Goal: Task Accomplishment & Management: Use online tool/utility

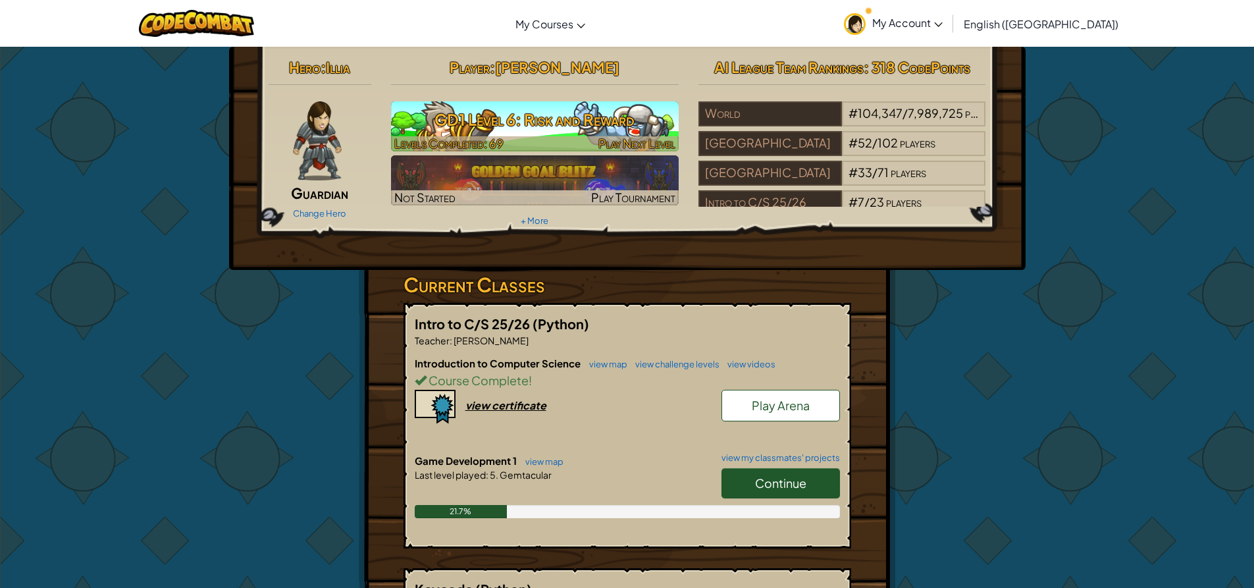
click at [505, 126] on h3 "GD1 Level 6: Risk and Reward" at bounding box center [535, 120] width 288 height 30
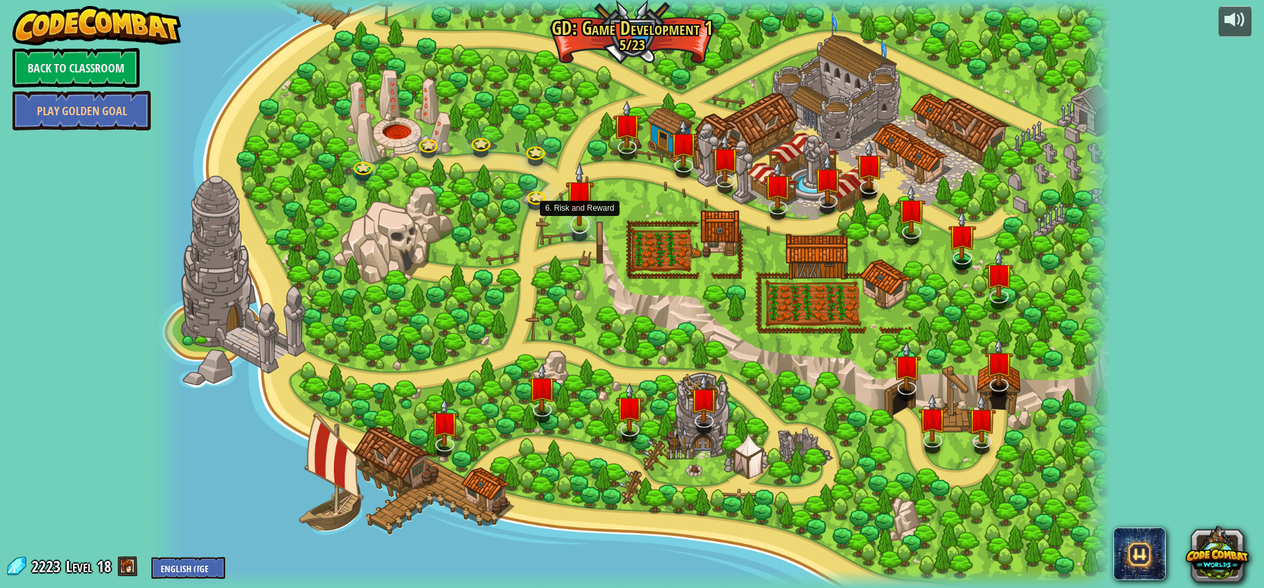
click at [576, 224] on img at bounding box center [579, 194] width 28 height 64
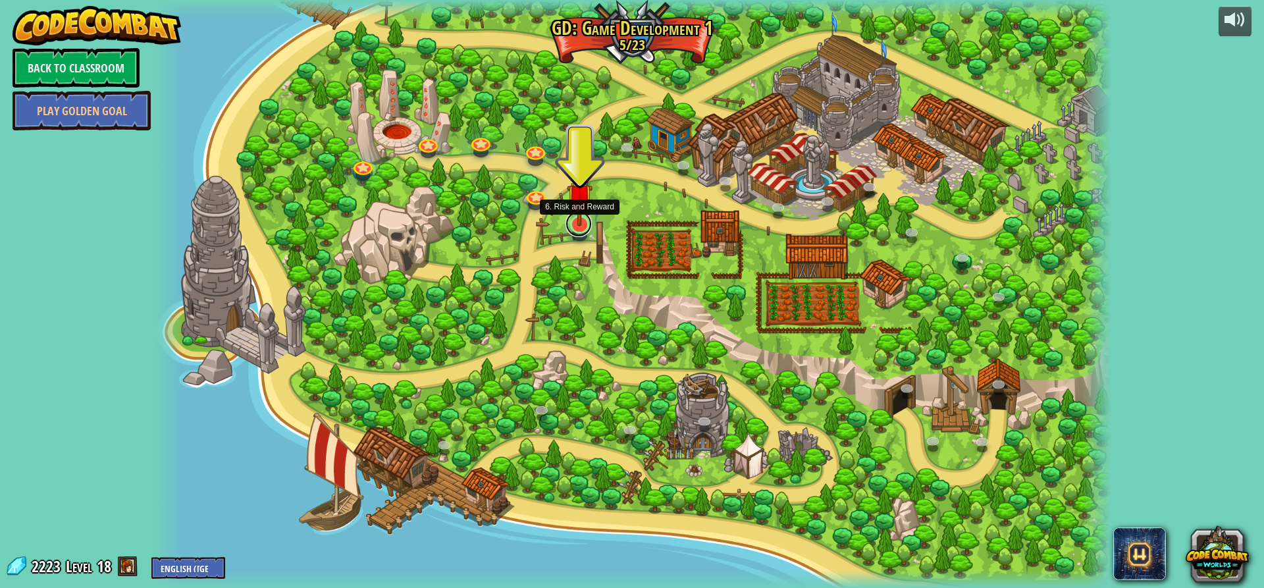
click at [575, 235] on div "3. Hero's Journey Spawn a player, and set a destination. Play 2. Click Gait Pla…" at bounding box center [631, 294] width 956 height 588
click at [577, 216] on img at bounding box center [580, 196] width 26 height 59
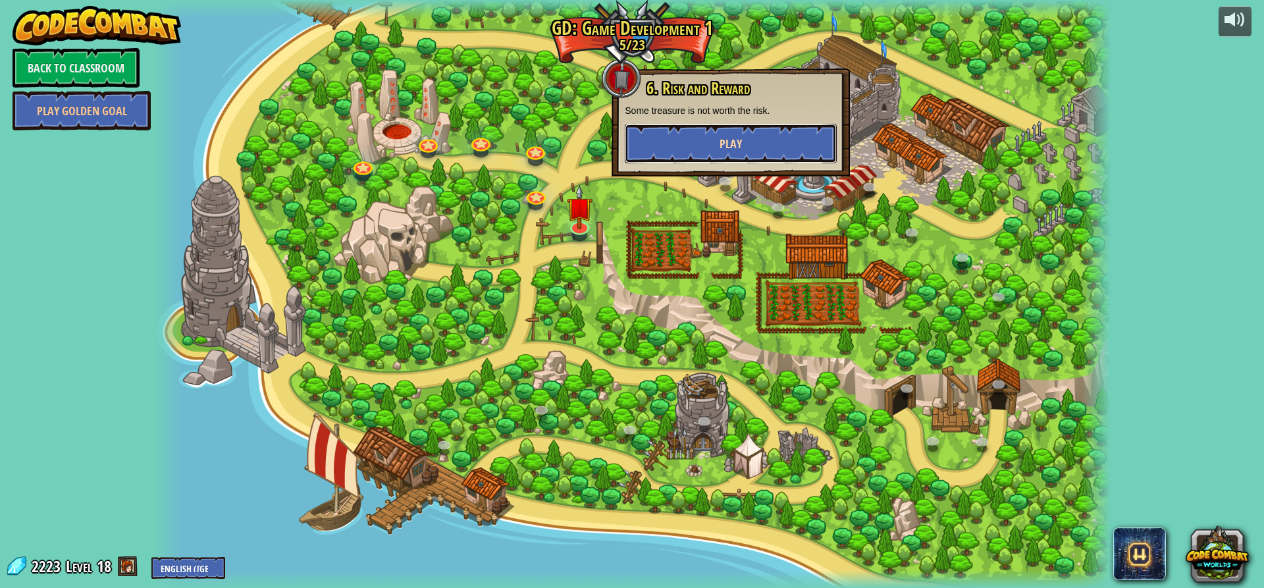
click at [652, 136] on button "Play" at bounding box center [731, 143] width 212 height 39
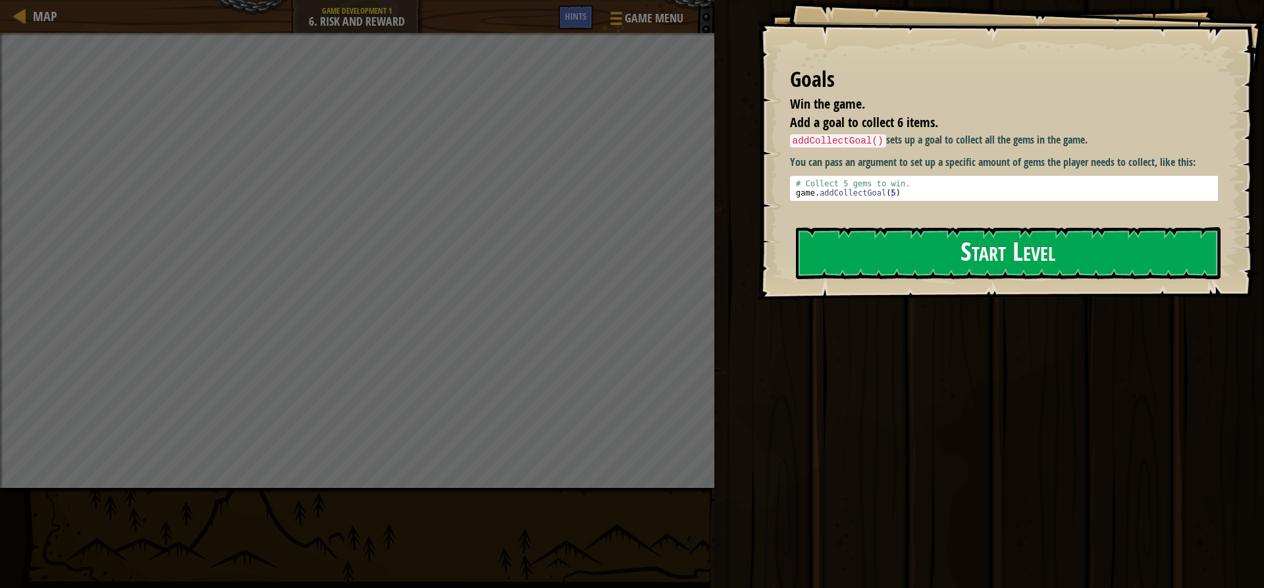
click at [1035, 263] on button "Start Level" at bounding box center [1008, 253] width 424 height 52
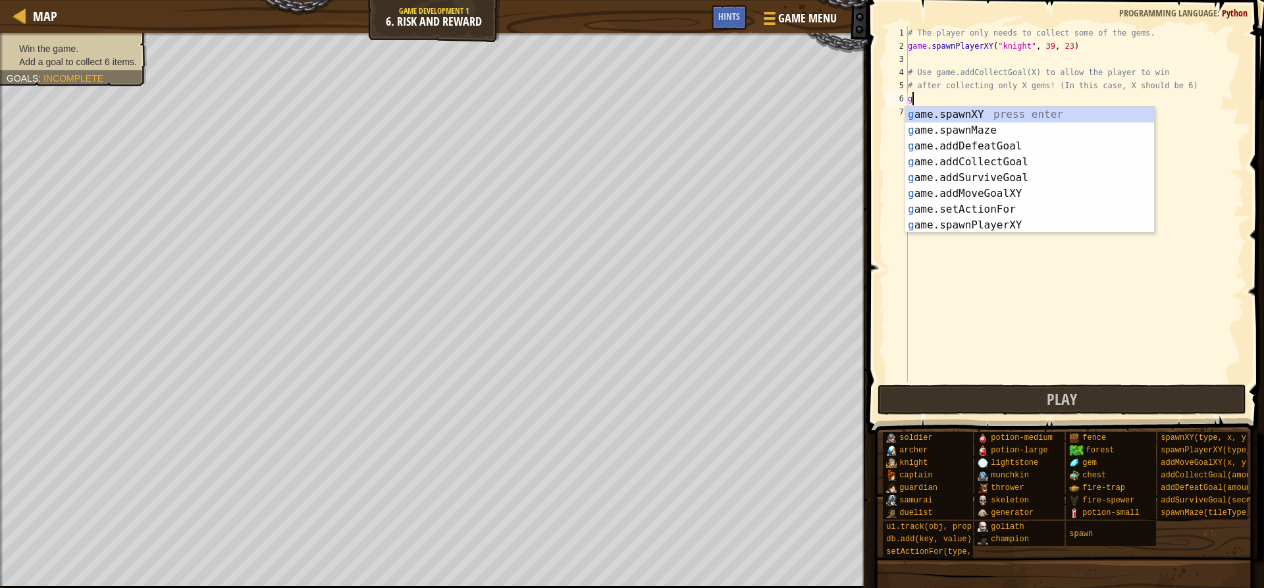
scroll to position [6, 0]
type textarea "gam"
click at [1052, 145] on div "gam e.addDefeatGoal press enter gam e.spawnXY press enter gam e.addCollectGoal …" at bounding box center [1029, 186] width 249 height 158
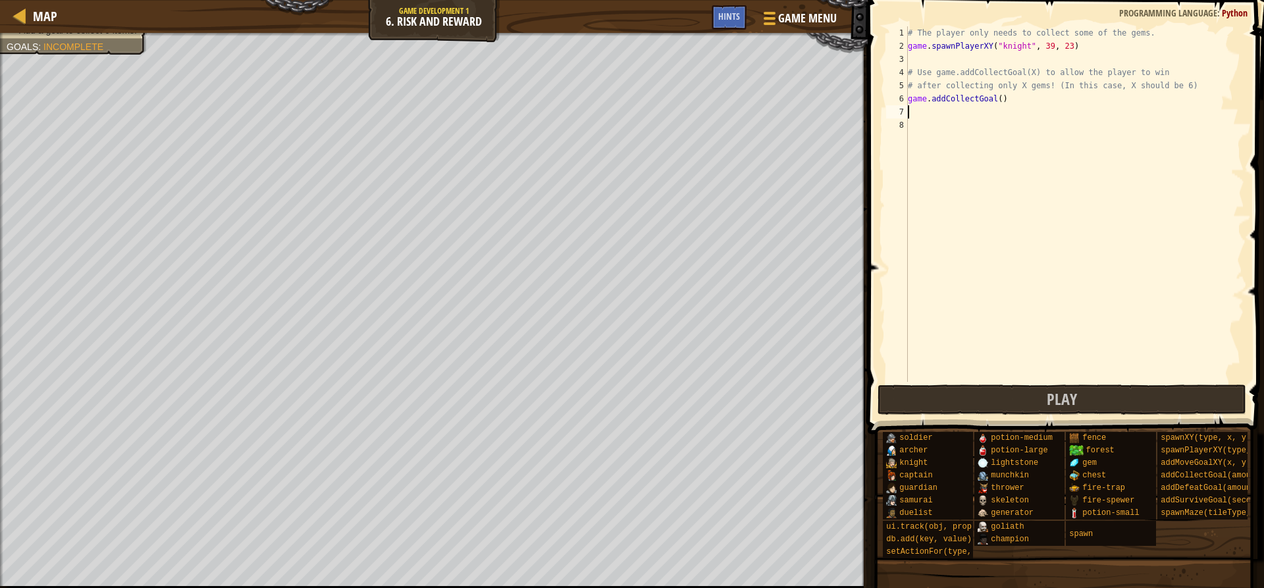
click at [994, 99] on div "# The player only needs to collect some of the gems. game . spawnPlayerXY ( "kn…" at bounding box center [1074, 217] width 339 height 382
type textarea "game.addCollectGoal(6)"
click at [946, 113] on div "# The player only needs to collect some of the gems. game . spawnPlayerXY ( "kn…" at bounding box center [1074, 217] width 339 height 382
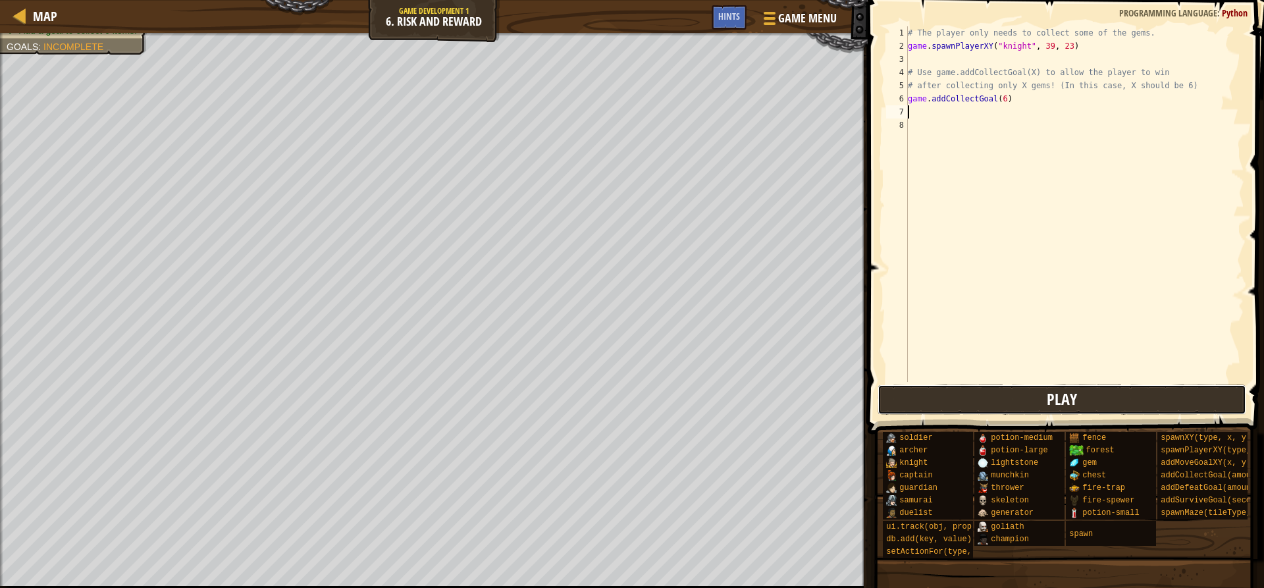
click at [978, 397] on button "Play" at bounding box center [1061, 399] width 369 height 30
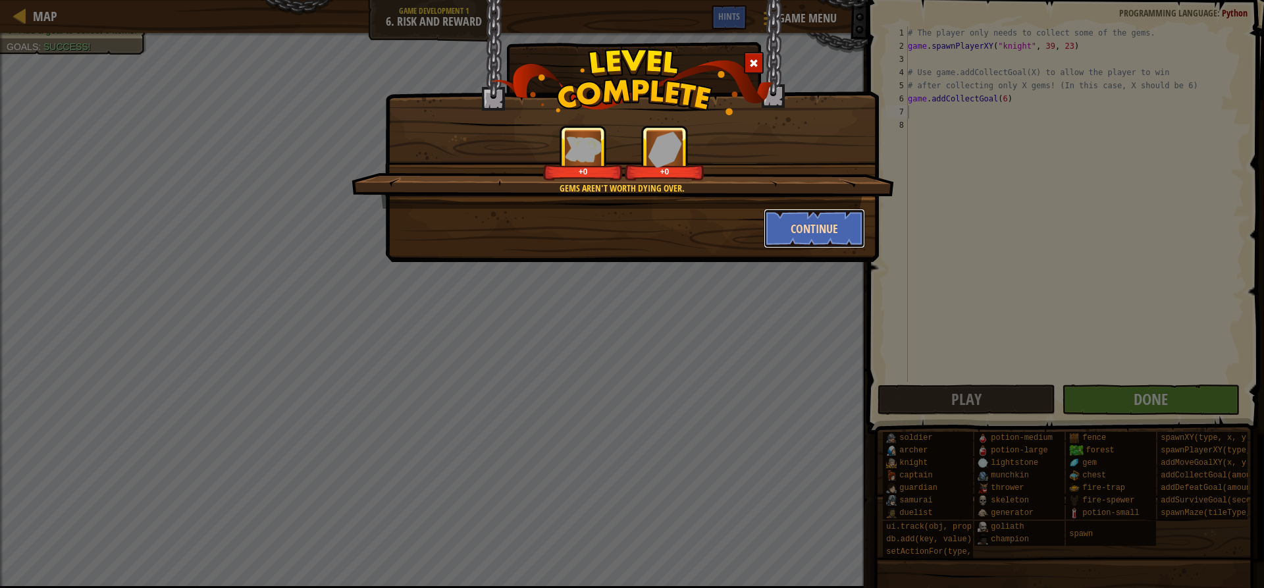
click at [829, 242] on button "Continue" at bounding box center [814, 228] width 102 height 39
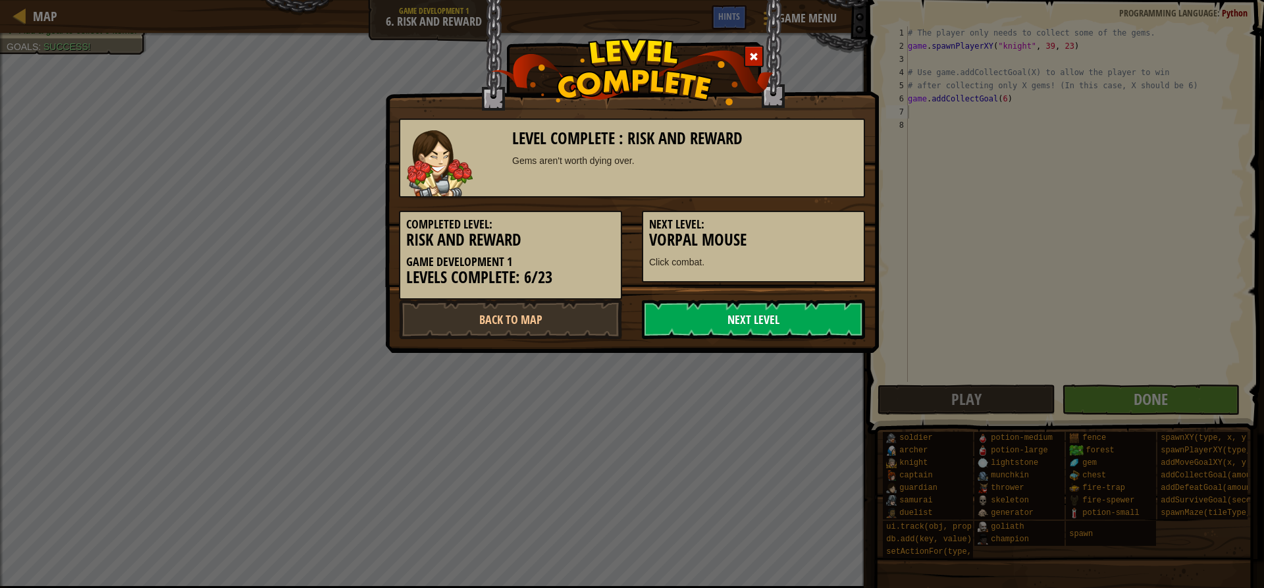
click at [802, 334] on link "Next Level" at bounding box center [753, 318] width 223 height 39
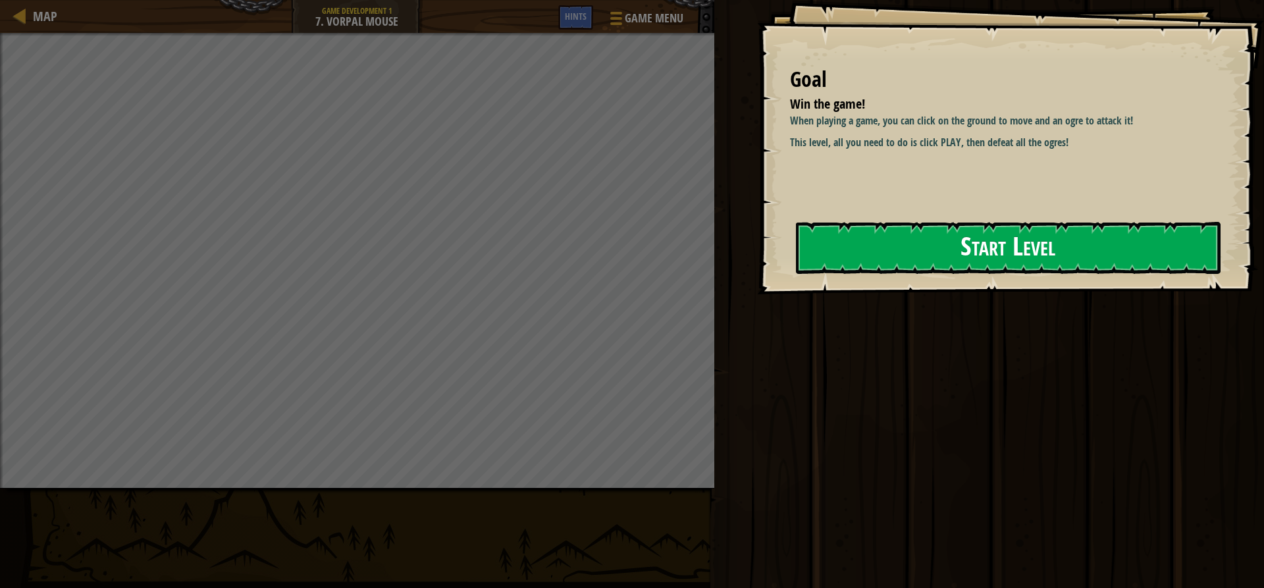
click at [848, 244] on button "Start Level" at bounding box center [1008, 248] width 424 height 52
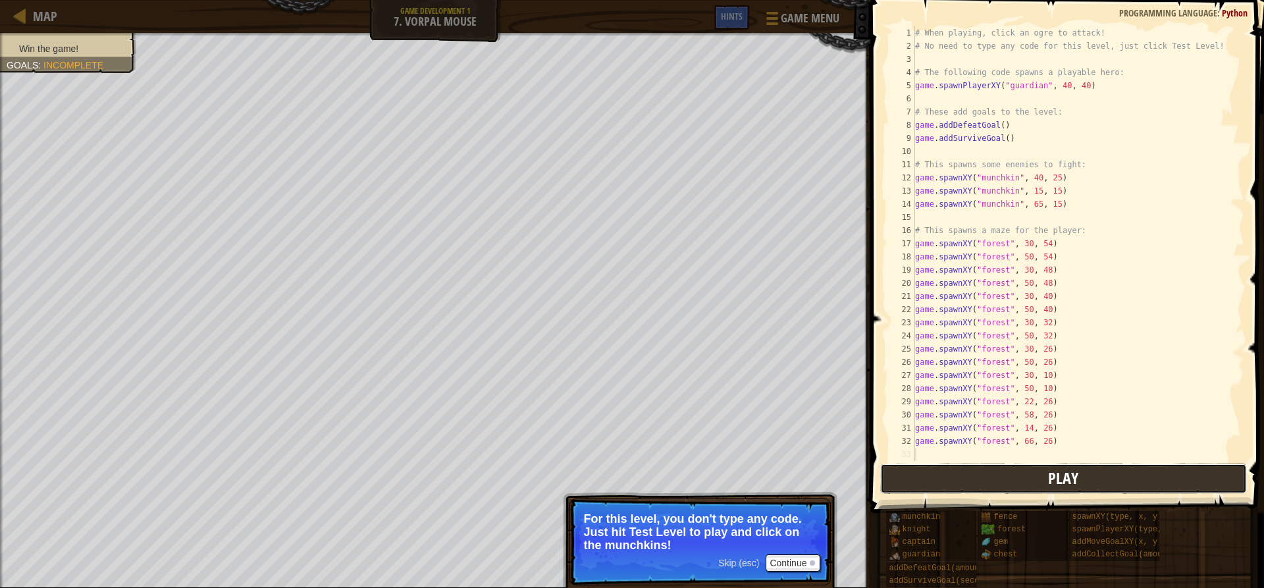
click at [943, 472] on button "Play" at bounding box center [1063, 478] width 366 height 30
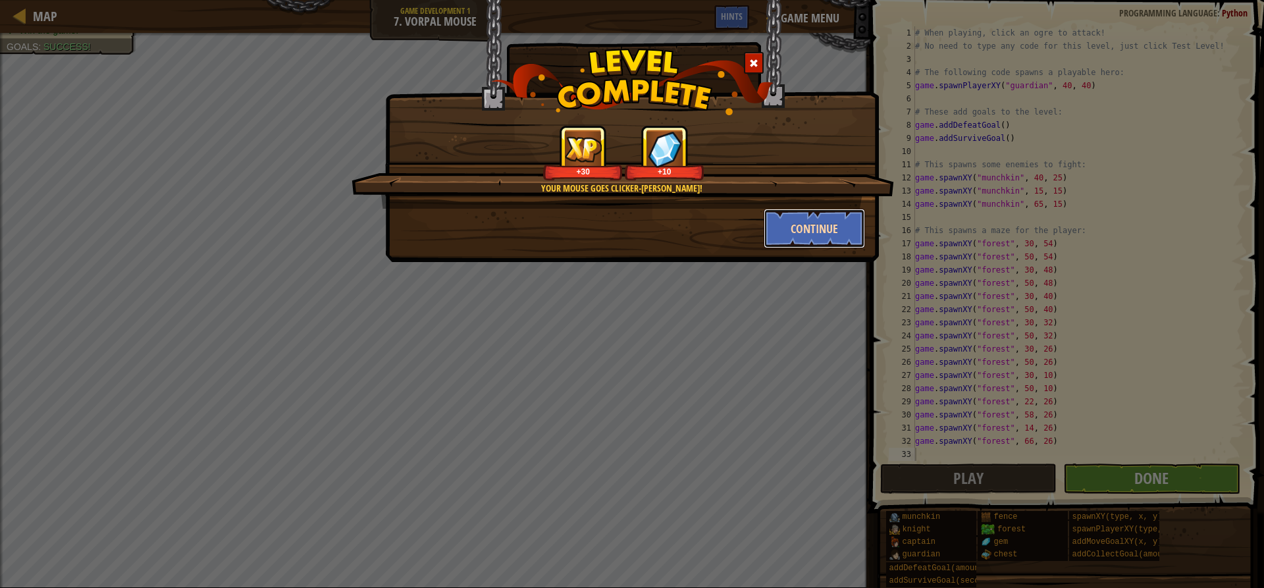
click at [814, 222] on button "Continue" at bounding box center [814, 228] width 102 height 39
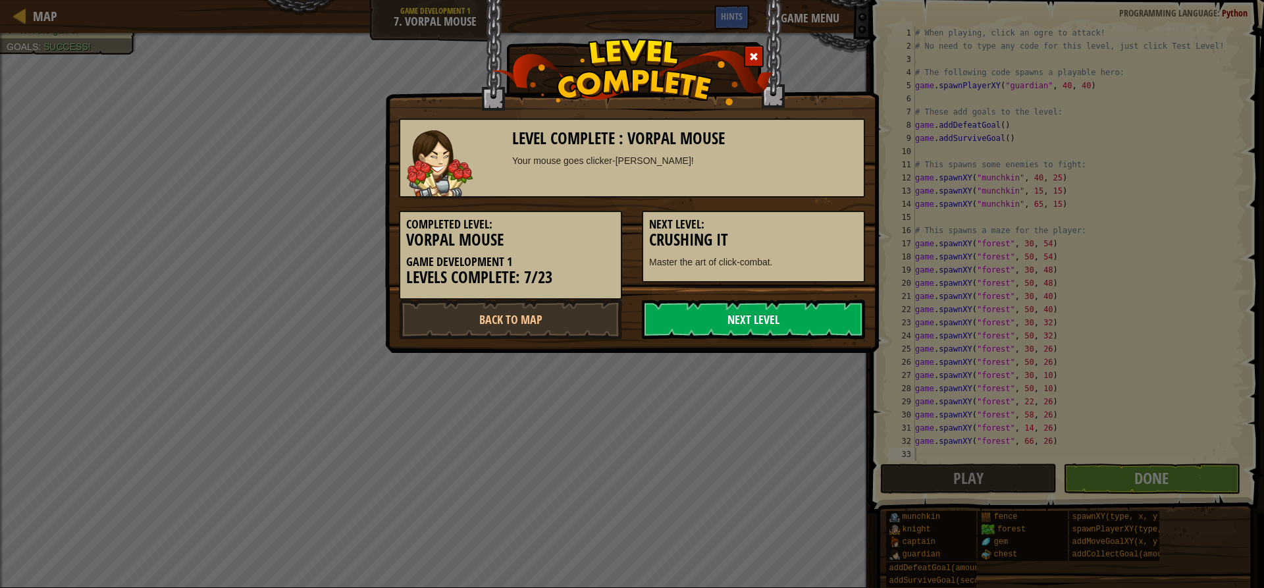
click at [743, 336] on link "Next Level" at bounding box center [753, 318] width 223 height 39
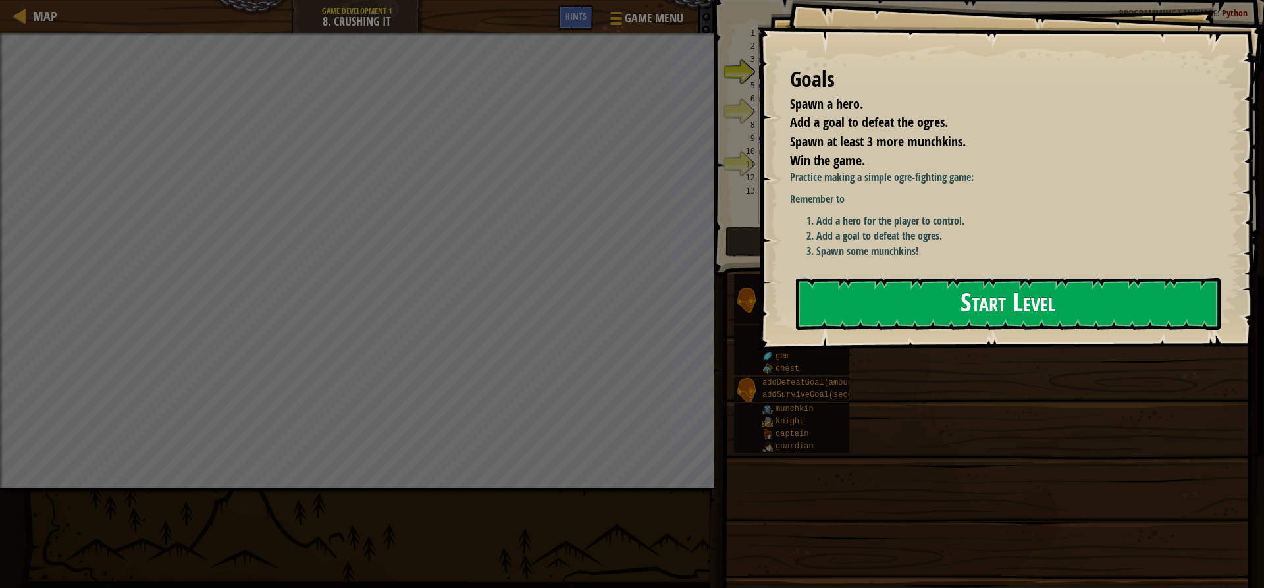
click at [1029, 301] on button "Start Level" at bounding box center [1008, 304] width 424 height 52
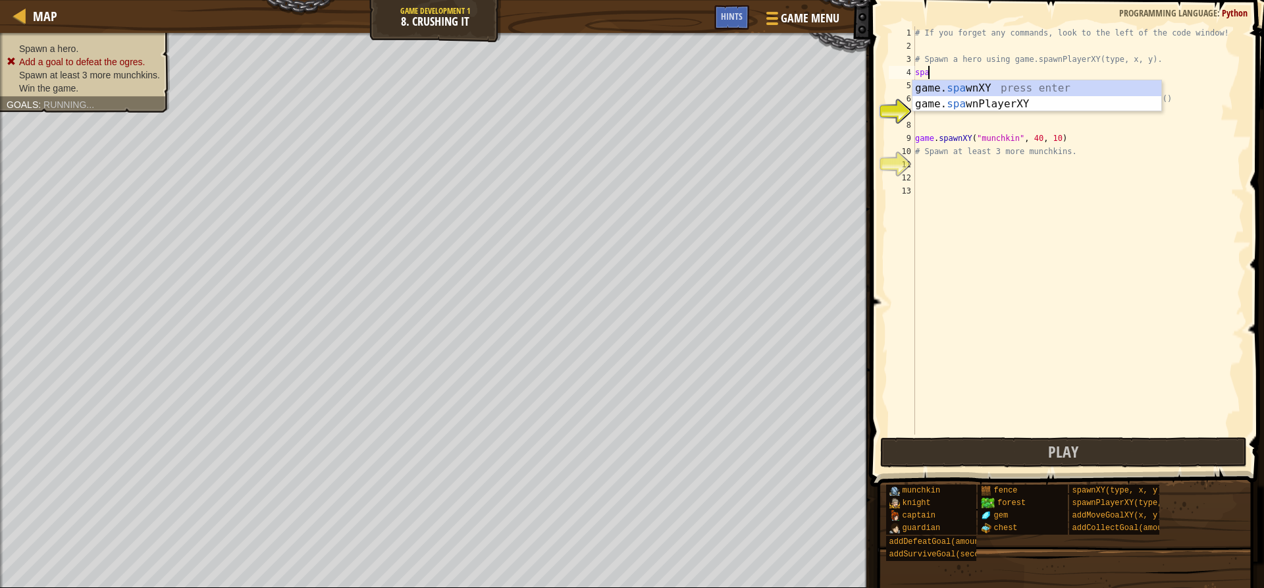
scroll to position [6, 1]
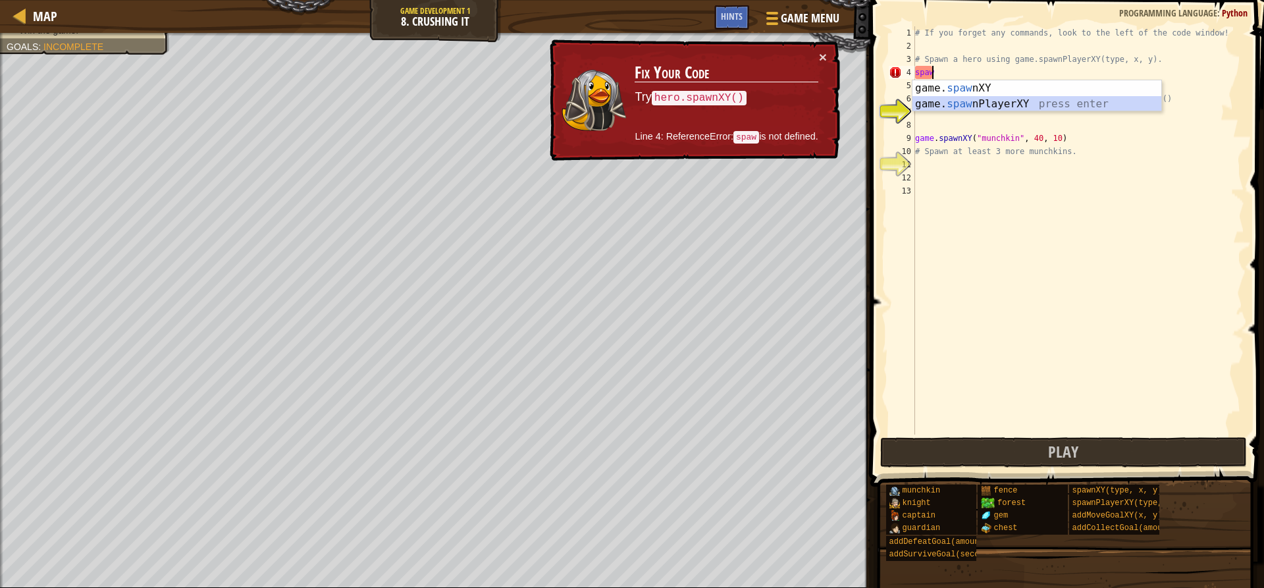
click at [971, 102] on div "game. [PERSON_NAME] nXY press enter game. [PERSON_NAME] nPlayerXY press enter" at bounding box center [1036, 111] width 249 height 63
type textarea "player = game.spawnPlayerXY("captain", 36, 30)"
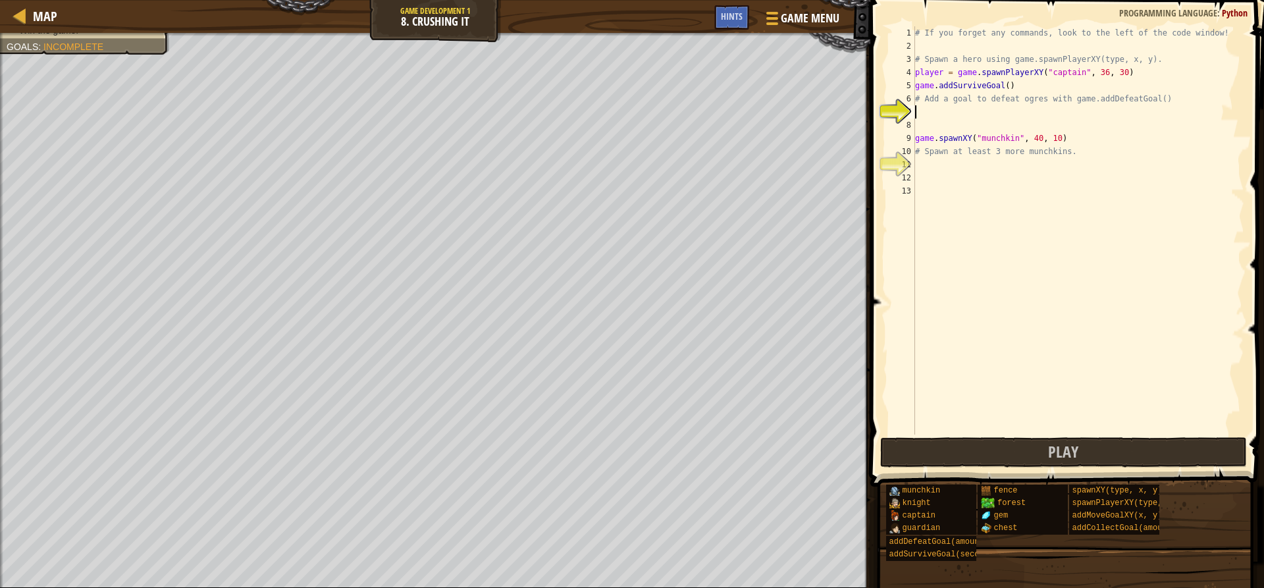
click at [992, 114] on div "# If you forget any commands, look to the left of the code window! # Spawn a he…" at bounding box center [1078, 243] width 332 height 434
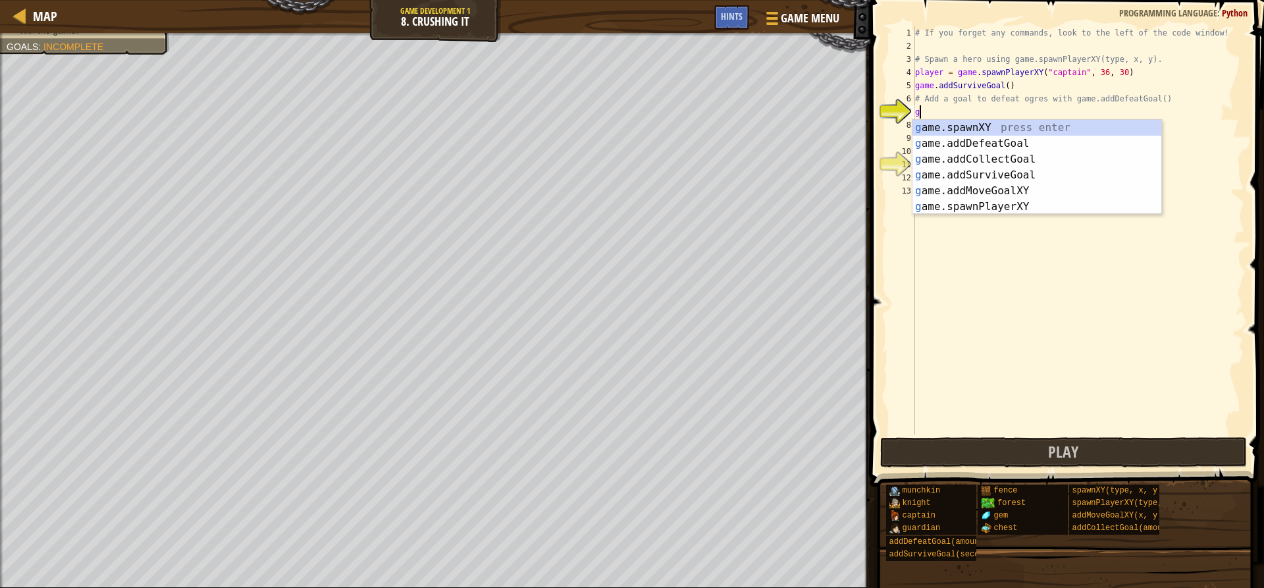
type textarea "ga"
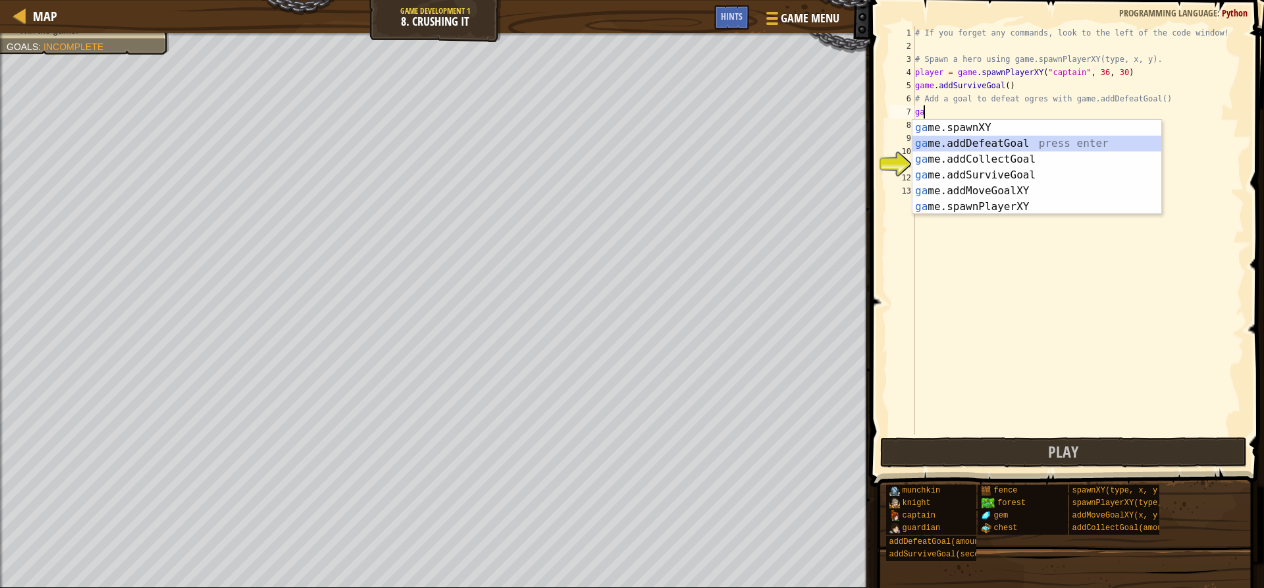
click at [991, 143] on div "ga me.spawnXY press enter ga me.addDefeatGoal press enter ga me.addCollectGoal …" at bounding box center [1036, 183] width 249 height 126
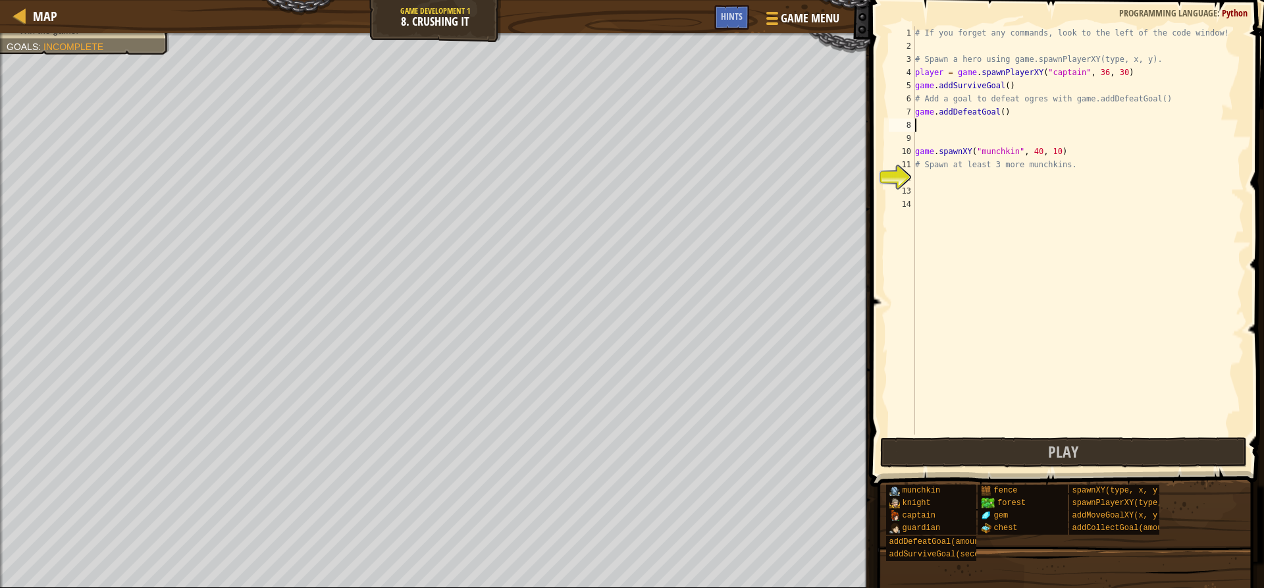
click at [985, 180] on div "# If you forget any commands, look to the left of the code window! # Spawn a he…" at bounding box center [1078, 243] width 332 height 434
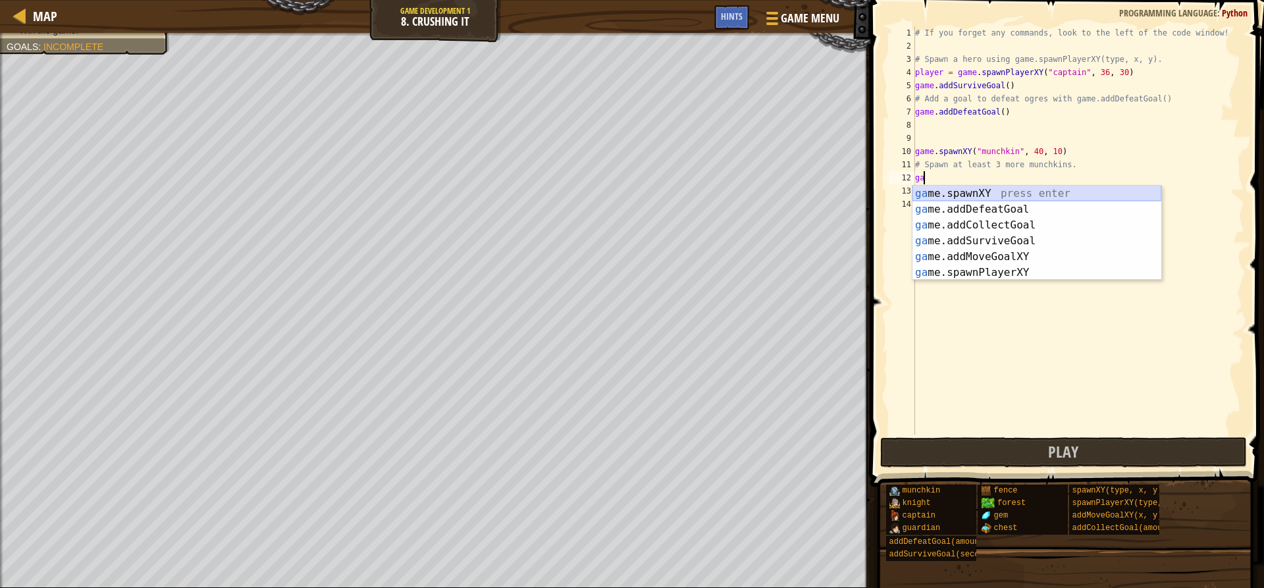
click at [969, 190] on div "ga me.spawnXY press enter ga me.addDefeatGoal press enter ga me.addCollectGoal …" at bounding box center [1036, 249] width 249 height 126
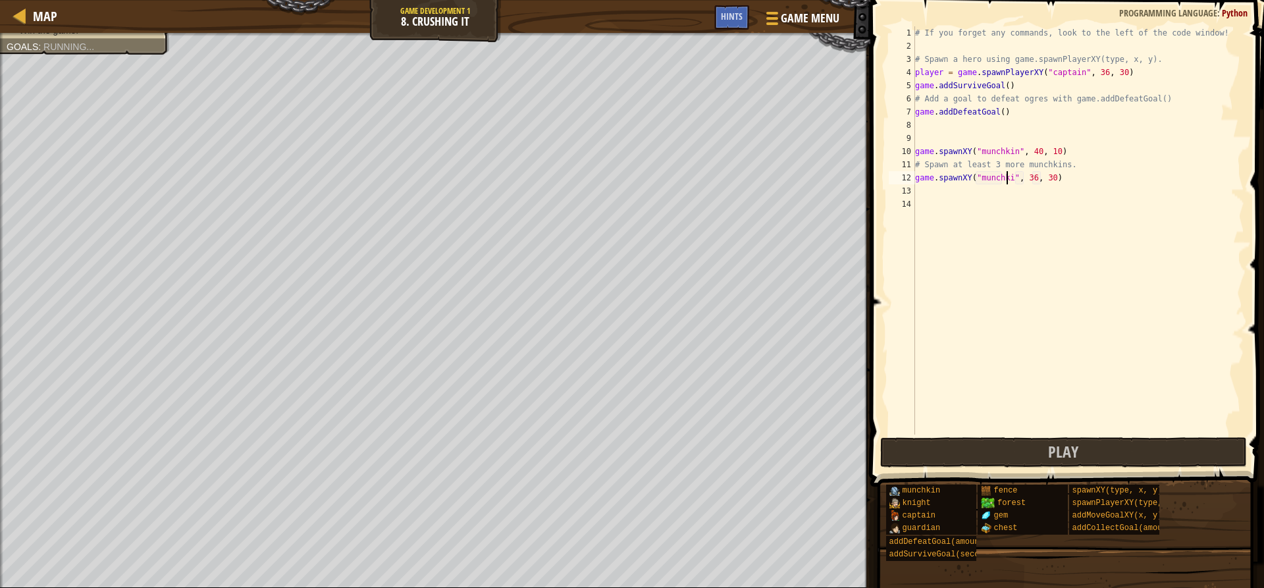
type textarea "game.spawnXY("munchkin", 36, 30)"
click at [1012, 191] on div "# If you forget any commands, look to the left of the code window! # Spawn a he…" at bounding box center [1078, 243] width 332 height 434
click at [1032, 175] on div "# If you forget any commands, look to the left of the code window! # Spawn a he…" at bounding box center [1078, 243] width 332 height 434
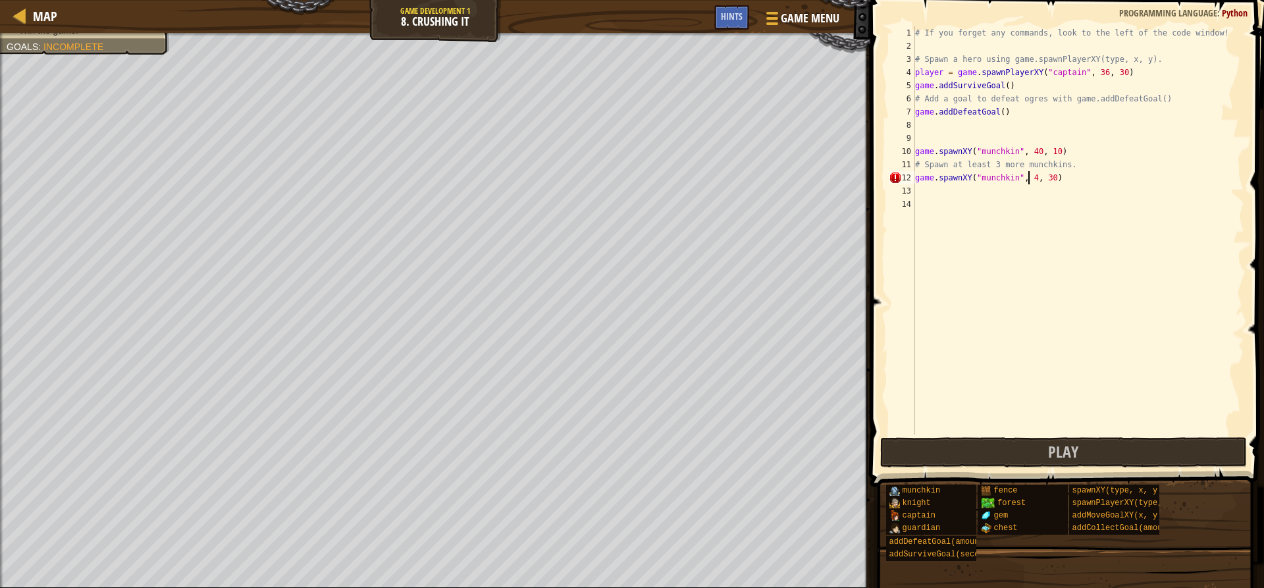
scroll to position [6, 10]
type textarea "game.spawnXY("munchkin", 45, 30)"
click at [1030, 199] on div "# If you forget any commands, look to the left of the code window! # Spawn a he…" at bounding box center [1078, 243] width 332 height 434
click at [1016, 186] on div "# If you forget any commands, look to the left of the code window! # Spawn a he…" at bounding box center [1078, 243] width 332 height 434
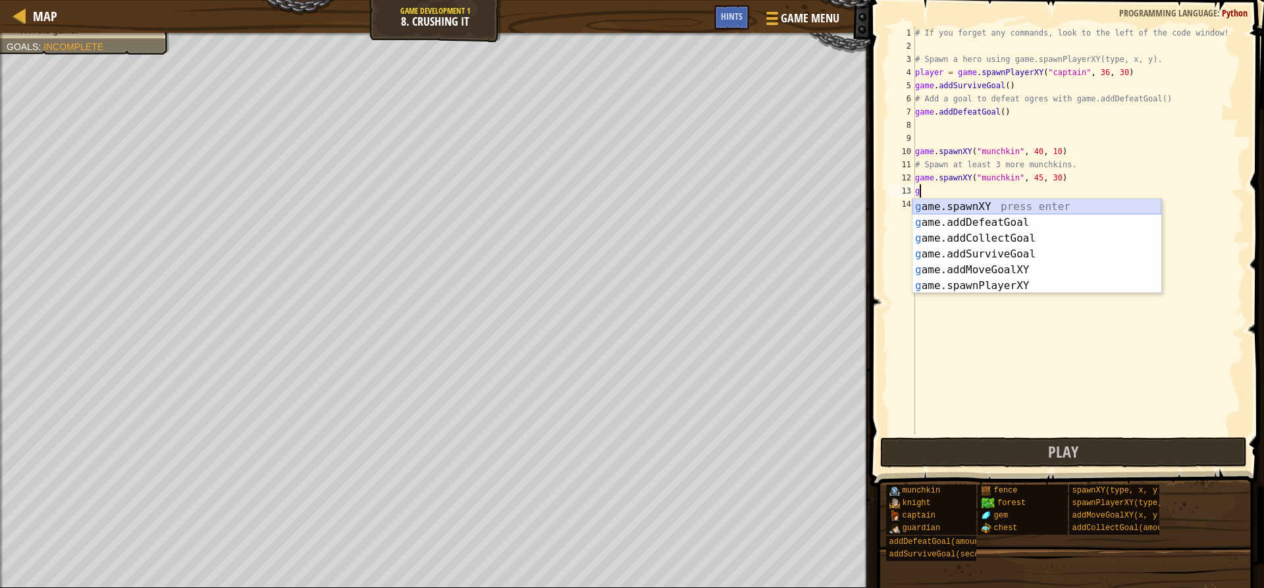
click at [1005, 205] on div "g ame.spawnXY press enter g ame.addDefeatGoal press enter g ame.addCollectGoal …" at bounding box center [1036, 262] width 249 height 126
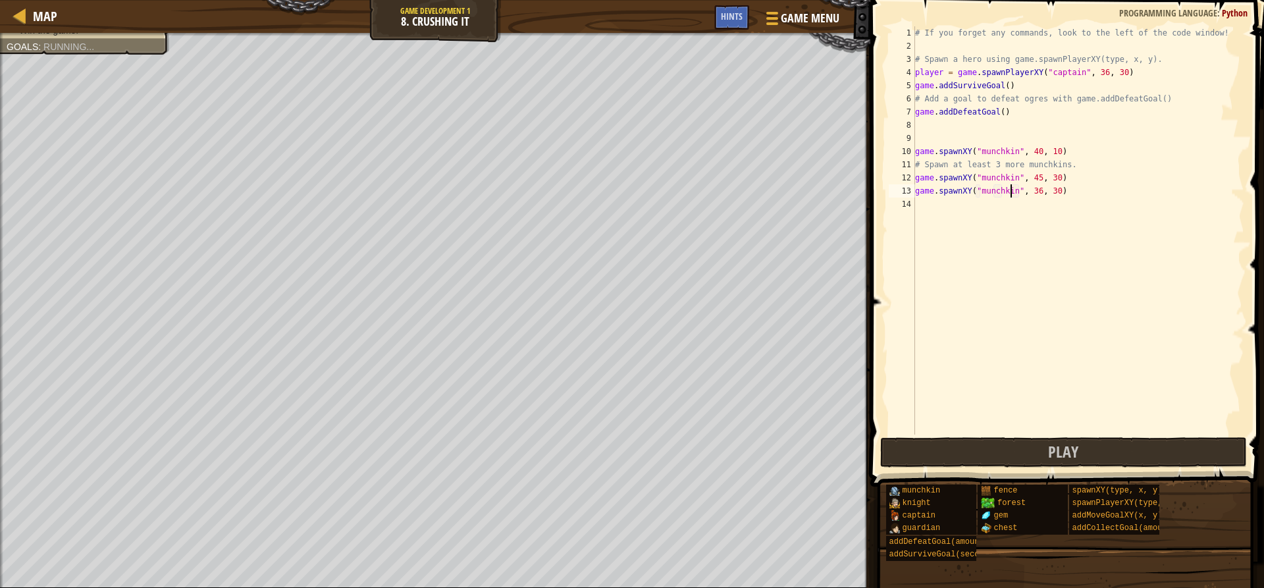
scroll to position [6, 9]
click at [1030, 191] on div "# If you forget any commands, look to the left of the code window! # Spawn a he…" at bounding box center [1078, 243] width 332 height 434
click at [1031, 191] on div "# If you forget any commands, look to the left of the code window! # Spawn a he…" at bounding box center [1078, 243] width 332 height 434
type textarea "game.spawnXY("munchkin", 50, 30)"
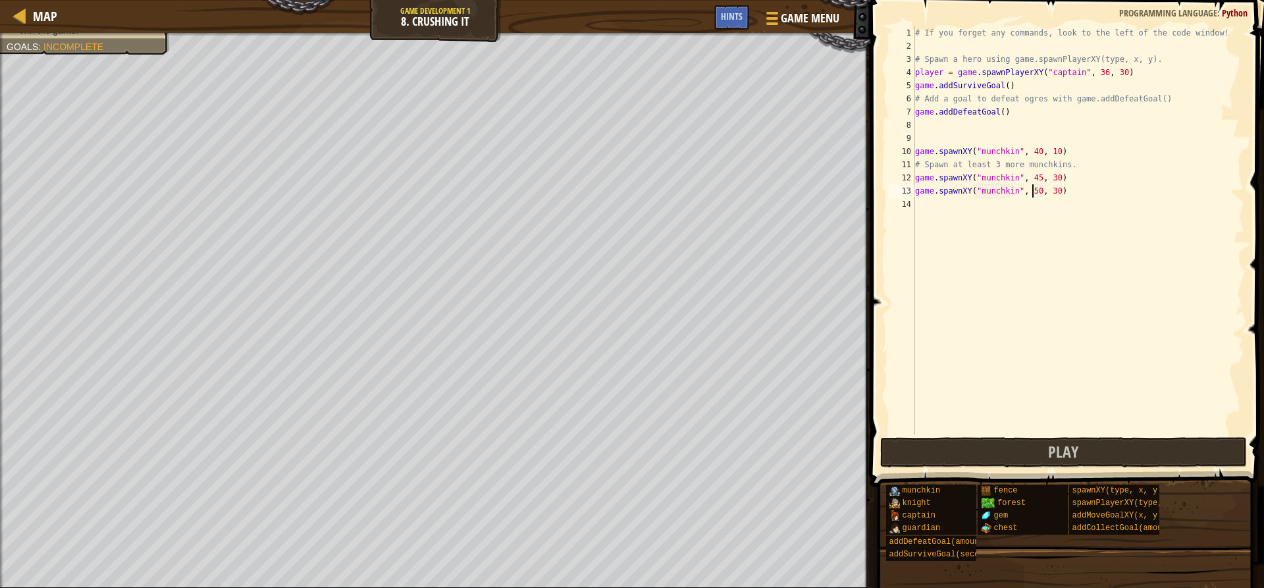
click at [1027, 201] on div "# If you forget any commands, look to the left of the code window! # Spawn a he…" at bounding box center [1078, 243] width 332 height 434
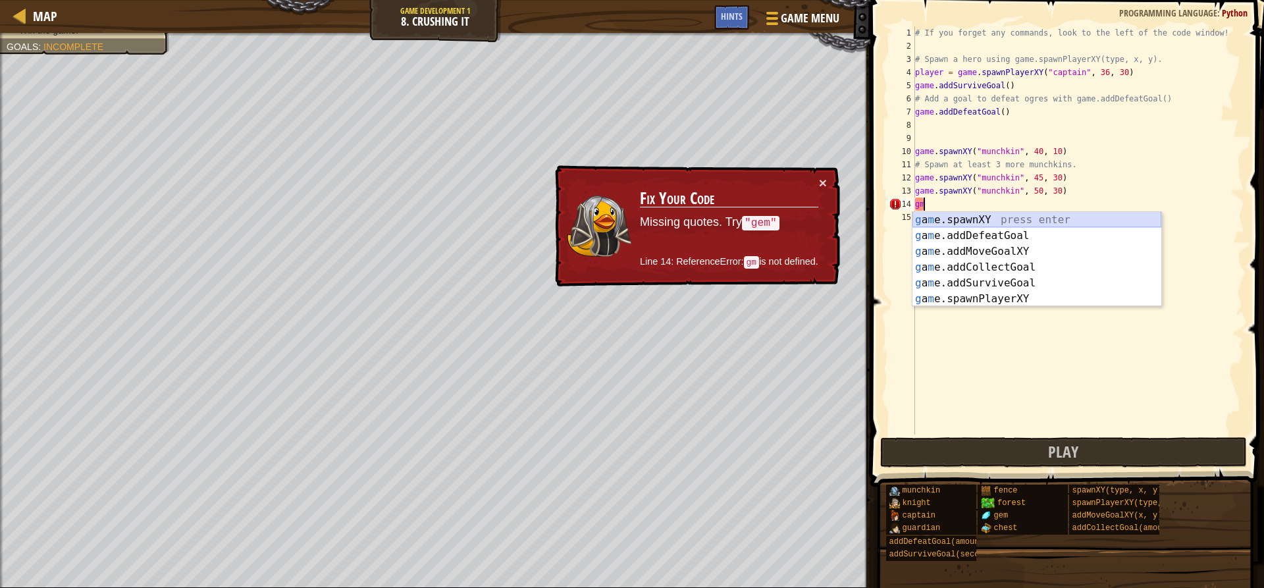
click at [1030, 227] on div "g a m e.spawnXY press enter g a m e.addDefeatGoal press enter g a m e.addMoveGo…" at bounding box center [1036, 275] width 249 height 126
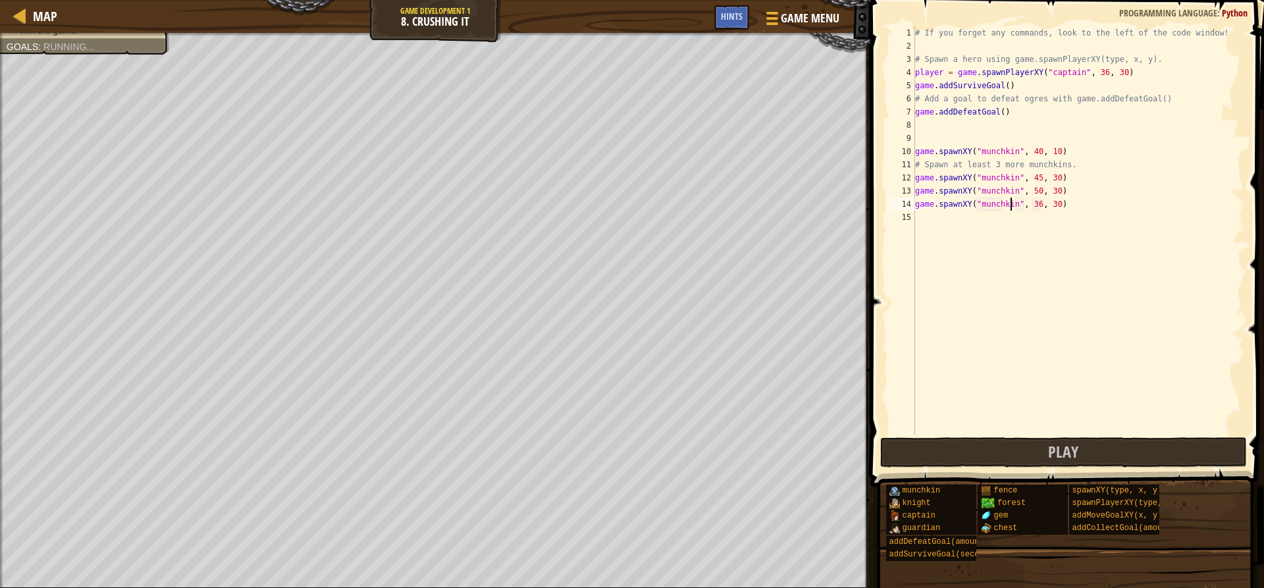
scroll to position [6, 9]
click at [1033, 203] on div "# If you forget any commands, look to the left of the code window! # Spawn a he…" at bounding box center [1078, 243] width 332 height 434
type textarea "game.spawnXY("munchkin", 55, 30)"
click at [965, 458] on button "Play" at bounding box center [1063, 452] width 366 height 30
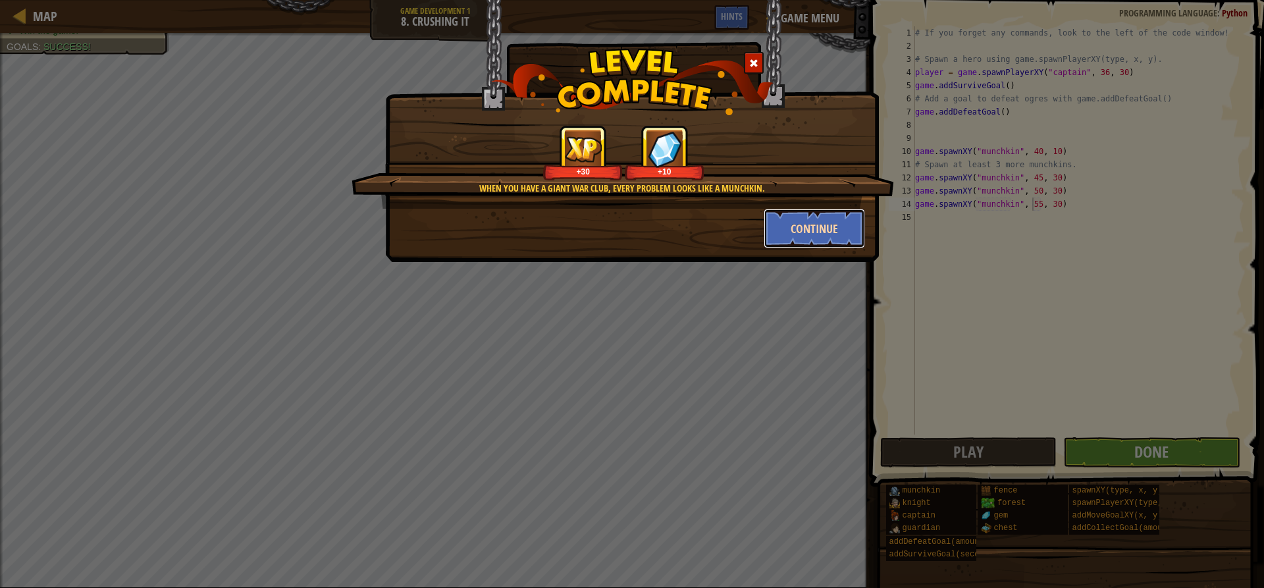
click at [822, 235] on button "Continue" at bounding box center [814, 228] width 102 height 39
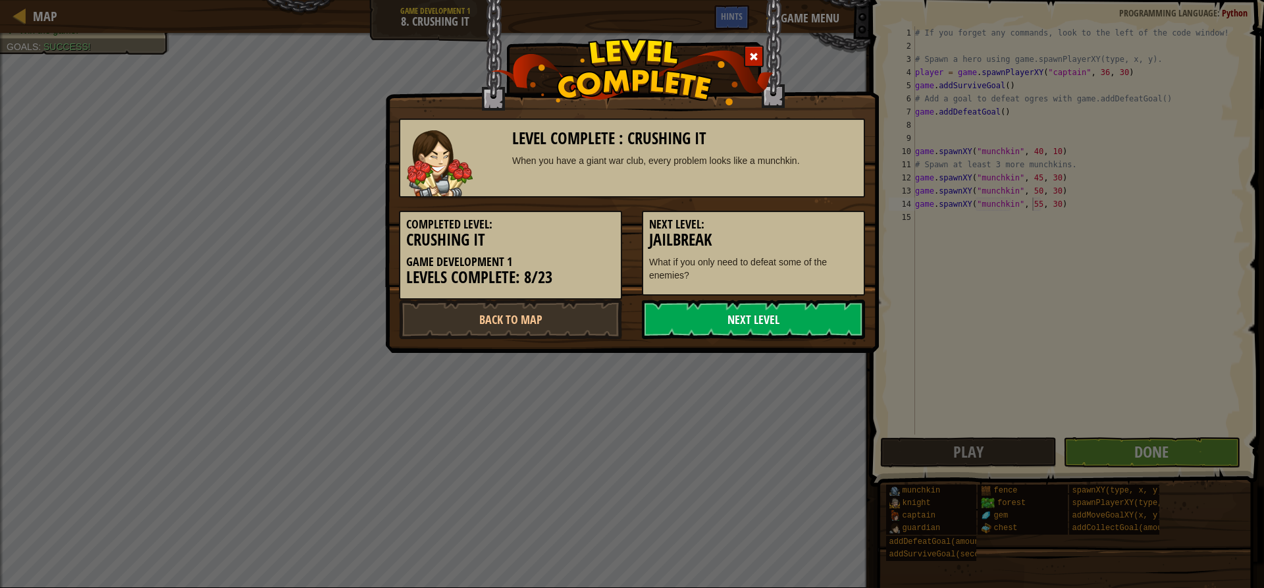
click at [776, 310] on link "Next Level" at bounding box center [753, 318] width 223 height 39
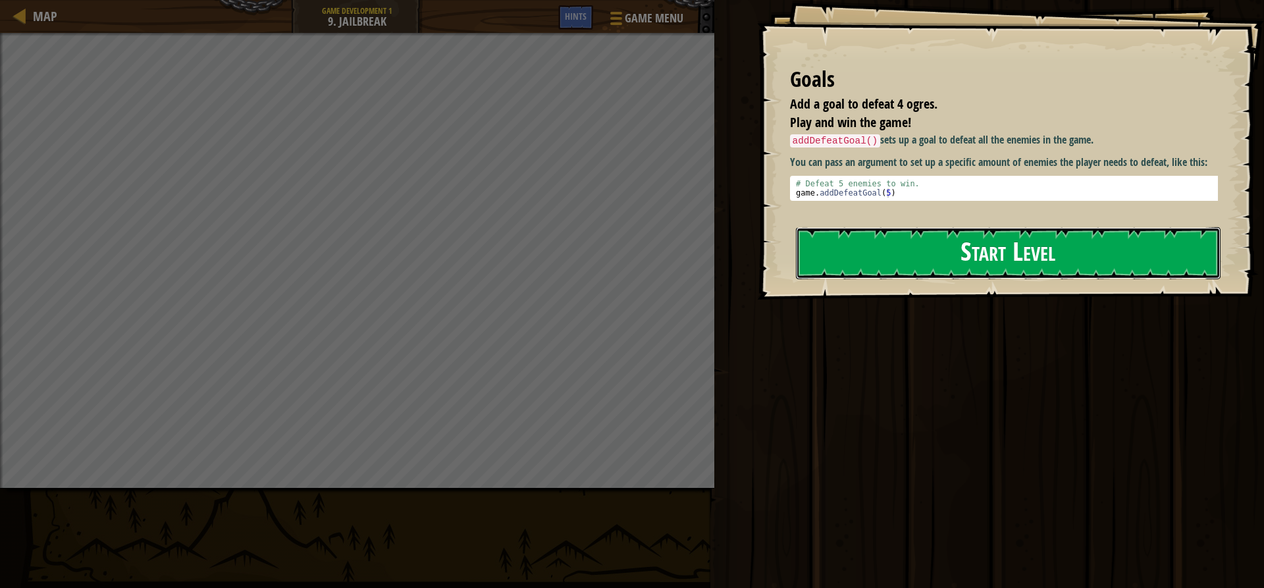
click at [953, 271] on button "Start Level" at bounding box center [1008, 253] width 424 height 52
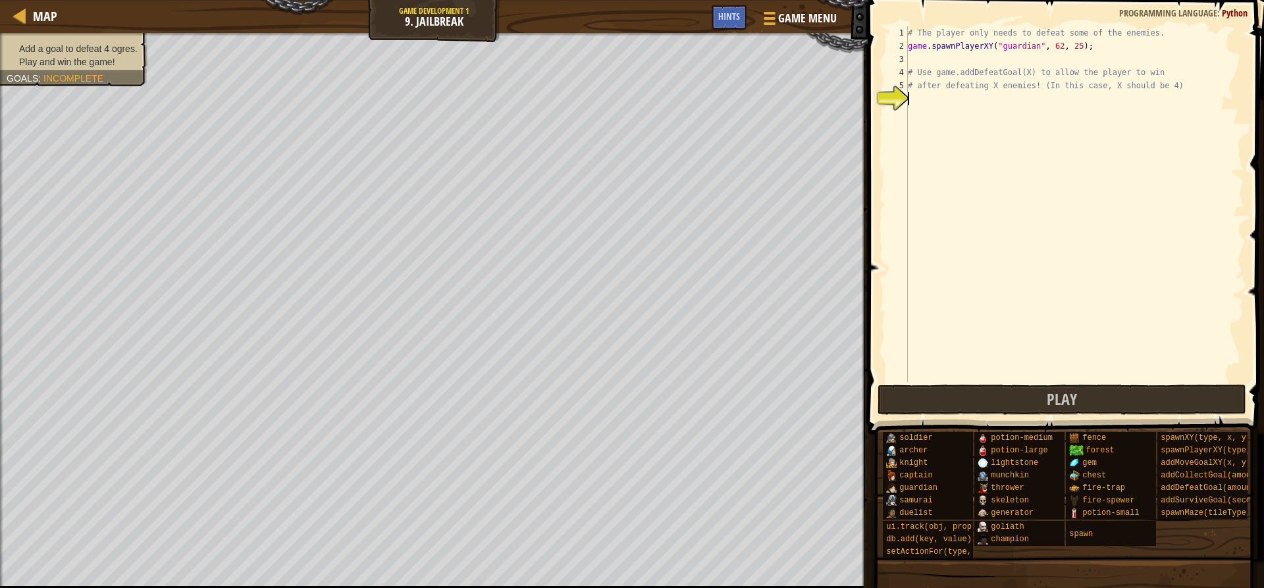
type textarea "g"
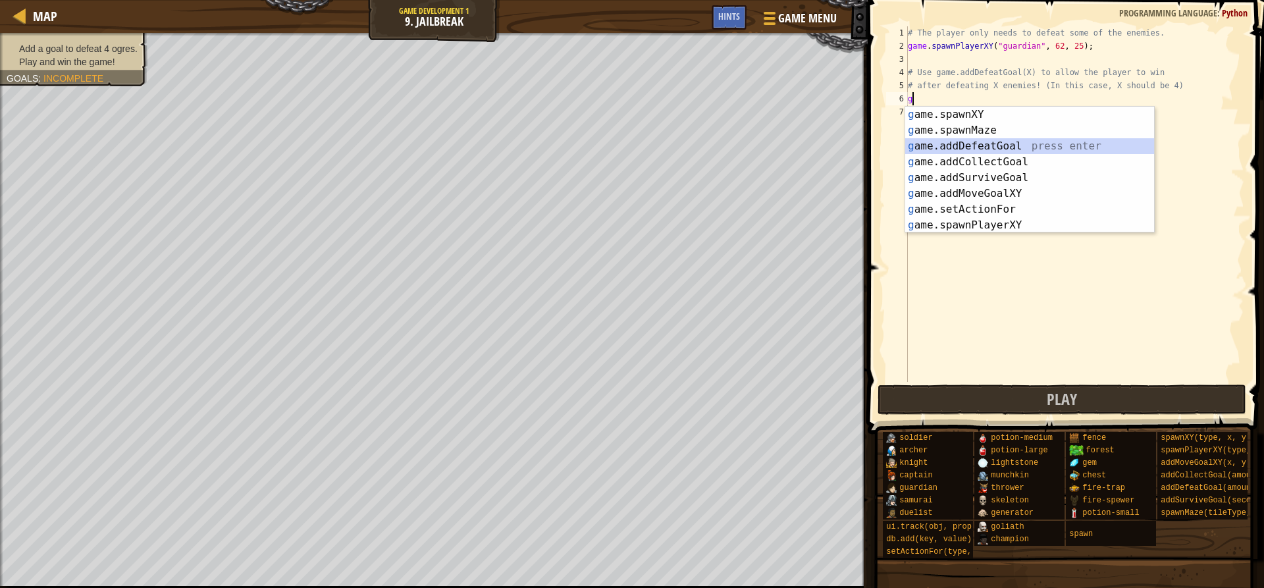
click at [948, 141] on div "g ame.spawnXY press enter g ame.spawnMaze press enter g ame.addDefeatGoal press…" at bounding box center [1029, 186] width 249 height 158
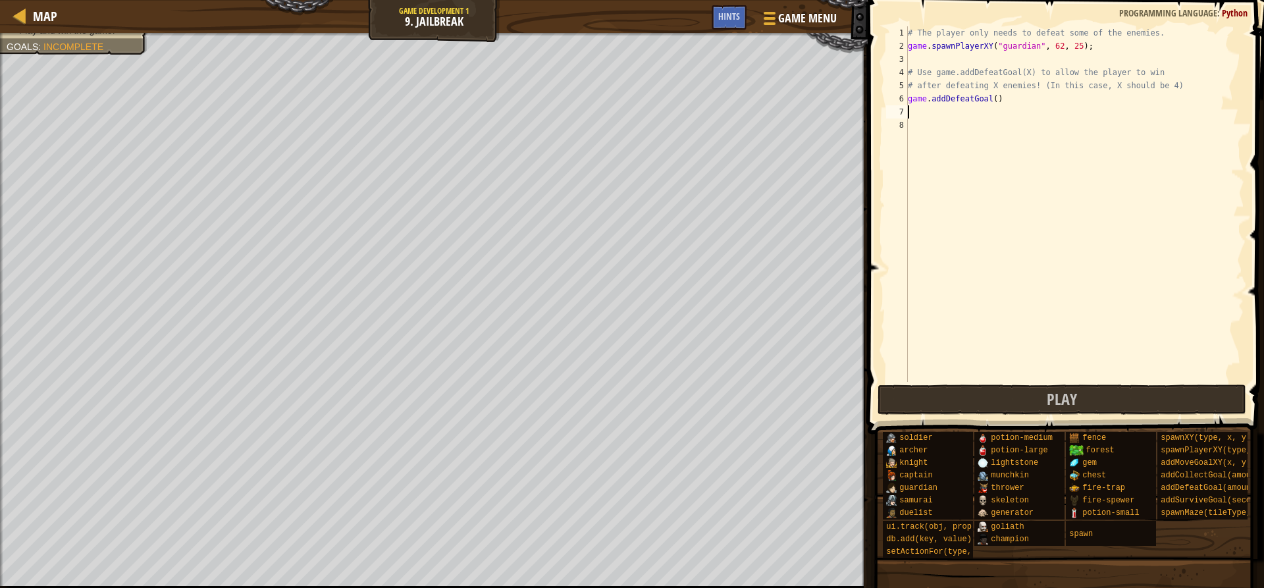
click at [990, 99] on div "# The player only needs to defeat some of the enemies. game . spawnPlayerXY ( "…" at bounding box center [1074, 217] width 339 height 382
type textarea "game.addDefeatGoal(4)"
click at [960, 394] on button "Play" at bounding box center [1061, 399] width 369 height 30
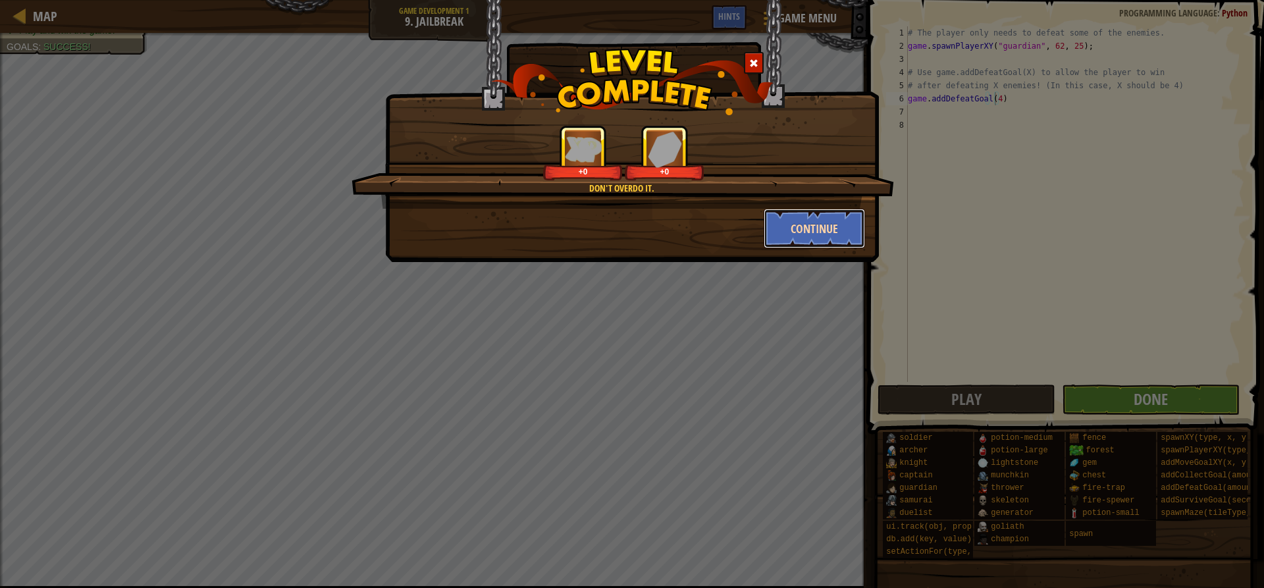
click at [819, 231] on button "Continue" at bounding box center [814, 228] width 102 height 39
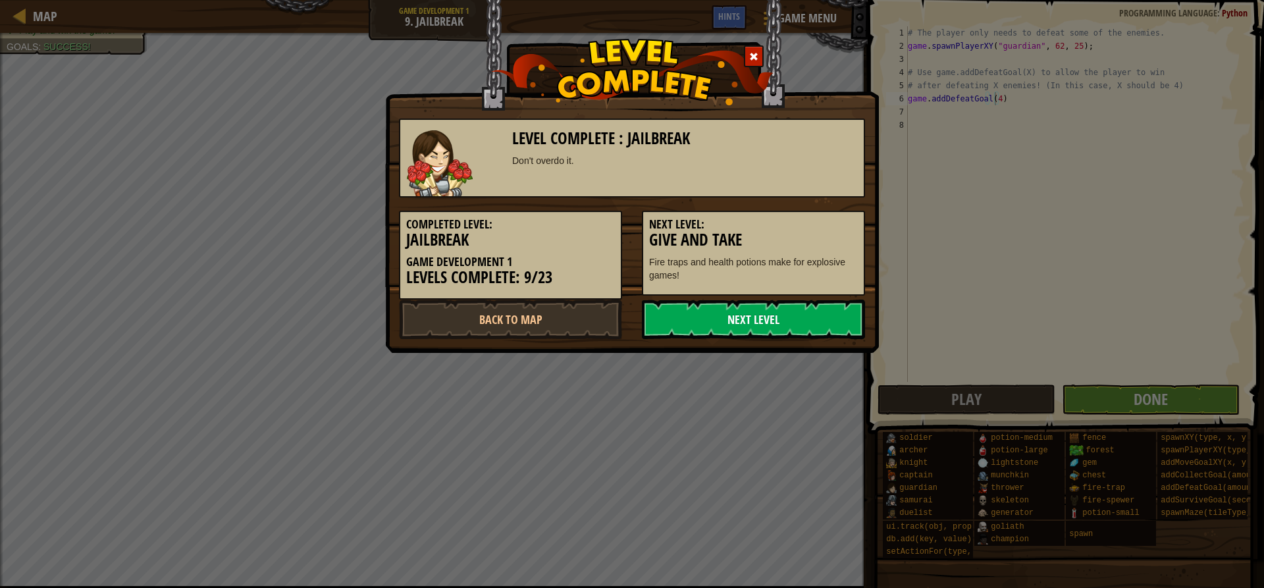
click at [769, 322] on link "Next Level" at bounding box center [753, 318] width 223 height 39
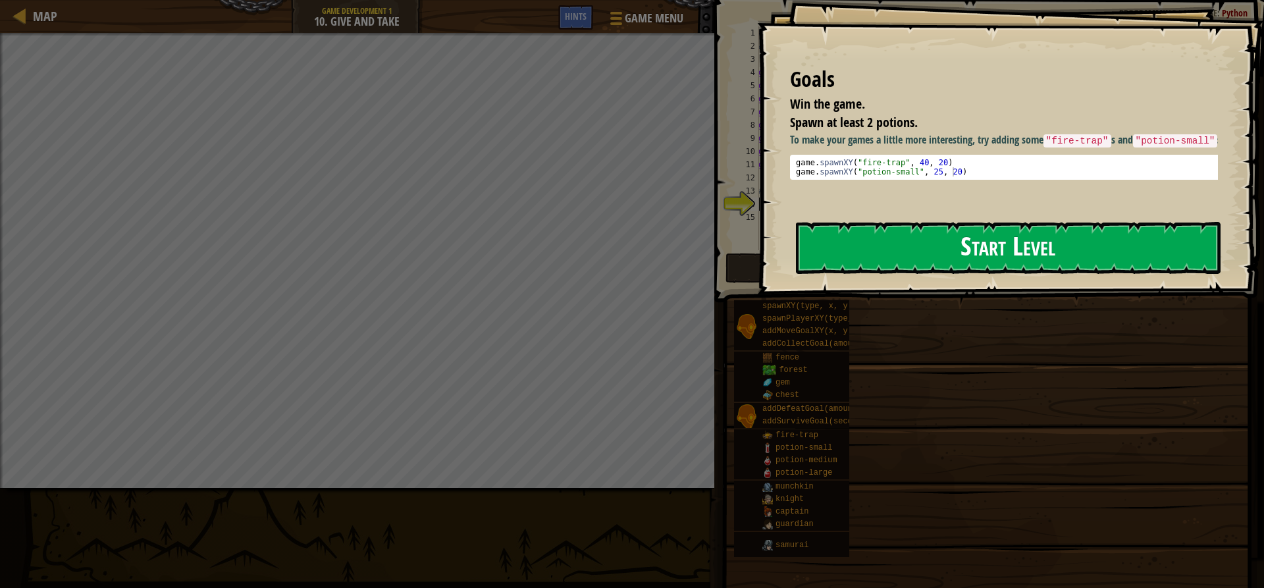
click at [886, 249] on button "Start Level" at bounding box center [1008, 248] width 424 height 52
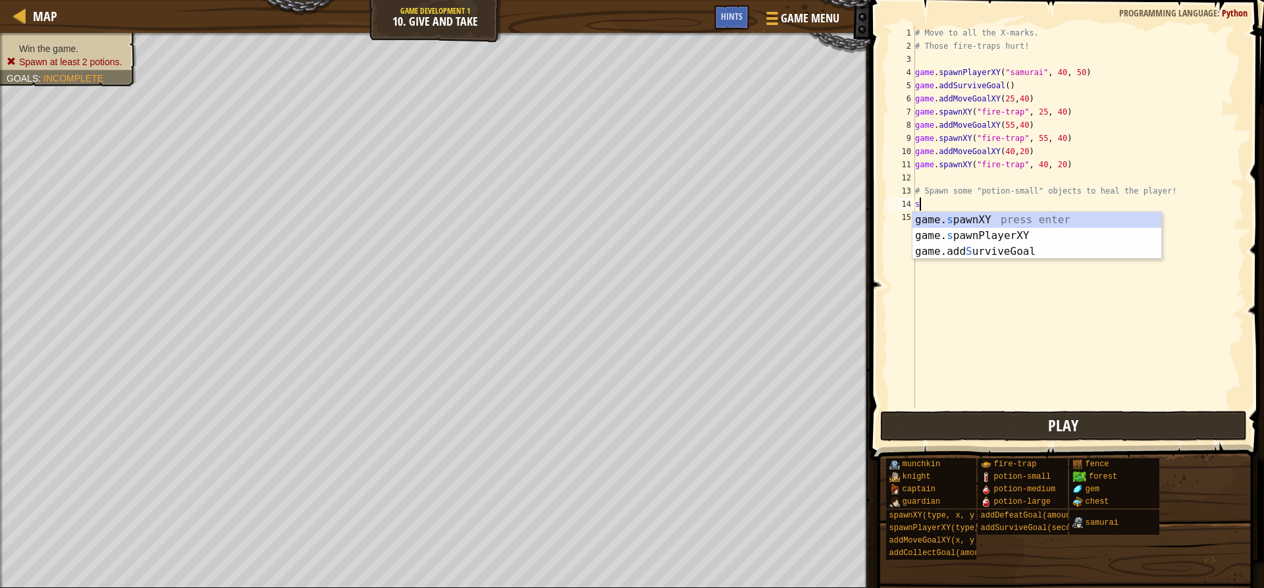
scroll to position [6, 0]
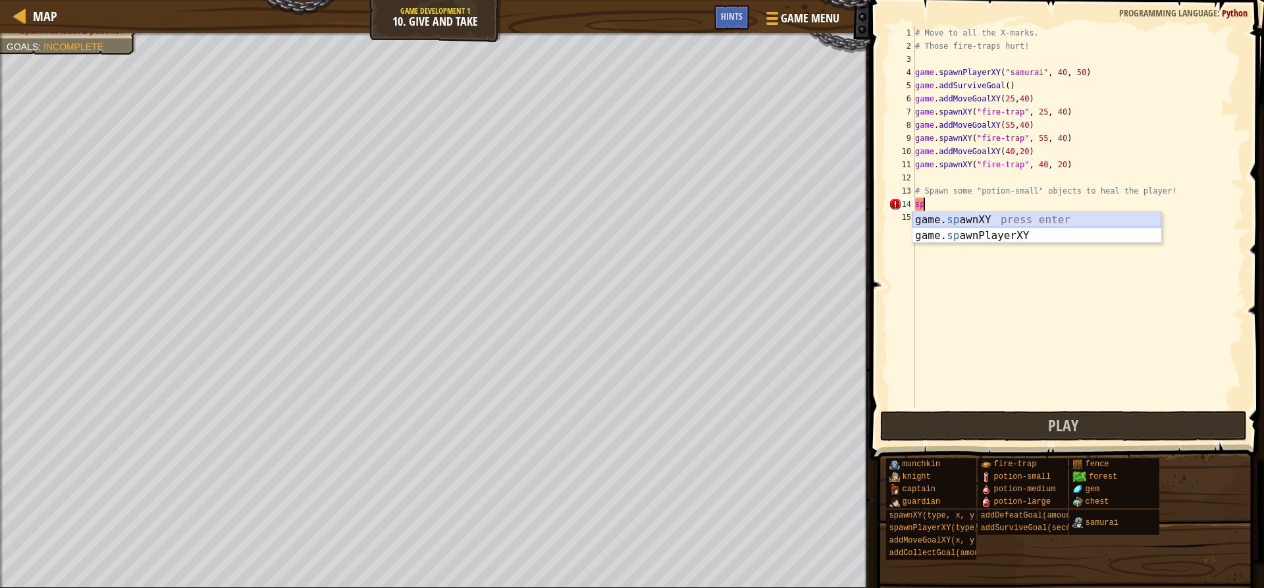
click at [961, 218] on div "game. sp awnXY press enter game. sp awnPlayerXY press enter" at bounding box center [1036, 243] width 249 height 63
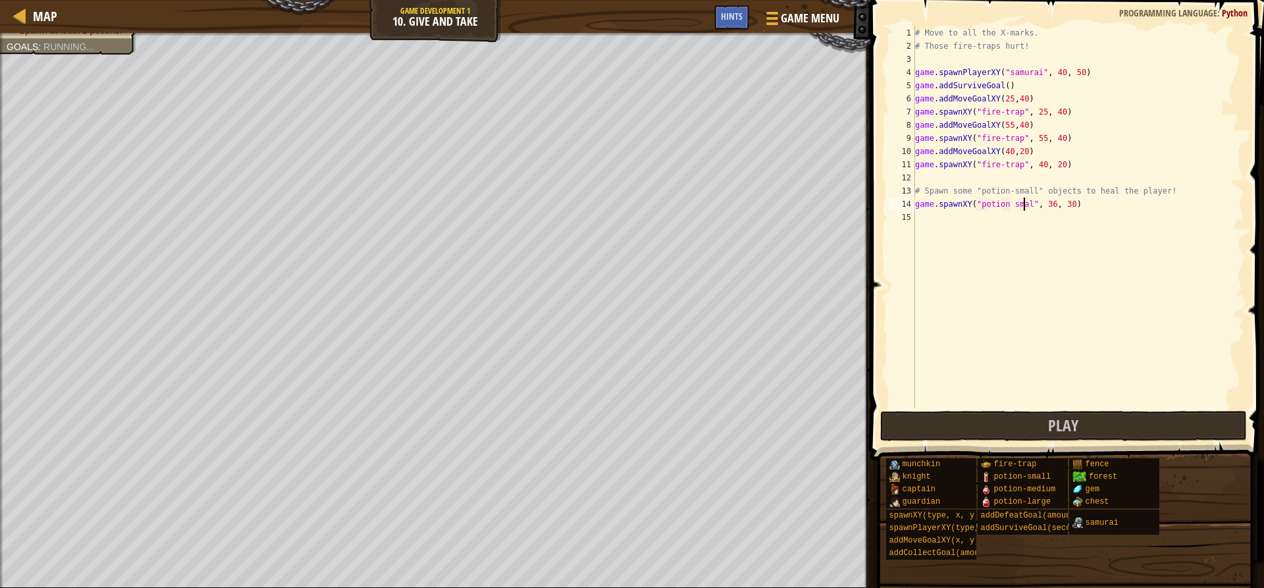
type textarea "game.spawnXY("potion small", 36, 30)"
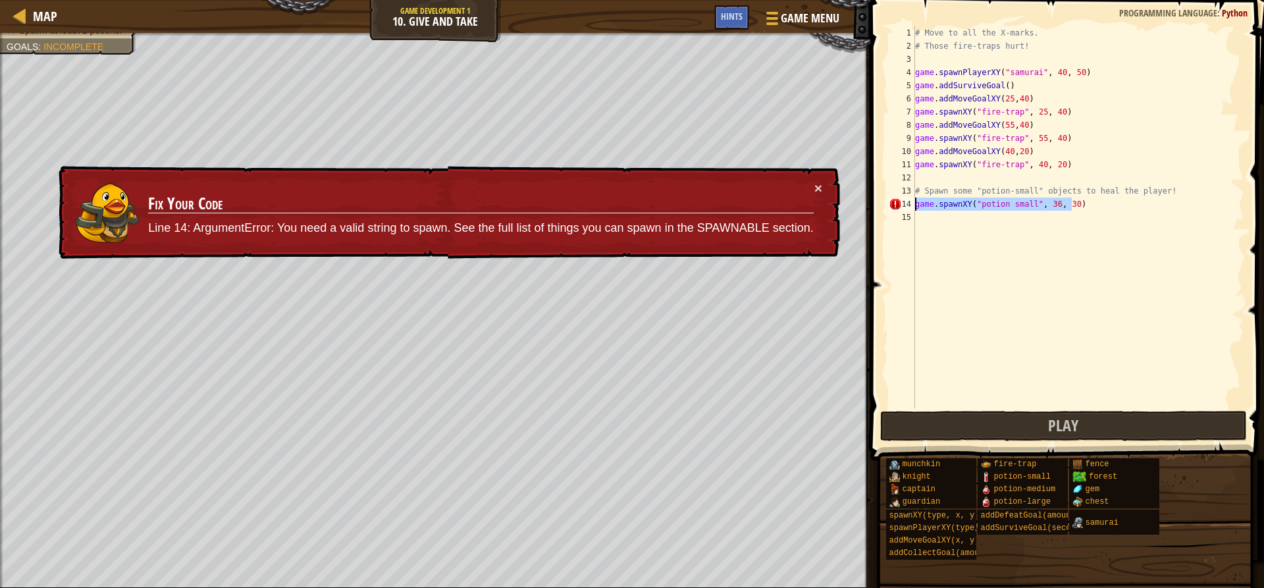
drag, startPoint x: 1102, startPoint y: 209, endPoint x: 905, endPoint y: 203, distance: 197.5
click at [905, 203] on div "game.spawnXY("potion small", 36, 30) 1 2 3 4 5 6 7 8 9 10 11 12 13 14 15 # Move…" at bounding box center [1065, 217] width 358 height 382
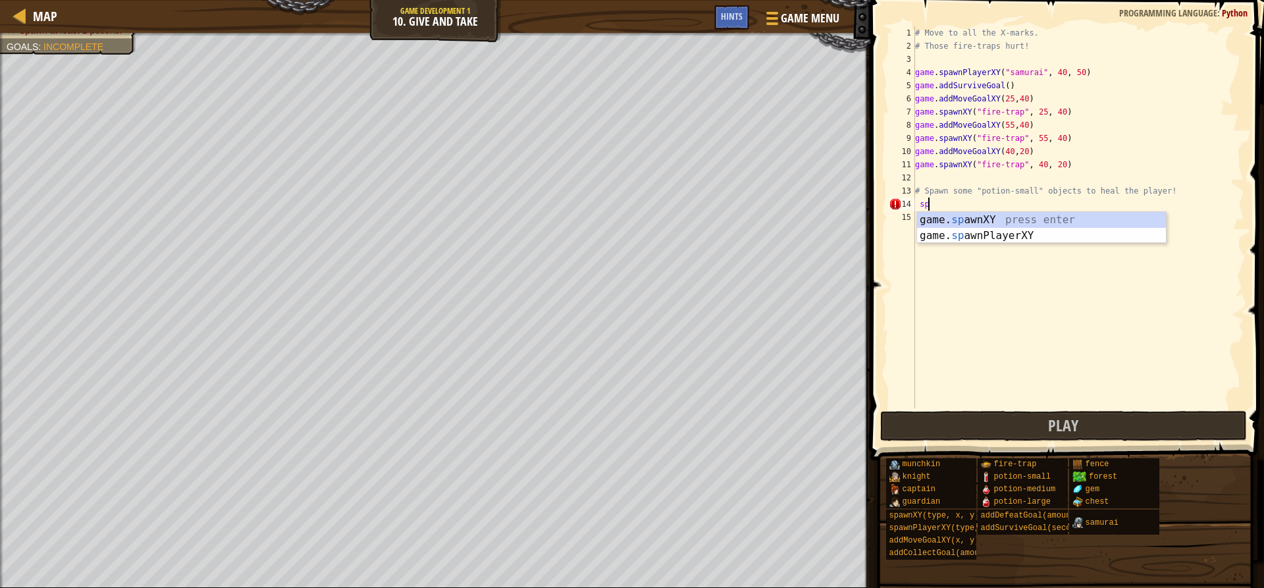
scroll to position [6, 1]
click at [1002, 224] on div "game. spa wnXY press enter game. spa wnPlayerXY press enter" at bounding box center [1041, 243] width 249 height 63
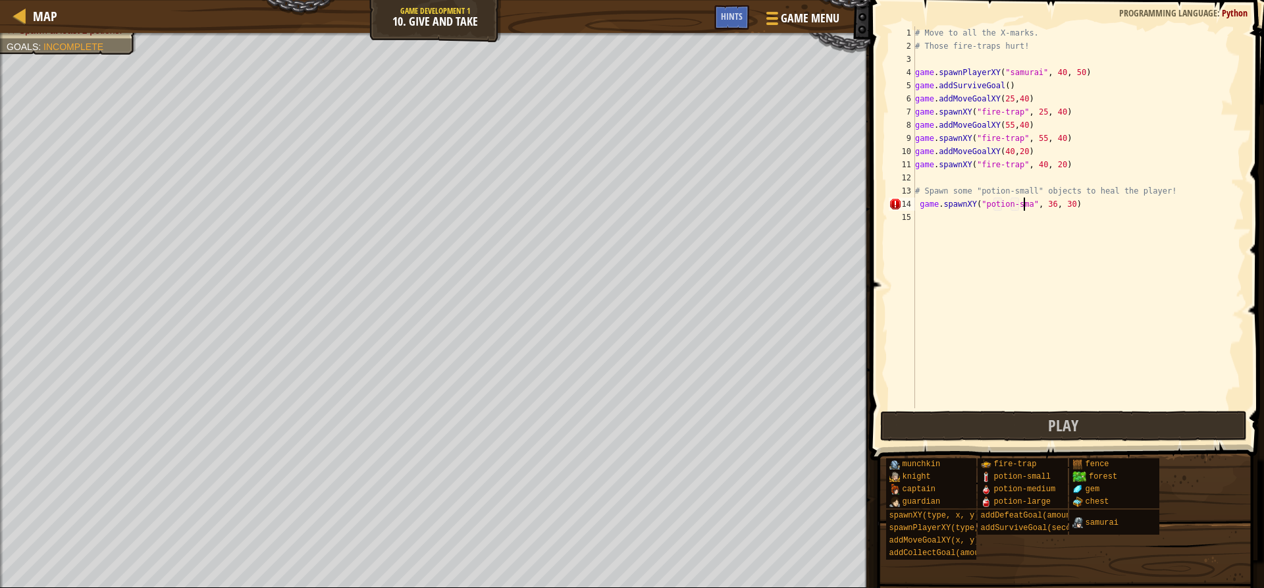
scroll to position [6, 10]
click at [1010, 422] on button "Play" at bounding box center [1063, 426] width 366 height 30
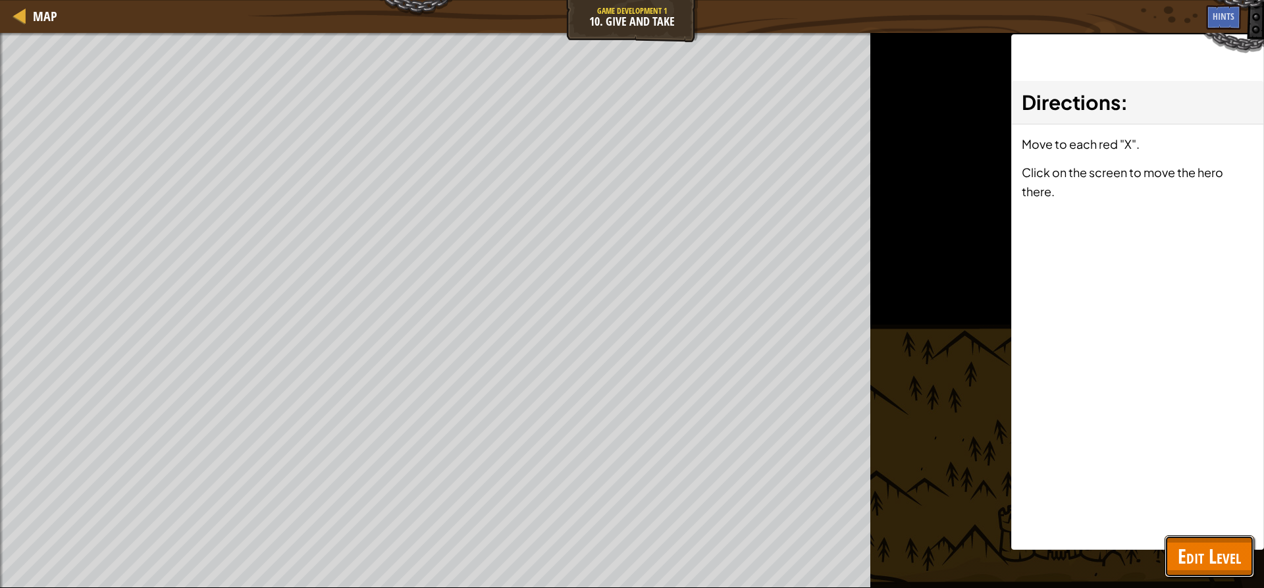
click at [1213, 571] on button "Edit Level" at bounding box center [1209, 556] width 90 height 42
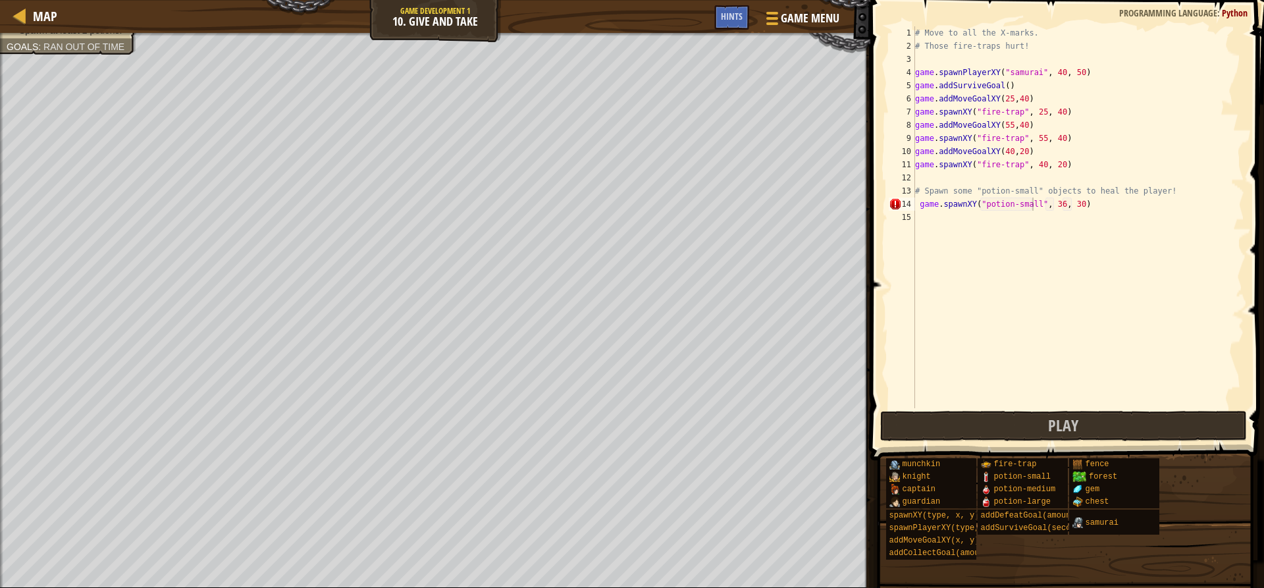
type textarea "game.spawnPlayerXY("samurai", 40, 50)"
click at [921, 72] on div "# Move to all the X-marks. # Those fire-traps hurt! game . spawnPlayerXY ( "sam…" at bounding box center [1078, 230] width 332 height 408
click at [918, 70] on div "# Move to all the X-marks. # Those fire-traps hurt! game . spawnPlayerXY ( "sam…" at bounding box center [1078, 230] width 332 height 408
click at [931, 59] on div "# Move to all the X-marks. # Those fire-traps hurt! game . spawnPlayerXY ( "sam…" at bounding box center [1078, 230] width 332 height 408
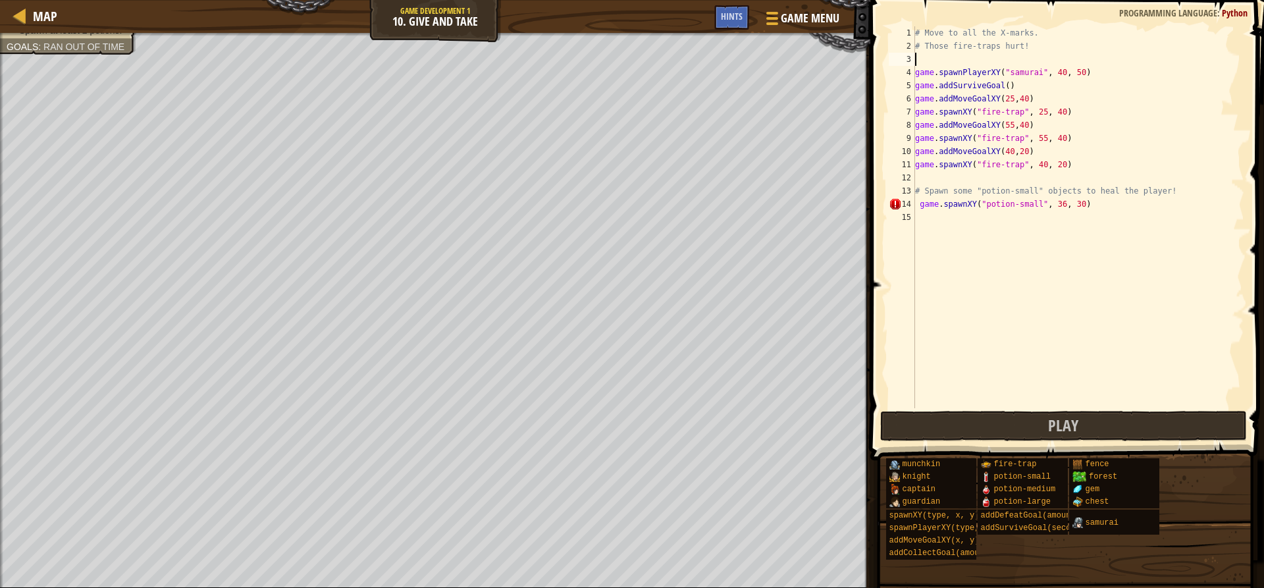
click at [1029, 51] on div "# Move to all the X-marks. # Those fire-traps hurt! game . spawnPlayerXY ( "sam…" at bounding box center [1078, 230] width 332 height 408
type textarea "# Those fire-traps hurt!"
click at [781, 16] on span "Game Menu" at bounding box center [810, 18] width 61 height 18
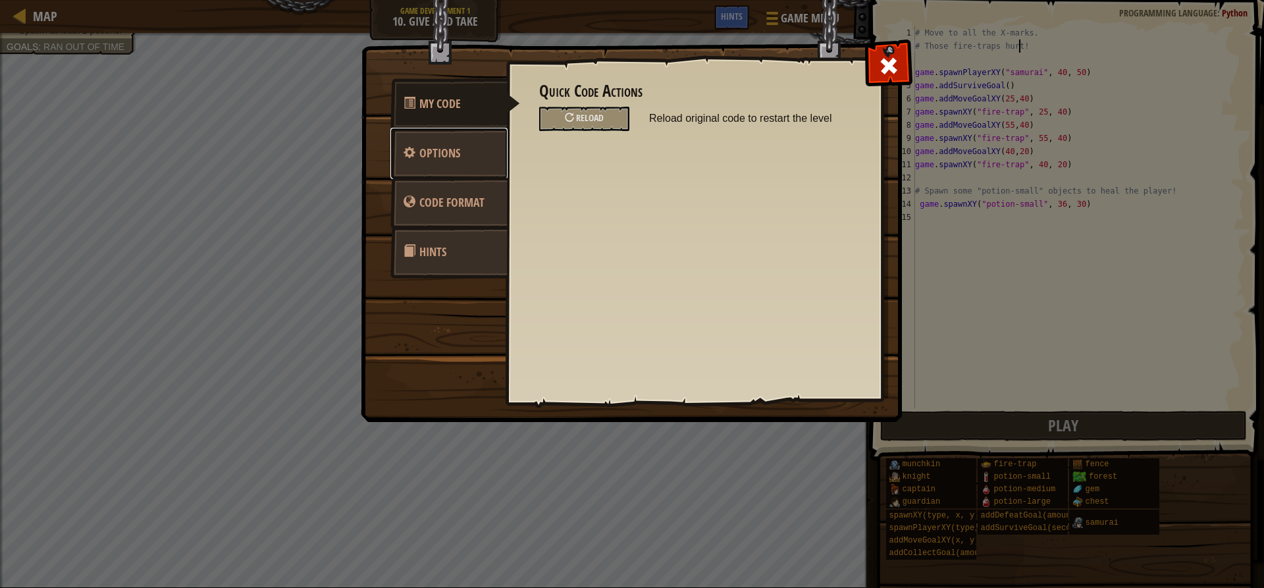
click at [444, 155] on span "Options" at bounding box center [439, 153] width 41 height 16
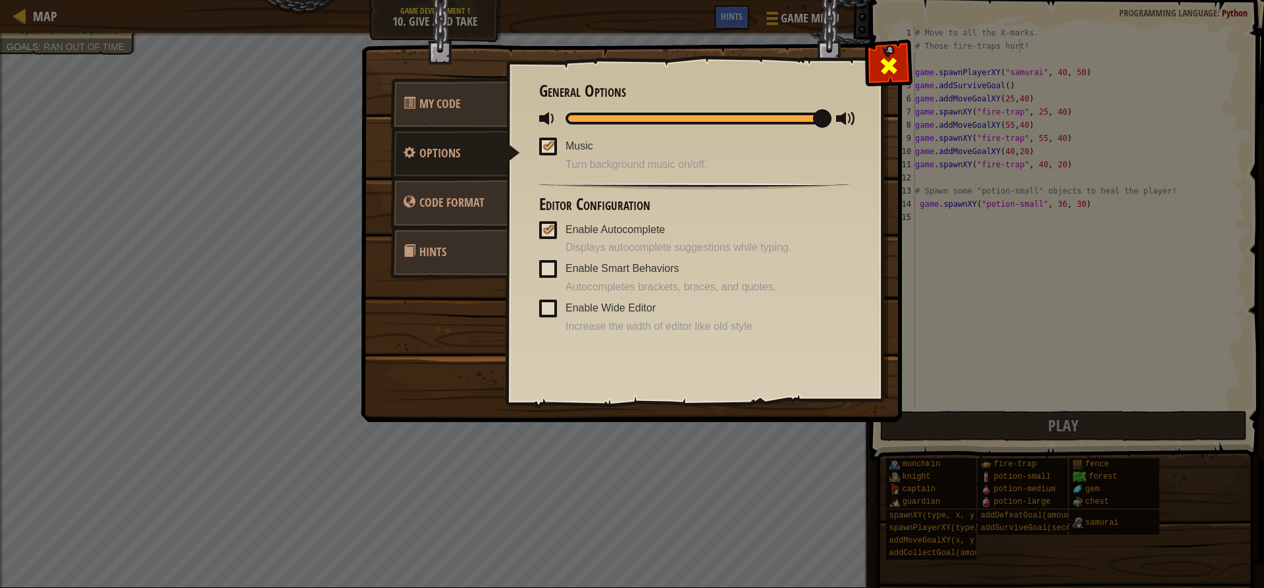
click at [881, 53] on div at bounding box center [887, 62] width 41 height 41
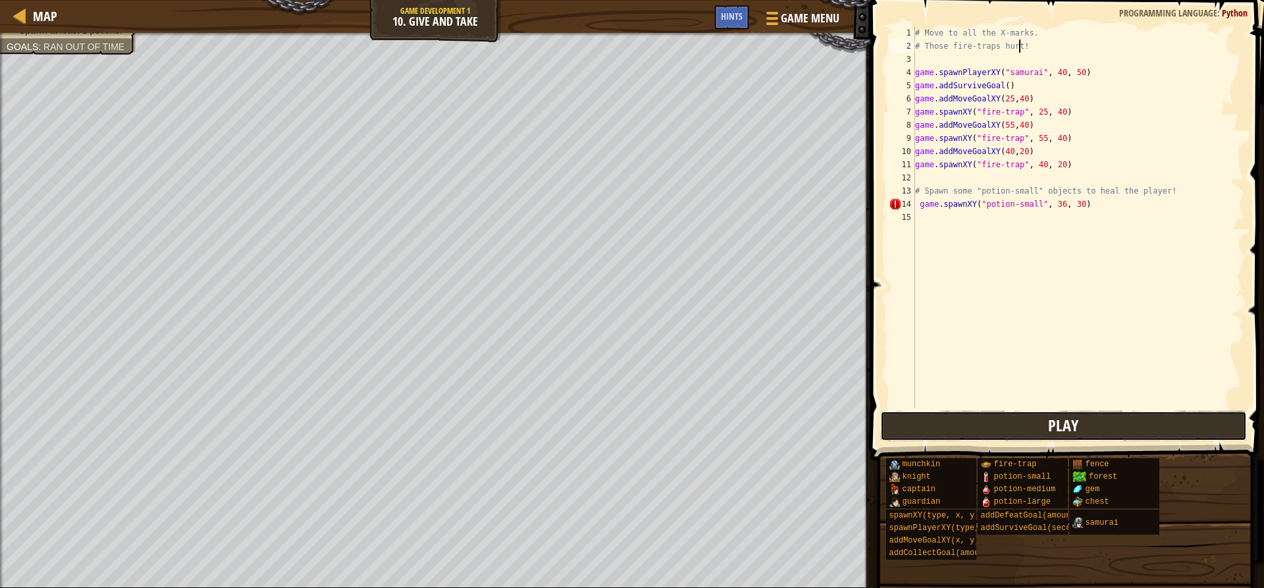
click at [1075, 422] on span "Play" at bounding box center [1063, 425] width 30 height 21
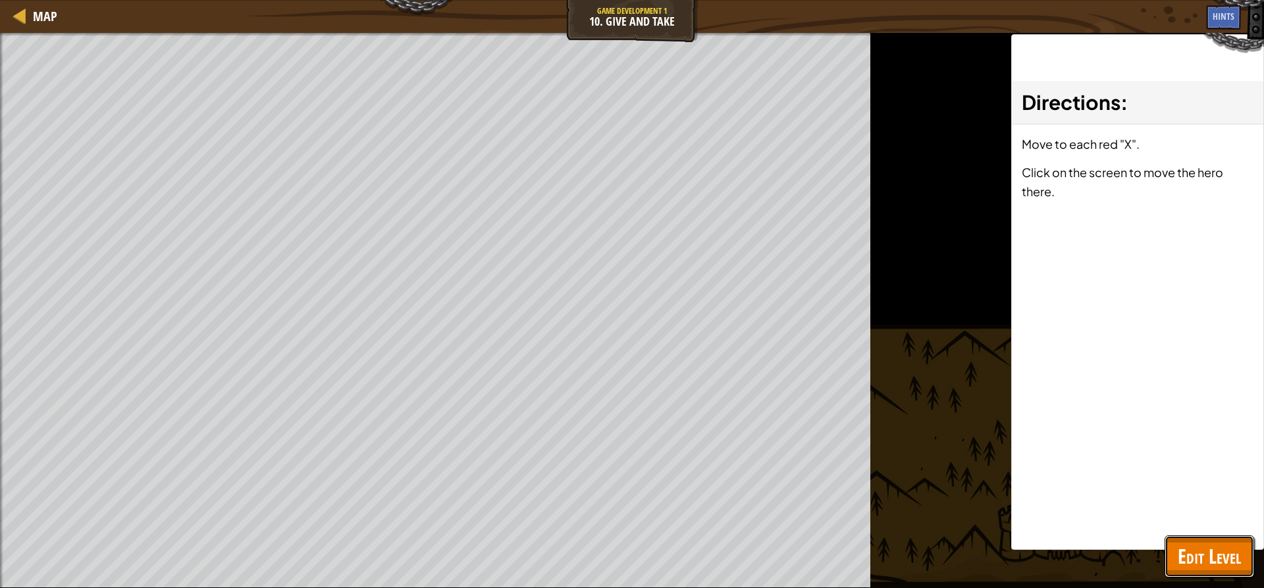
click at [1189, 564] on span "Edit Level" at bounding box center [1208, 555] width 63 height 27
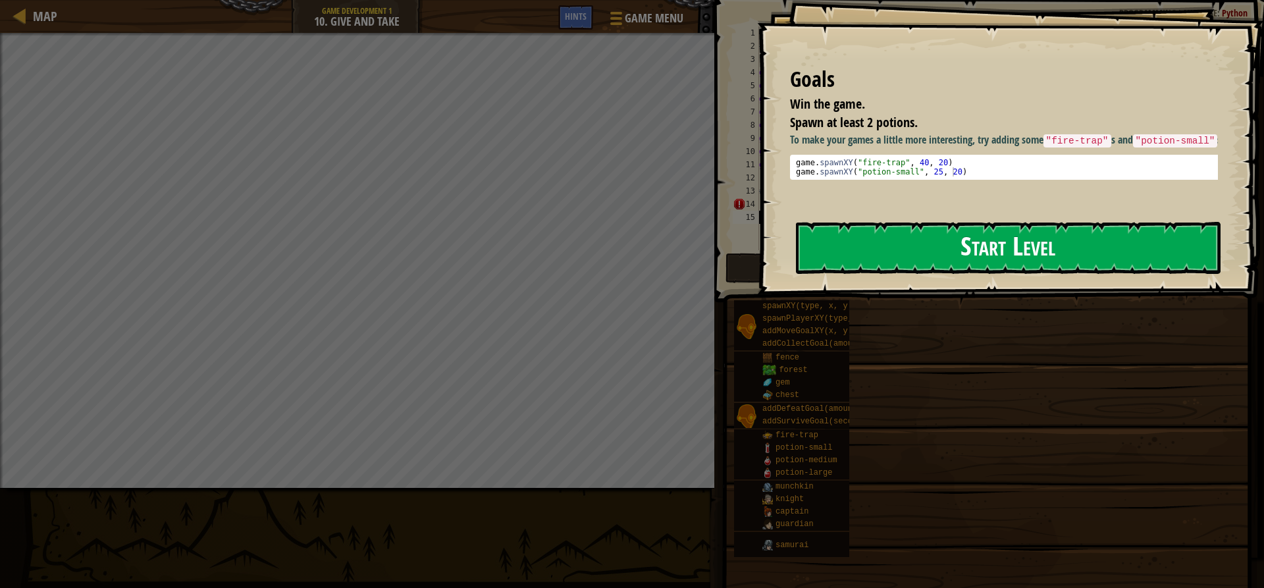
click at [937, 249] on button "Start Level" at bounding box center [1008, 248] width 424 height 52
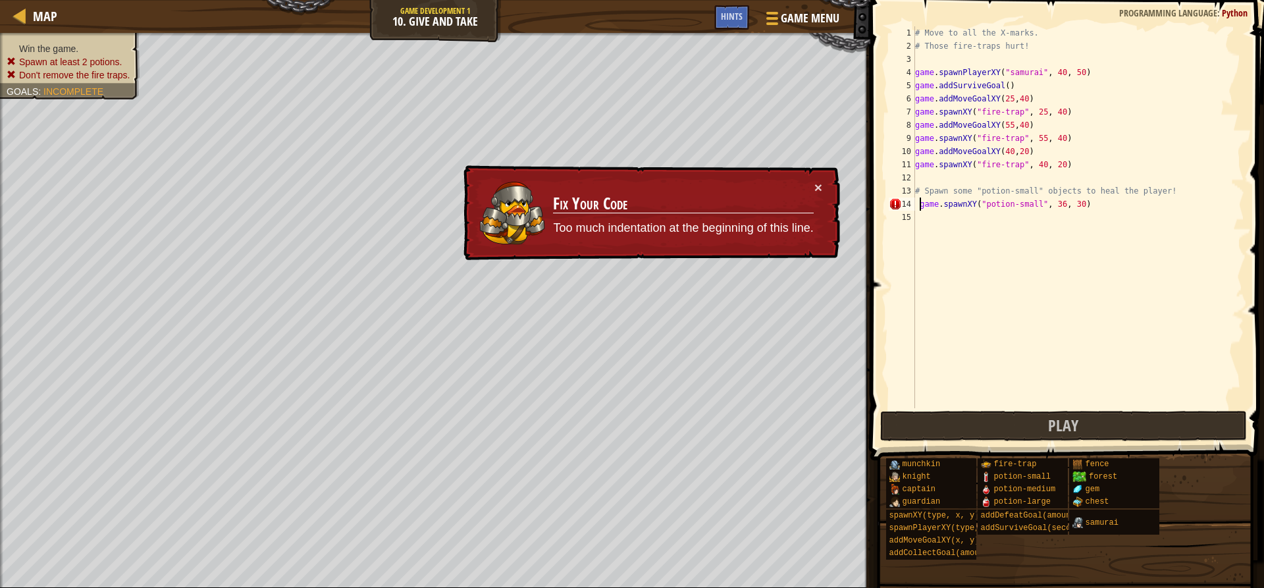
click at [921, 207] on div "# Move to all the X-marks. # Those fire-traps hurt! game . spawnPlayerXY ( "sam…" at bounding box center [1078, 230] width 332 height 408
type textarea "game.spawnXY("potion-small", 36, 30)"
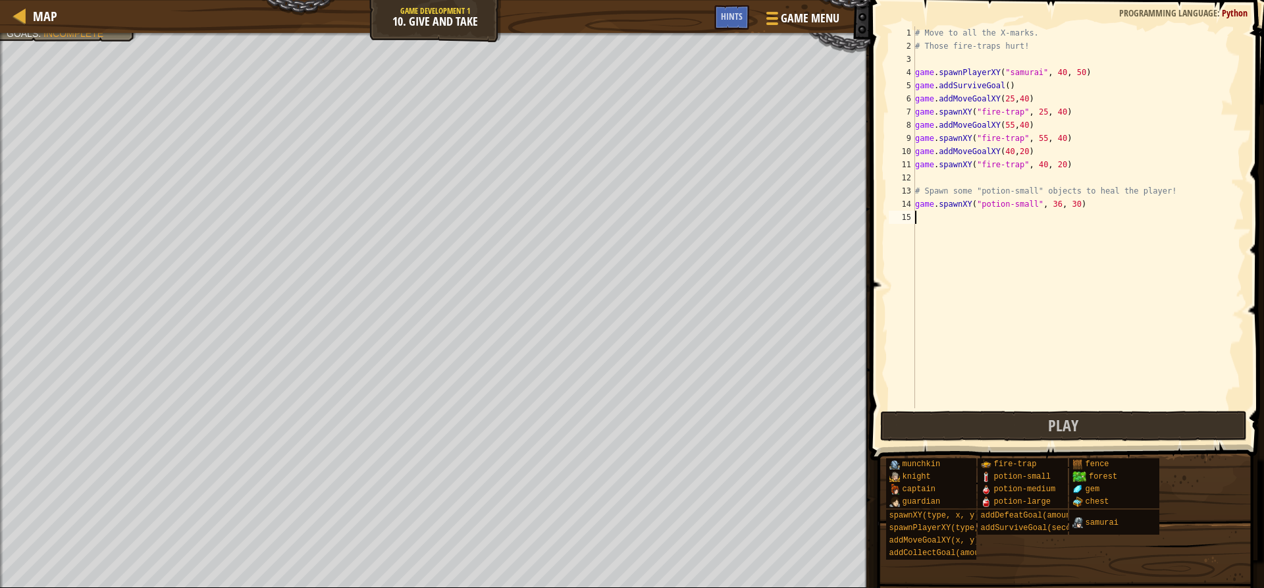
click at [927, 224] on div "# Move to all the X-marks. # Those fire-traps hurt! game . spawnPlayerXY ( "sam…" at bounding box center [1078, 230] width 332 height 408
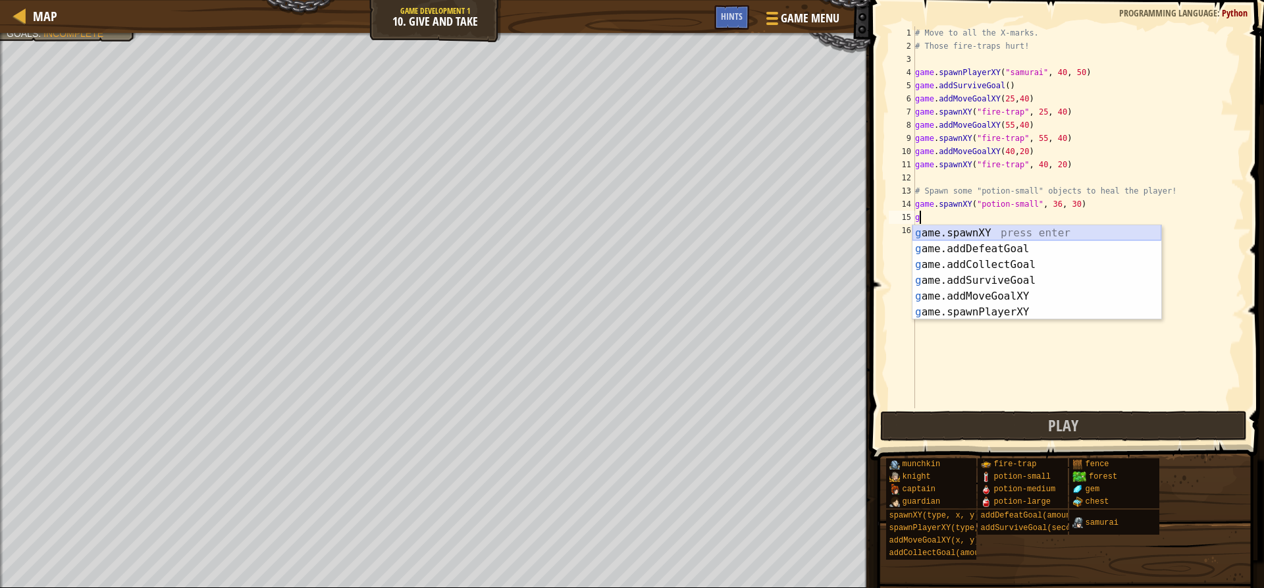
click at [936, 232] on div "g ame.spawnXY press enter g ame.addDefeatGoal press enter g ame.addCollectGoal …" at bounding box center [1036, 288] width 249 height 126
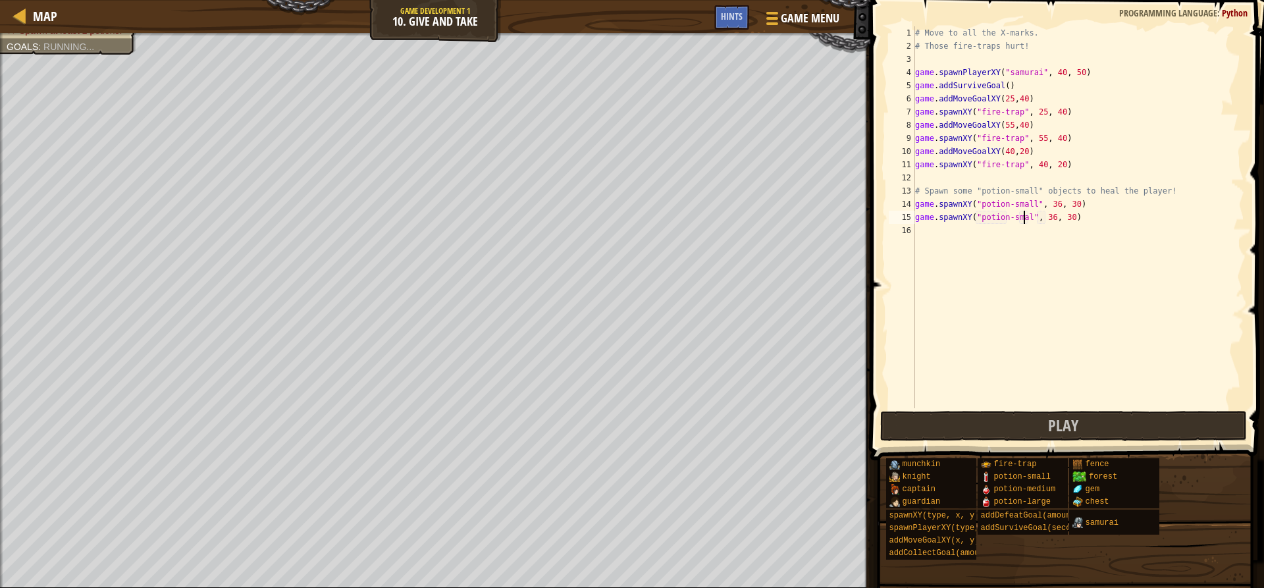
scroll to position [6, 10]
click at [1050, 218] on div "# Move to all the X-marks. # Those fire-traps hurt! game . spawnPlayerXY ( "sam…" at bounding box center [1078, 230] width 332 height 408
type textarea "game.spawnXY("potion-small", 40, 30)"
click at [1008, 428] on button "Play" at bounding box center [1063, 426] width 366 height 30
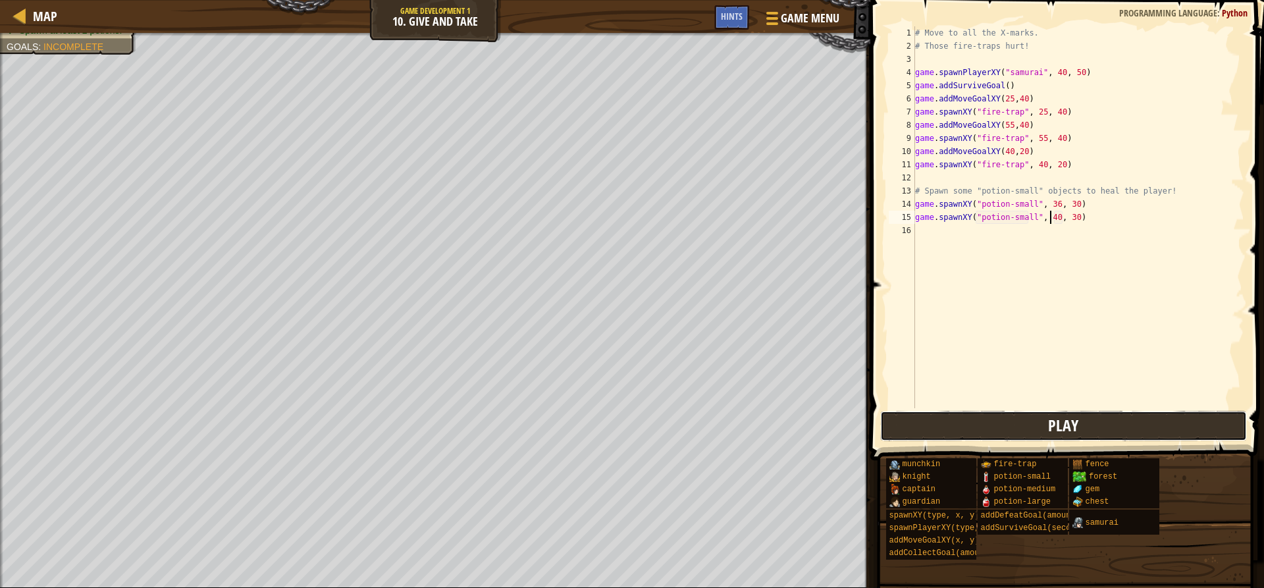
click at [1119, 411] on button "Play" at bounding box center [1063, 426] width 366 height 30
click at [982, 430] on button "Play" at bounding box center [1063, 426] width 366 height 30
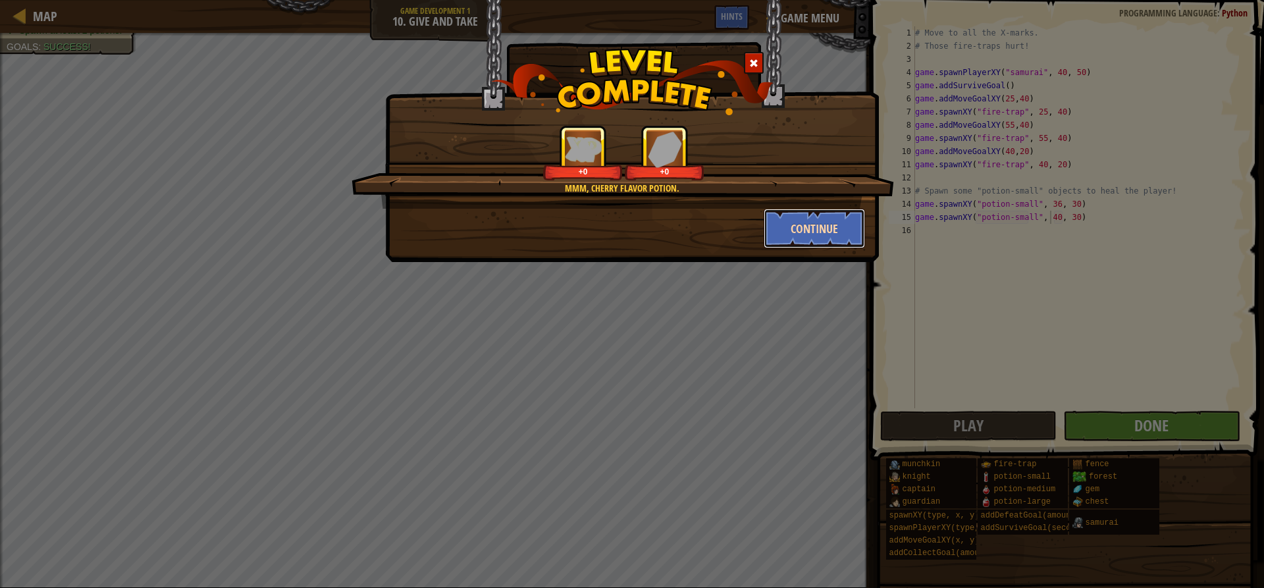
click at [813, 211] on button "Continue" at bounding box center [814, 228] width 102 height 39
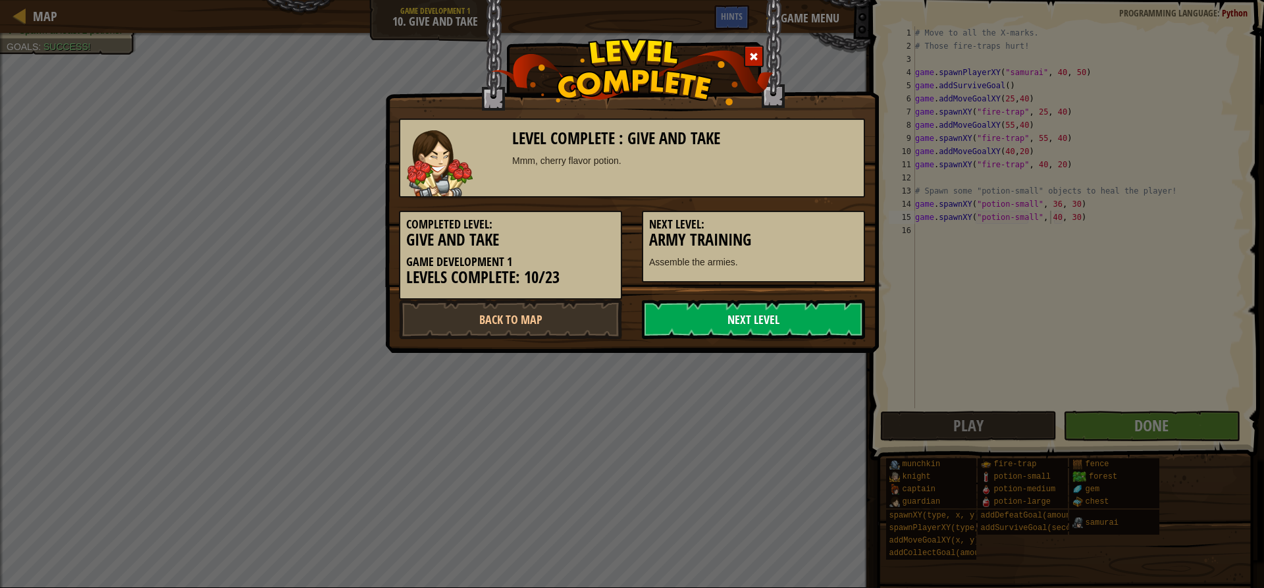
click at [757, 318] on link "Next Level" at bounding box center [753, 318] width 223 height 39
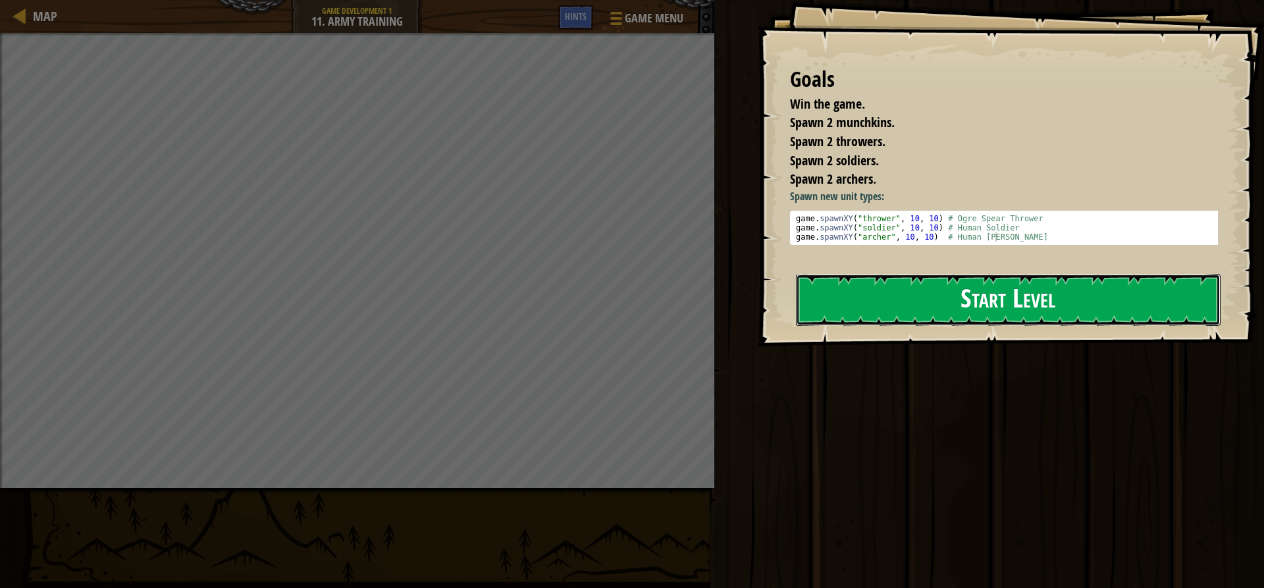
click at [902, 291] on button "Start Level" at bounding box center [1008, 300] width 424 height 52
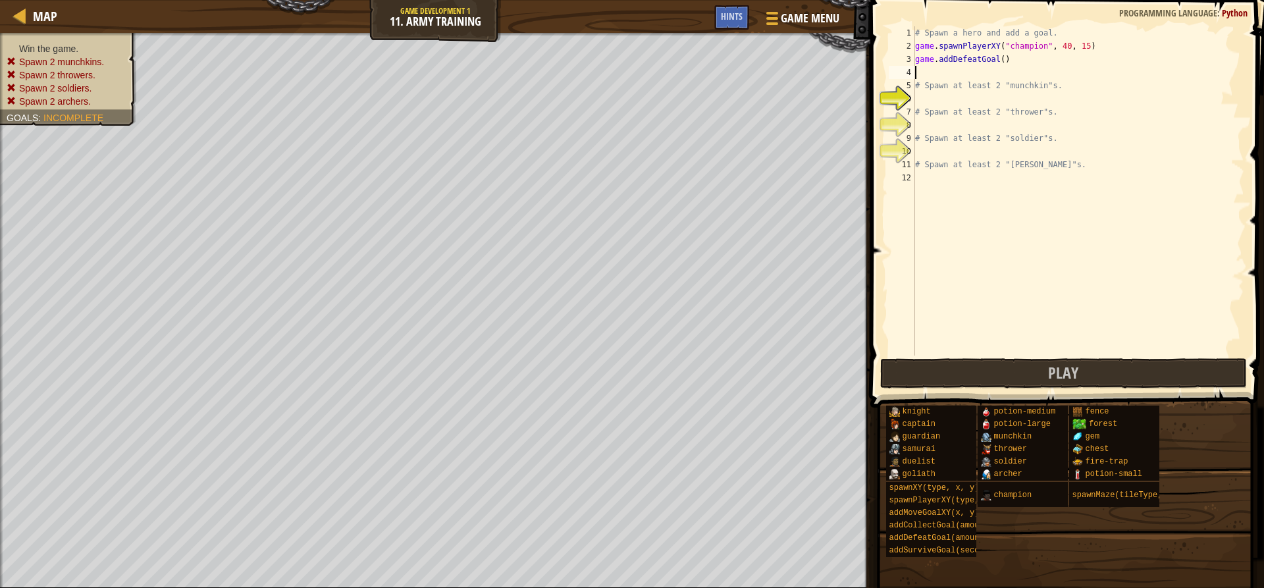
click at [958, 71] on div "# Spawn a hero and add a goal. game . spawnPlayerXY ( "champion" , 40 , 15 ) ga…" at bounding box center [1078, 203] width 332 height 355
click at [940, 101] on div "# Spawn a hero and add a goal. game . spawnPlayerXY ( "champion" , 40 , 15 ) ga…" at bounding box center [1078, 203] width 332 height 355
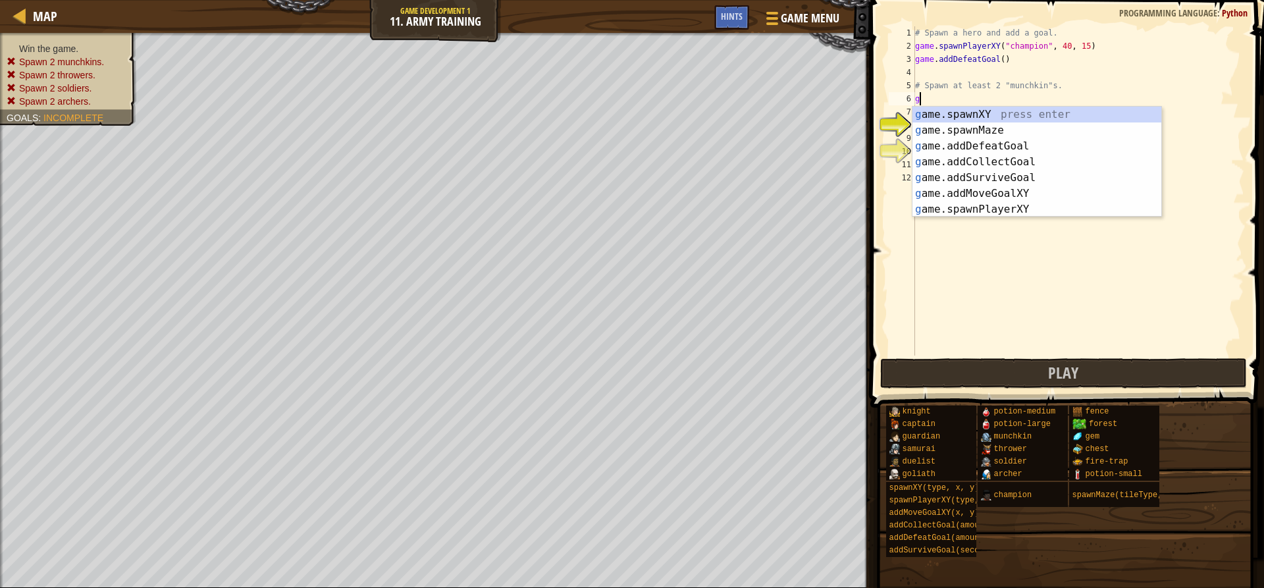
scroll to position [6, 0]
click at [966, 116] on div "g ame.spawnXY press enter g ame.spawnMaze press enter g ame.addDefeatGoal press…" at bounding box center [1036, 178] width 249 height 142
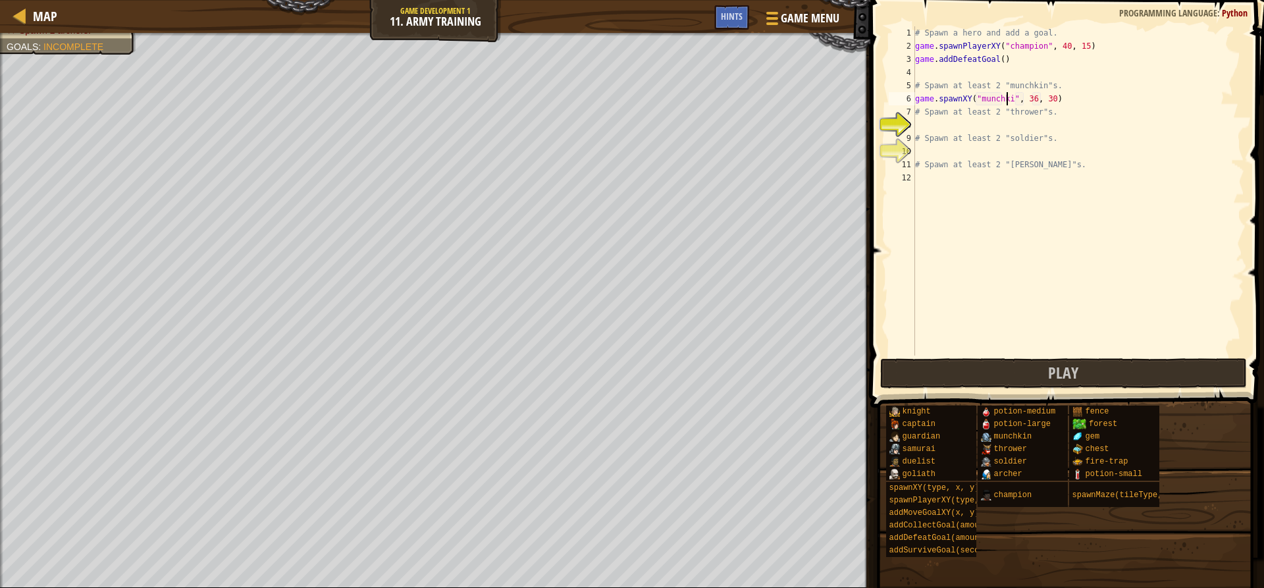
type textarea "game.spawnXY("munchkin", 36, 30)"
click at [1033, 98] on div "# Spawn a hero and add a goal. game . spawnPlayerXY ( "champion" , 40 , 15 ) ga…" at bounding box center [1078, 203] width 332 height 355
click at [1023, 122] on div "# Spawn a hero and add a goal. game . spawnPlayerXY ( "champion" , 40 , 15 ) ga…" at bounding box center [1078, 203] width 332 height 355
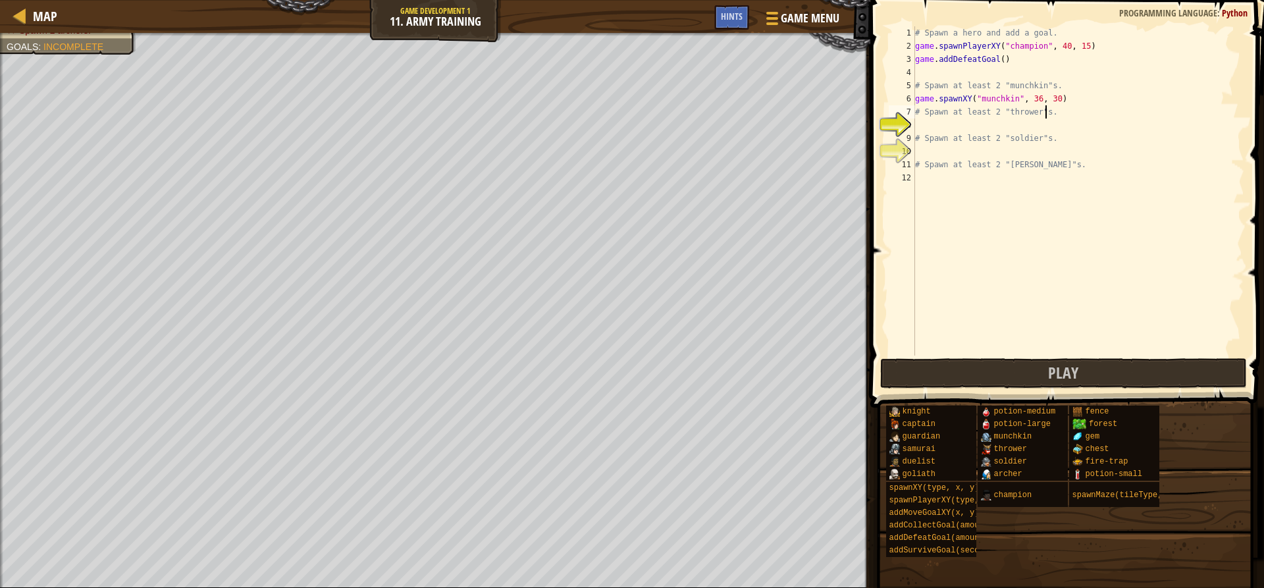
click at [1065, 106] on div "# Spawn a hero and add a goal. game . spawnPlayerXY ( "champion" , 40 , 15 ) ga…" at bounding box center [1078, 203] width 332 height 355
click at [1065, 100] on div "# Spawn a hero and add a goal. game . spawnPlayerXY ( "champion" , 40 , 15 ) ga…" at bounding box center [1078, 203] width 332 height 355
type textarea "game.spawnXY("munchkin", 36, 30)"
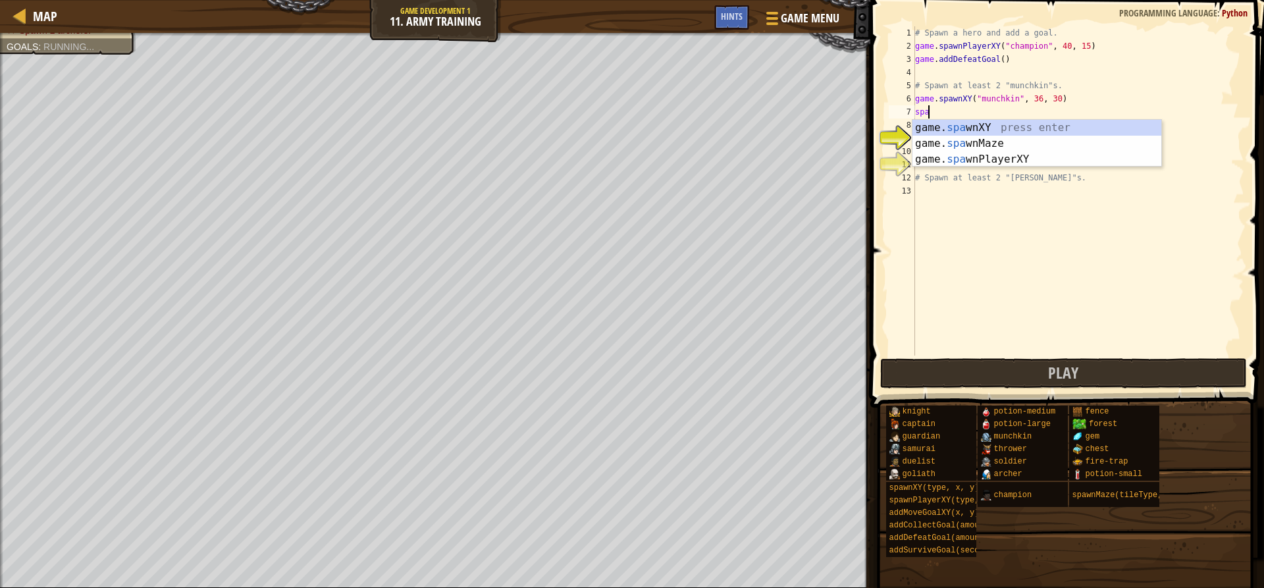
scroll to position [6, 1]
click at [1007, 125] on div "game. spa wnXY press enter game. spa wnMaze press enter game. spa wnPlayerXY pr…" at bounding box center [1036, 159] width 249 height 79
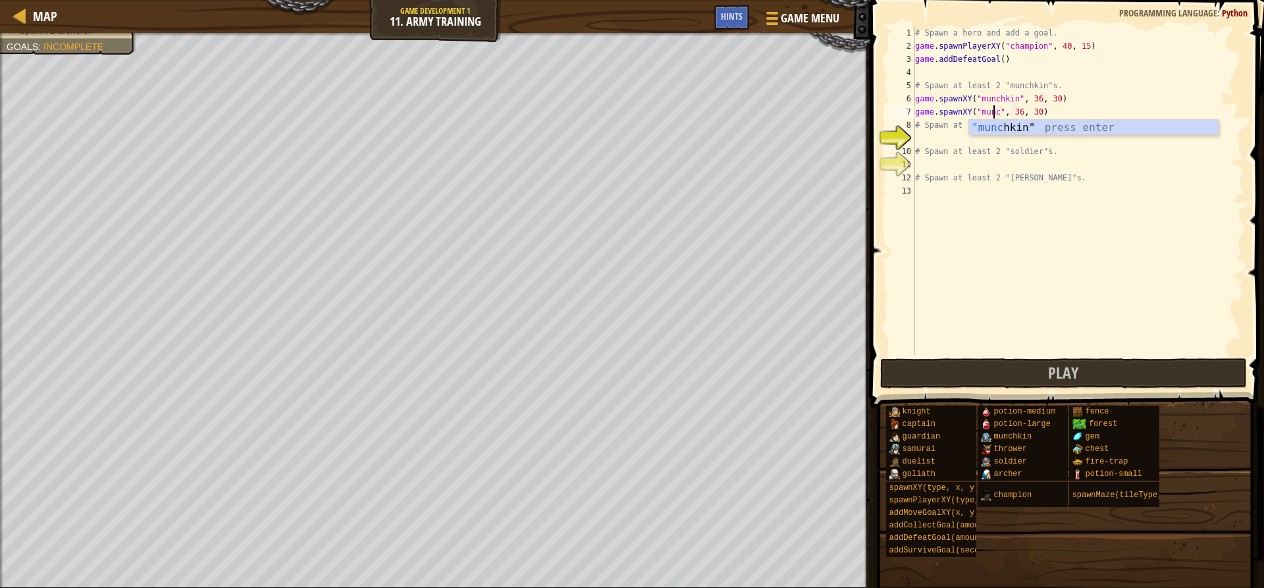
scroll to position [6, 7]
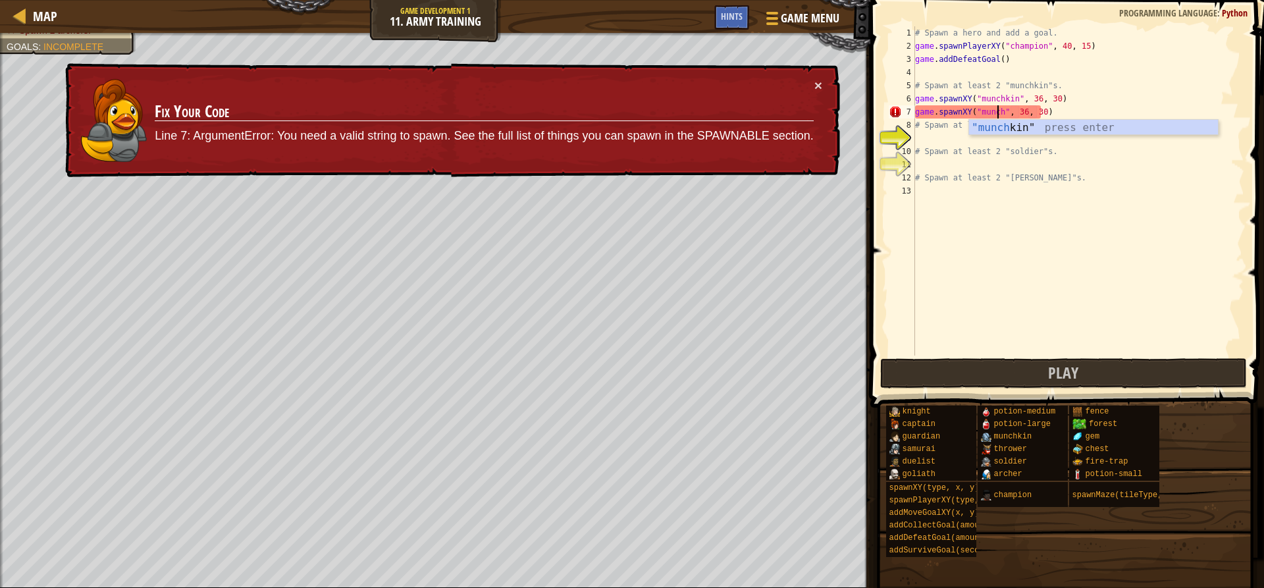
click at [1019, 131] on div ""munch kin" press enter" at bounding box center [1093, 143] width 249 height 47
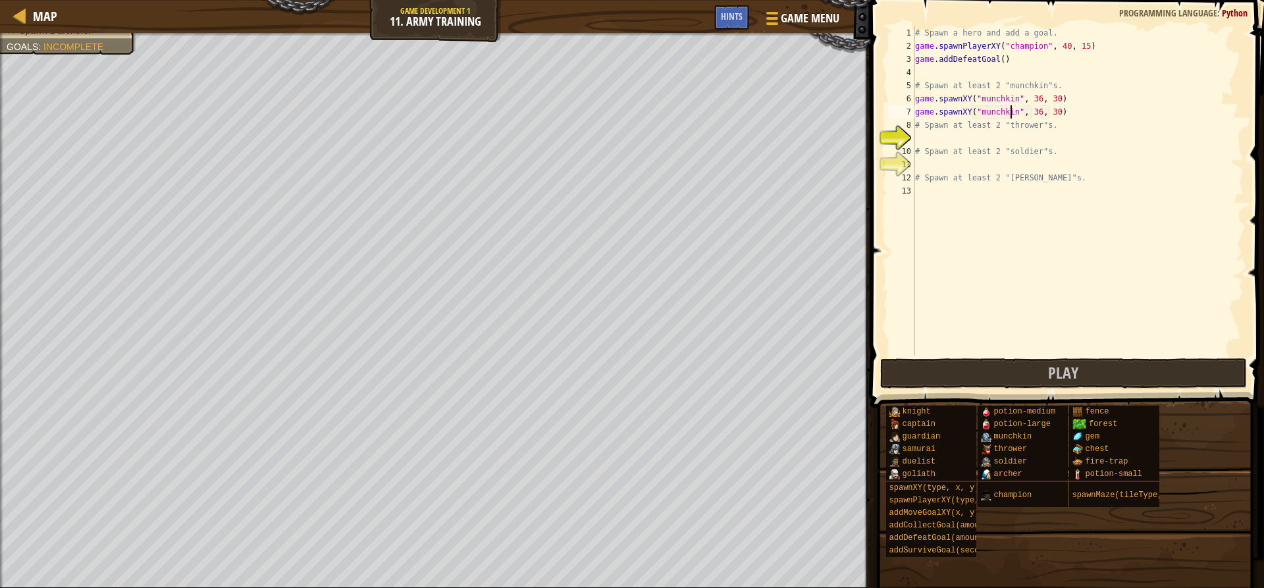
click at [1031, 116] on div "# Spawn a hero and add a goal. game . spawnPlayerXY ( "champion" , 40 , 15 ) ga…" at bounding box center [1078, 203] width 332 height 355
type textarea "game.spawnXY("munchkin", 40, 30)"
click at [1033, 135] on div "# Spawn a hero and add a goal. game . spawnPlayerXY ( "champion" , 40 , 15 ) ga…" at bounding box center [1078, 203] width 332 height 355
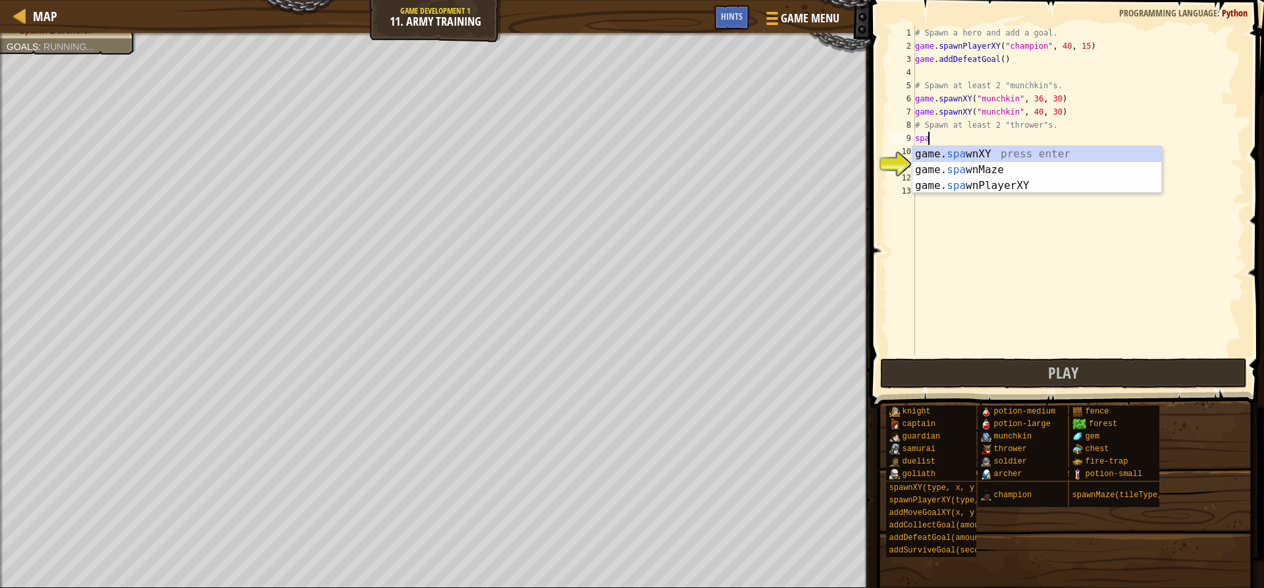
scroll to position [6, 1]
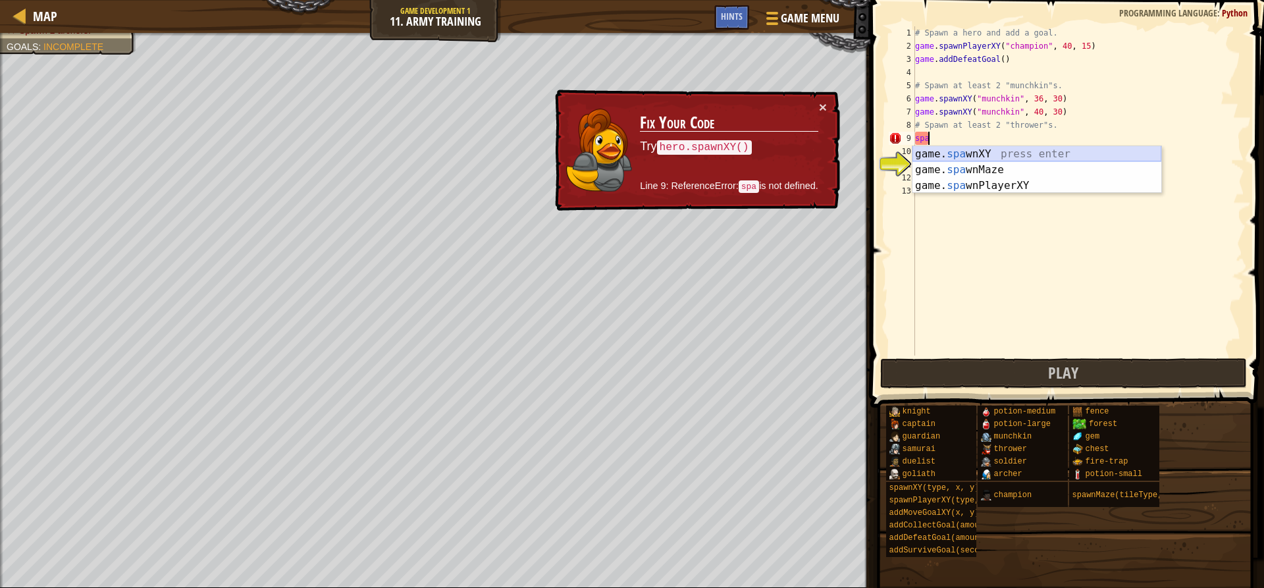
click at [1016, 159] on div "game. spa wnXY press enter game. spa wnMaze press enter game. spa wnPlayerXY pr…" at bounding box center [1036, 185] width 249 height 79
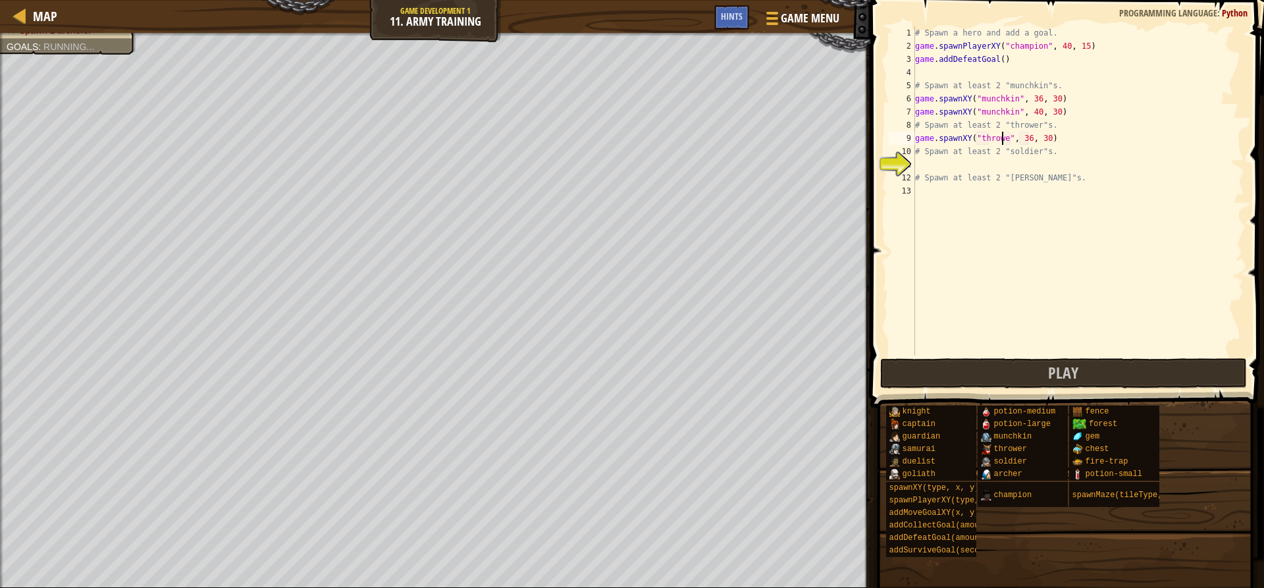
scroll to position [6, 8]
click at [1027, 140] on div "# Spawn a hero and add a goal. game . spawnPlayerXY ( "champion" , 40 , 15 ) ga…" at bounding box center [1078, 203] width 332 height 355
click at [1094, 148] on div "# Spawn a hero and add a goal. game . spawnPlayerXY ( "champion" , 40 , 15 ) ga…" at bounding box center [1078, 203] width 332 height 355
click at [1081, 134] on div "# Spawn a hero and add a goal. game . spawnPlayerXY ( "champion" , 40 , 15 ) ga…" at bounding box center [1078, 203] width 332 height 355
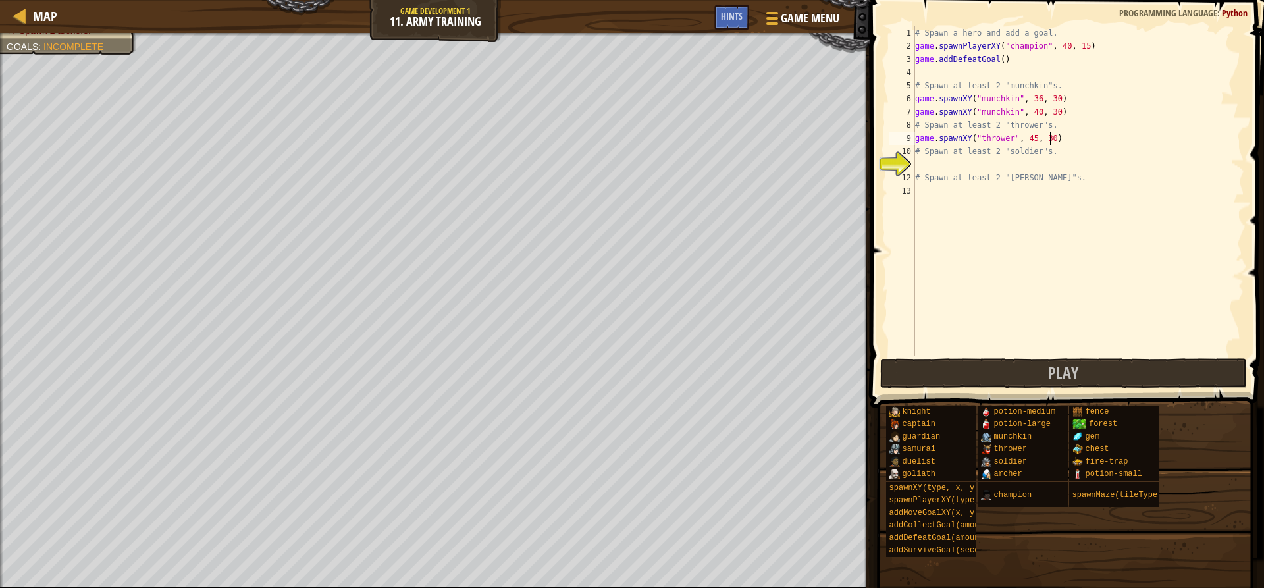
type textarea "game.spawnXY("thrower", 45, 30)"
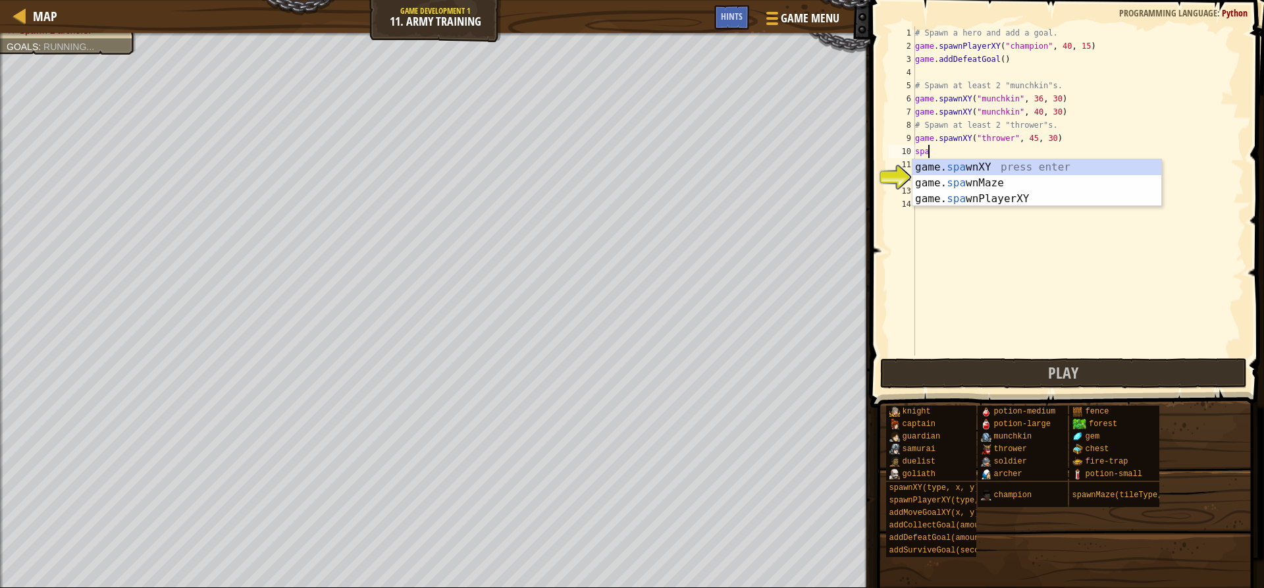
scroll to position [6, 1]
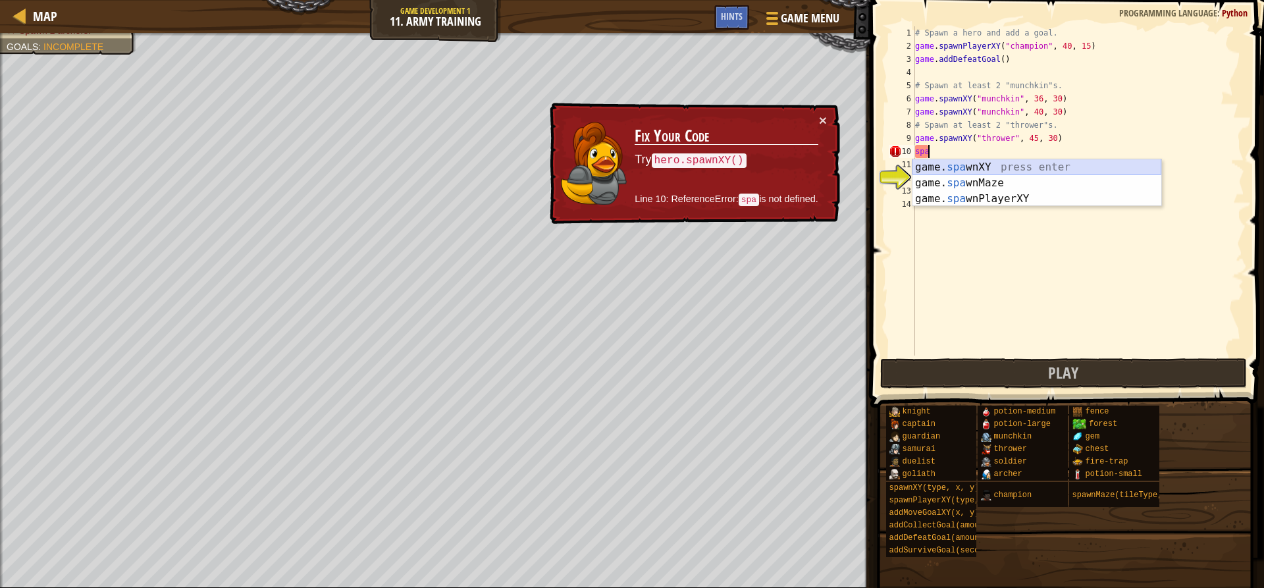
click at [1029, 161] on div "game. spa wnXY press enter game. spa wnMaze press enter game. spa wnPlayerXY pr…" at bounding box center [1036, 198] width 249 height 79
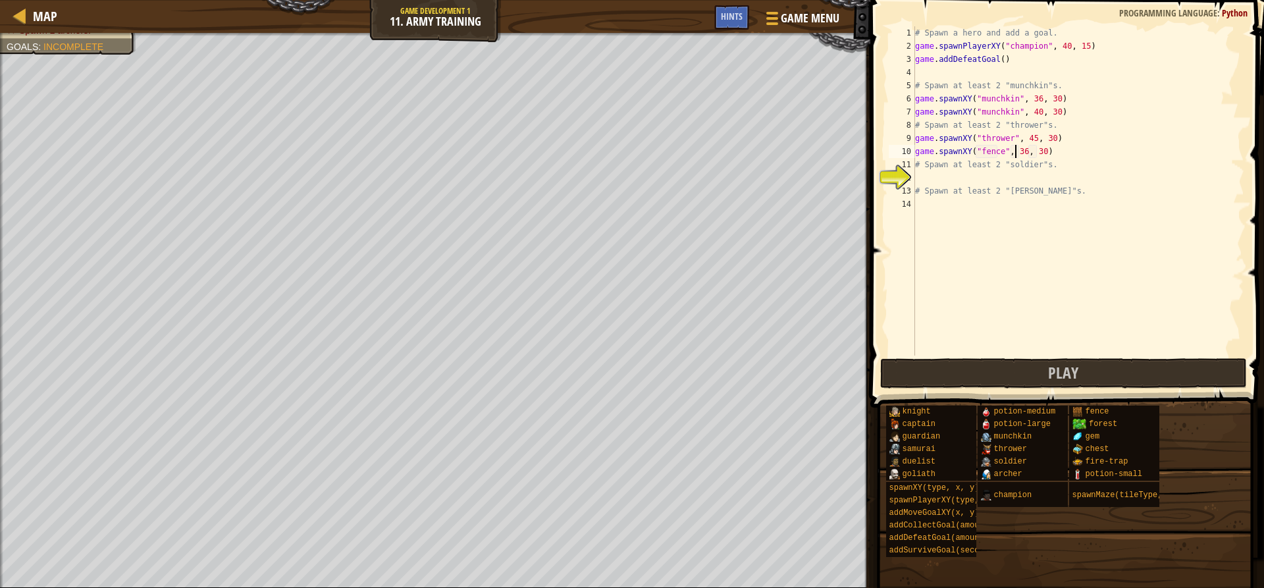
click at [1016, 150] on div "# Spawn a hero and add a goal. game . spawnPlayerXY ( "champion" , 40 , 15 ) ga…" at bounding box center [1078, 203] width 332 height 355
click at [1016, 149] on div "# Spawn a hero and add a goal. game . spawnPlayerXY ( "champion" , 40 , 15 ) ga…" at bounding box center [1078, 203] width 332 height 355
type textarea "game.spawnXY("fence", 55, 30)"
click at [1004, 175] on div "# Spawn a hero and add a goal. game . spawnPlayerXY ( "champion" , 40 , 15 ) ga…" at bounding box center [1078, 203] width 332 height 355
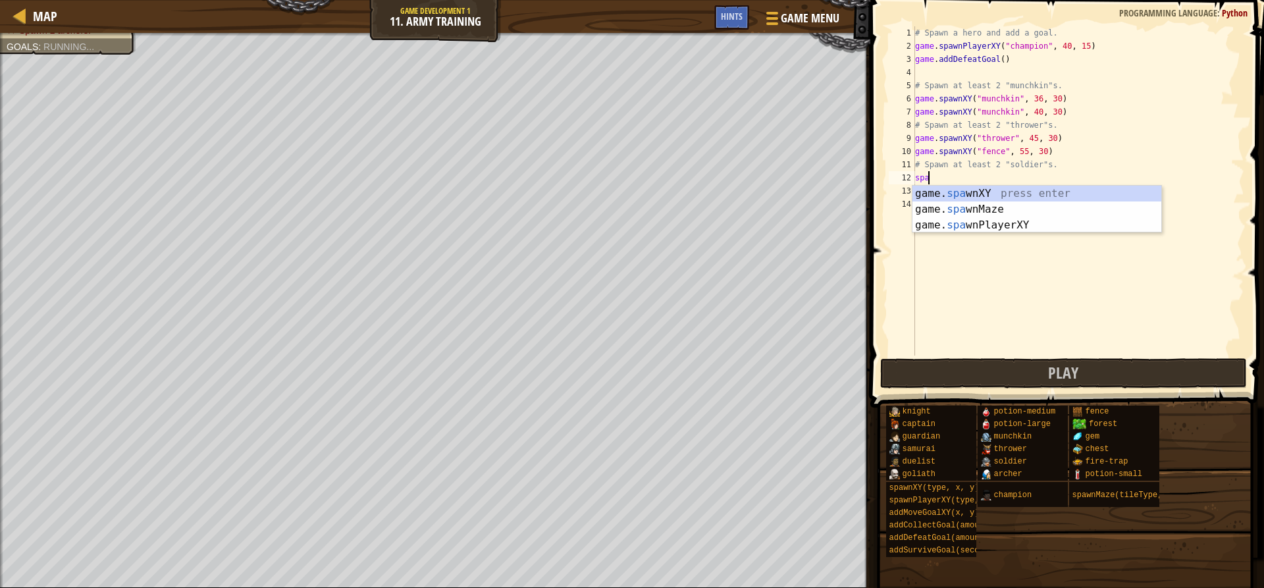
scroll to position [6, 1]
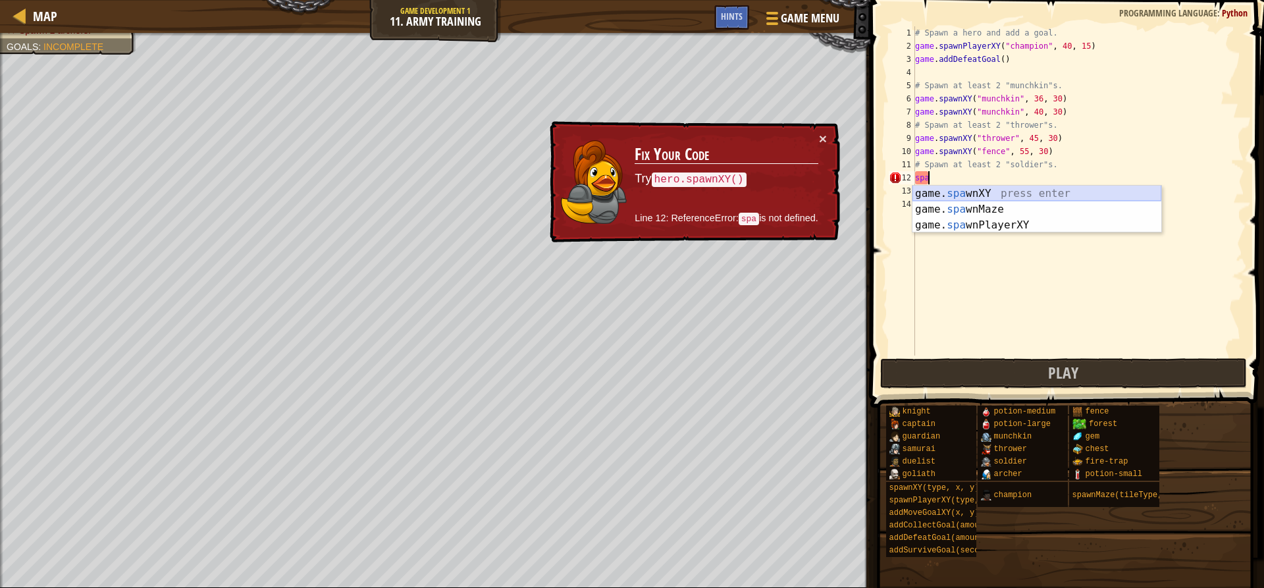
click at [990, 193] on div "game. spa wnXY press enter game. spa wnMaze press enter game. spa wnPlayerXY pr…" at bounding box center [1036, 225] width 249 height 79
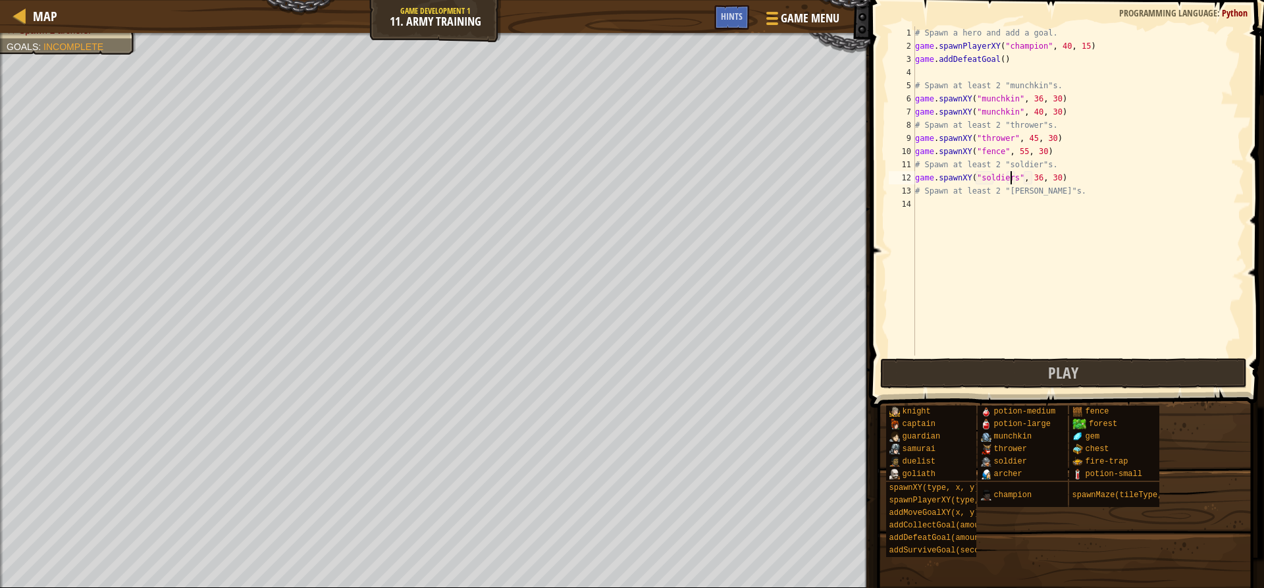
scroll to position [6, 9]
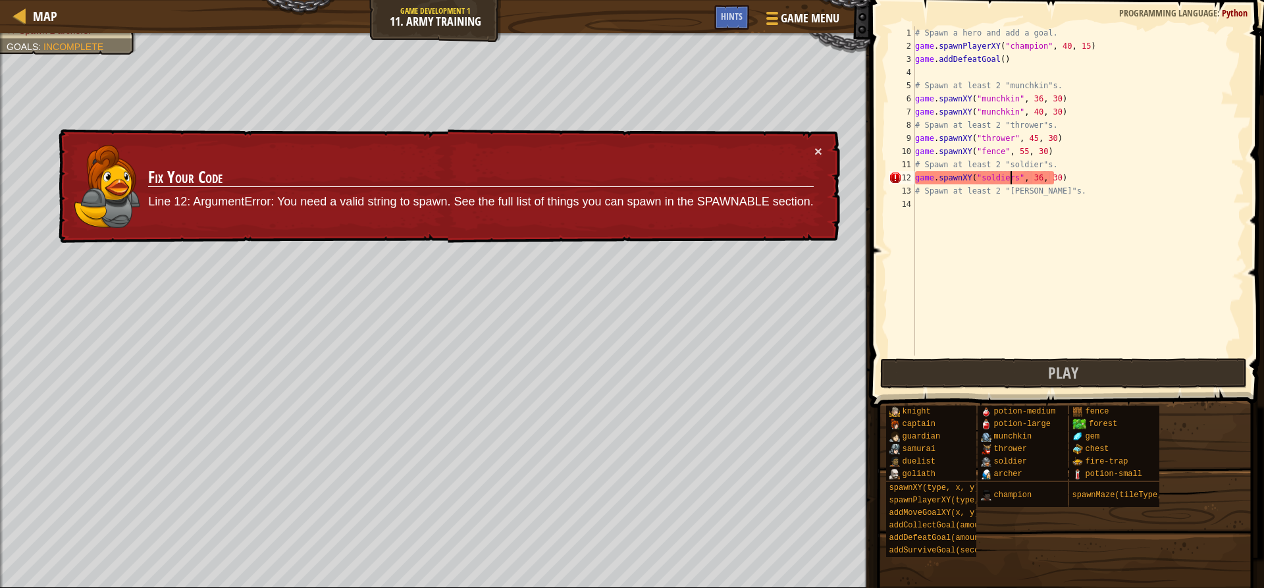
type textarea "game.spawnXY("soldier", 36, 30)"
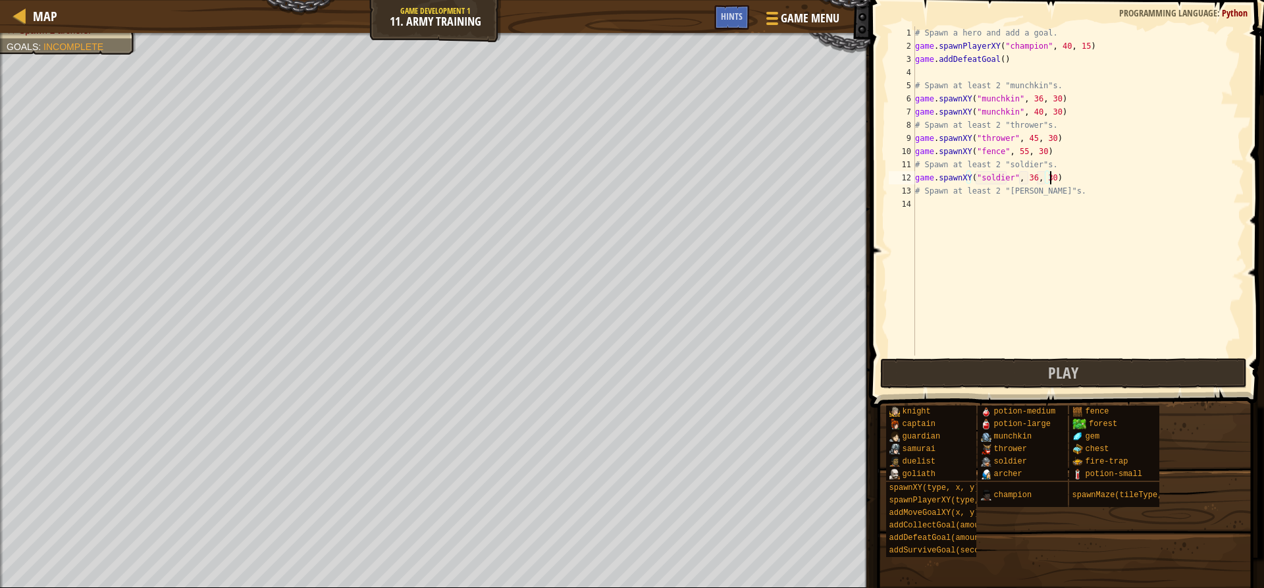
click at [1073, 184] on div "# Spawn a hero and add a goal. game . spawnPlayerXY ( "champion" , 40 , 15 ) ga…" at bounding box center [1078, 203] width 332 height 355
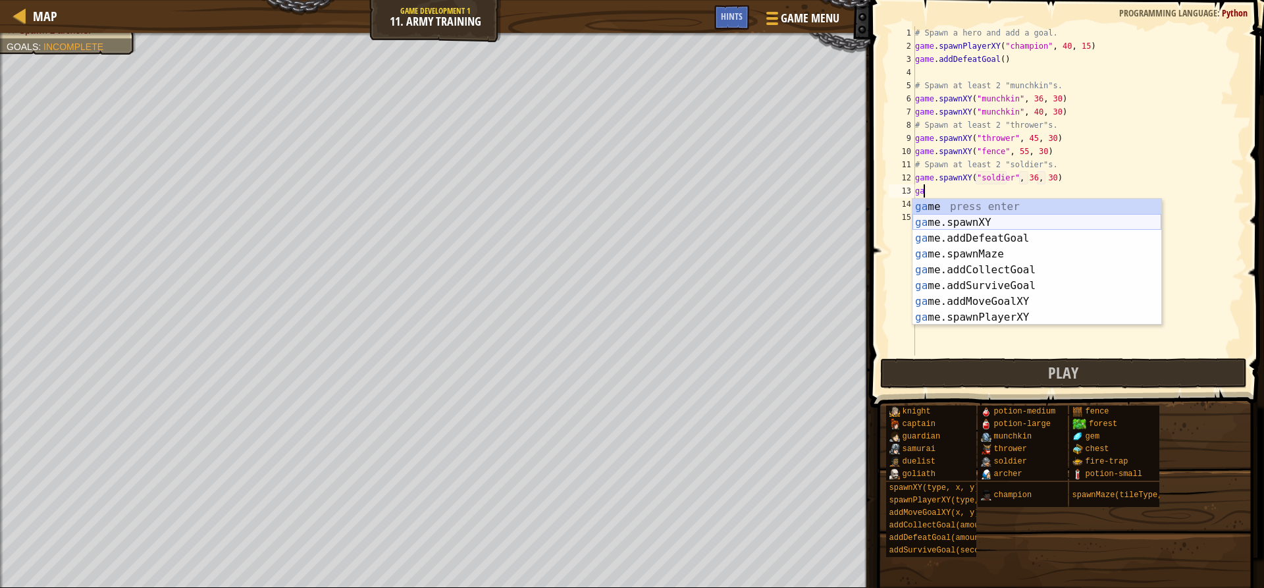
click at [992, 216] on div "ga me press enter ga me.spawnXY press enter ga me.addDefeatGoal press enter ga …" at bounding box center [1036, 278] width 249 height 158
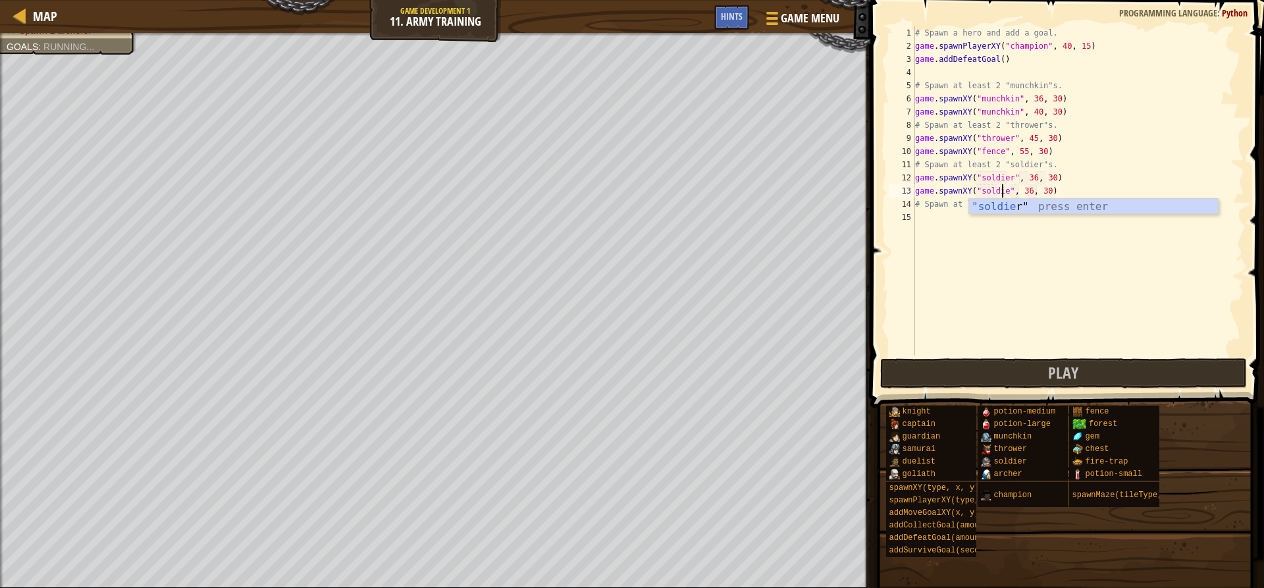
scroll to position [6, 8]
click at [1067, 186] on div "# Spawn a hero and add a goal. game . spawnPlayerXY ( "champion" , 40 , 15 ) ga…" at bounding box center [1078, 203] width 332 height 355
click at [1027, 193] on div "# Spawn a hero and add a goal. game . spawnPlayerXY ( "champion" , 40 , 15 ) ga…" at bounding box center [1078, 203] width 332 height 355
click at [1000, 147] on div "# Spawn a hero and add a goal. game . spawnPlayerXY ( "champion" , 40 , 15 ) ga…" at bounding box center [1078, 203] width 332 height 355
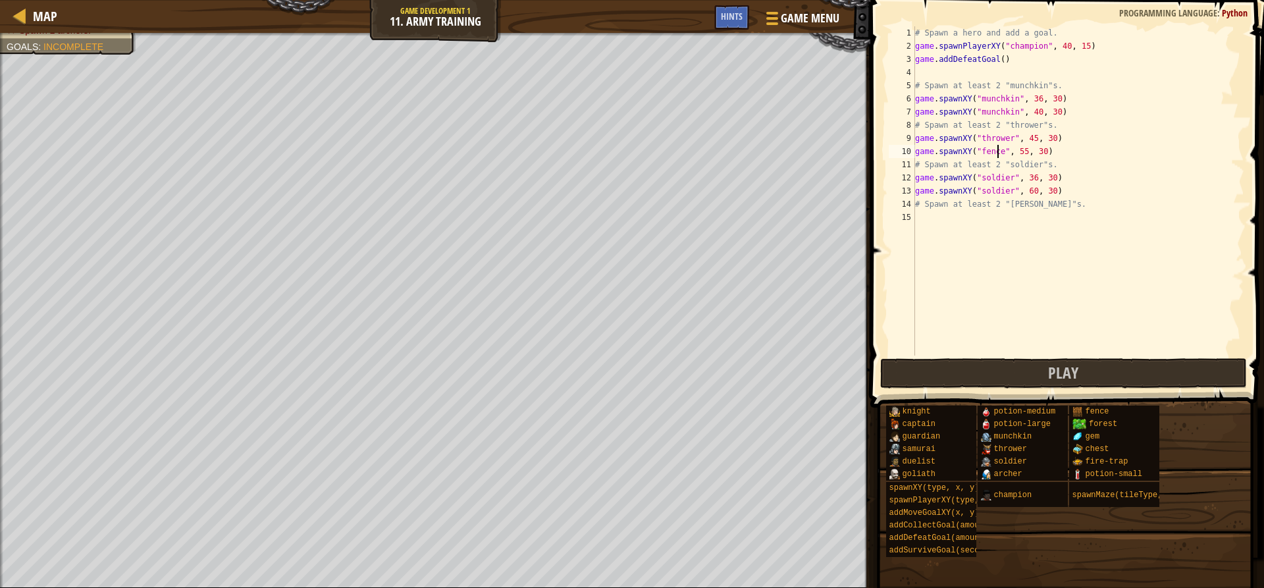
click at [996, 147] on div "# Spawn a hero and add a goal. game . spawnPlayerXY ( "champion" , 40 , 15 ) ga…" at bounding box center [1078, 203] width 332 height 355
click at [1026, 183] on div "# Spawn a hero and add a goal. game . spawnPlayerXY ( "champion" , 40 , 15 ) ga…" at bounding box center [1078, 203] width 332 height 355
click at [1065, 207] on div "# Spawn a hero and add a goal. game . spawnPlayerXY ( "champion" , 40 , 15 ) ga…" at bounding box center [1078, 203] width 332 height 355
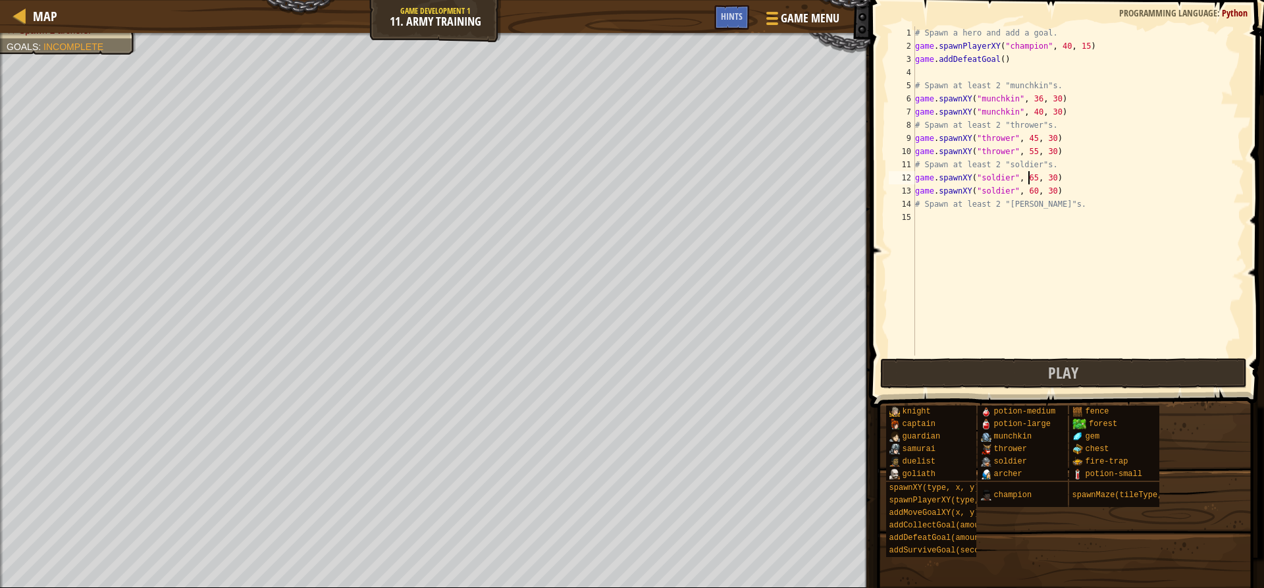
type textarea "# Spawn at least 2 "archer"s."
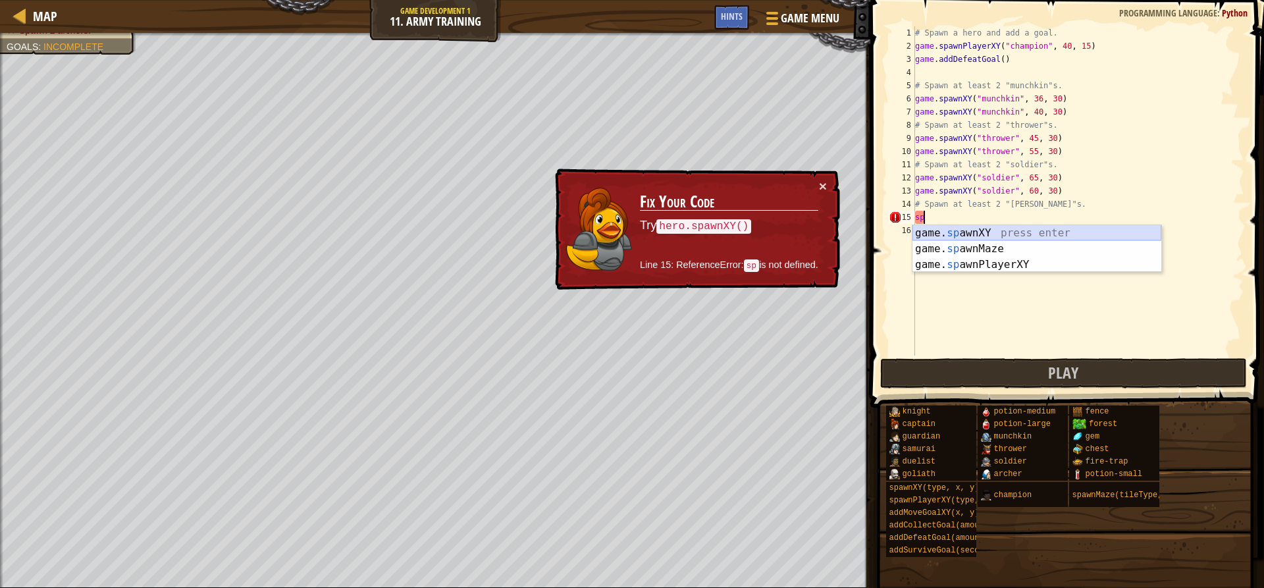
click at [1035, 233] on div "game. sp awnXY press enter game. sp awnMaze press enter game. sp awnPlayerXY pr…" at bounding box center [1036, 264] width 249 height 79
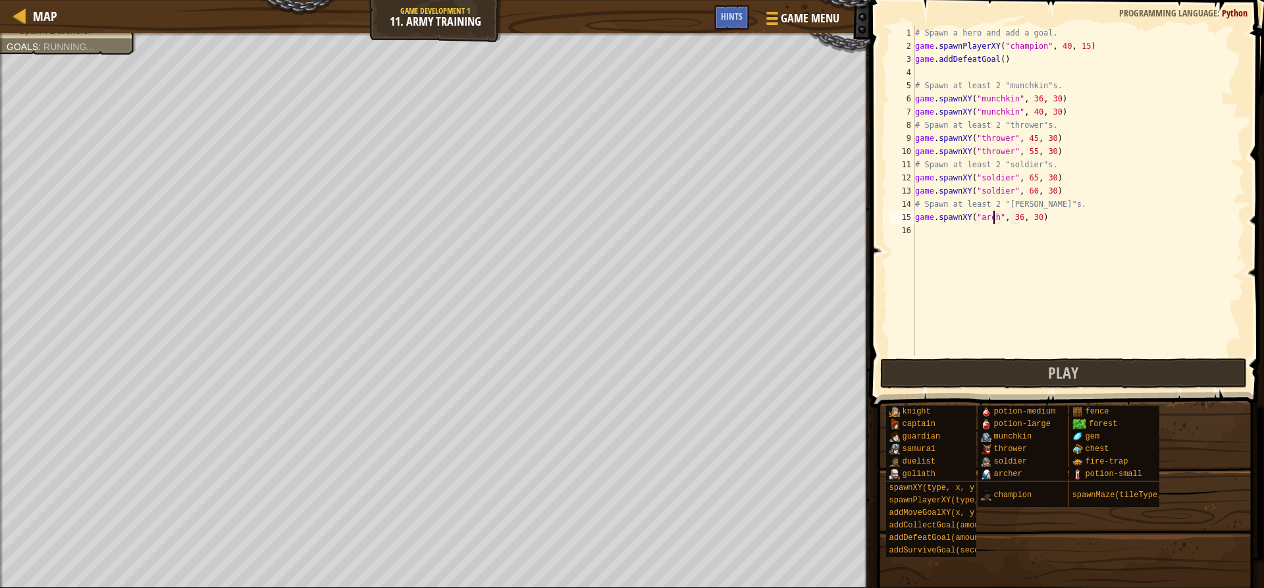
type textarea "game.spawnXY("archer", 36, 30)"
click at [1050, 220] on div "# Spawn a hero and add a goal. game . spawnPlayerXY ( "champion" , 40 , 15 ) ga…" at bounding box center [1078, 203] width 332 height 355
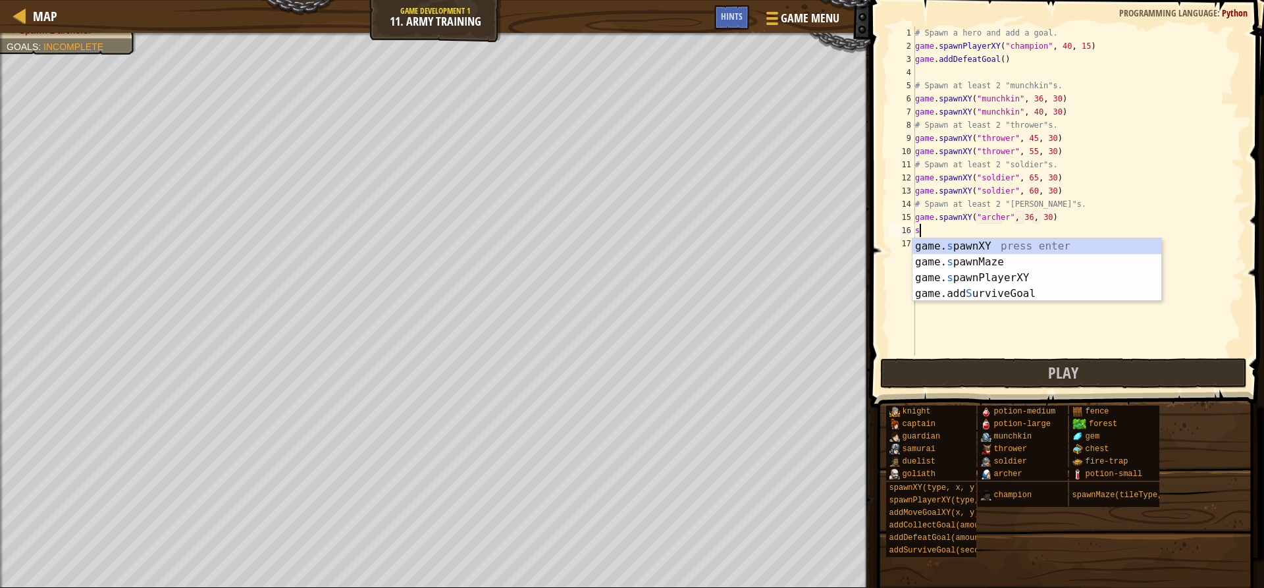
scroll to position [6, 1]
click at [1036, 247] on div "game. spa wnXY press enter game. spa wnMaze press enter game. spa wnPlayerXY pr…" at bounding box center [1036, 277] width 249 height 79
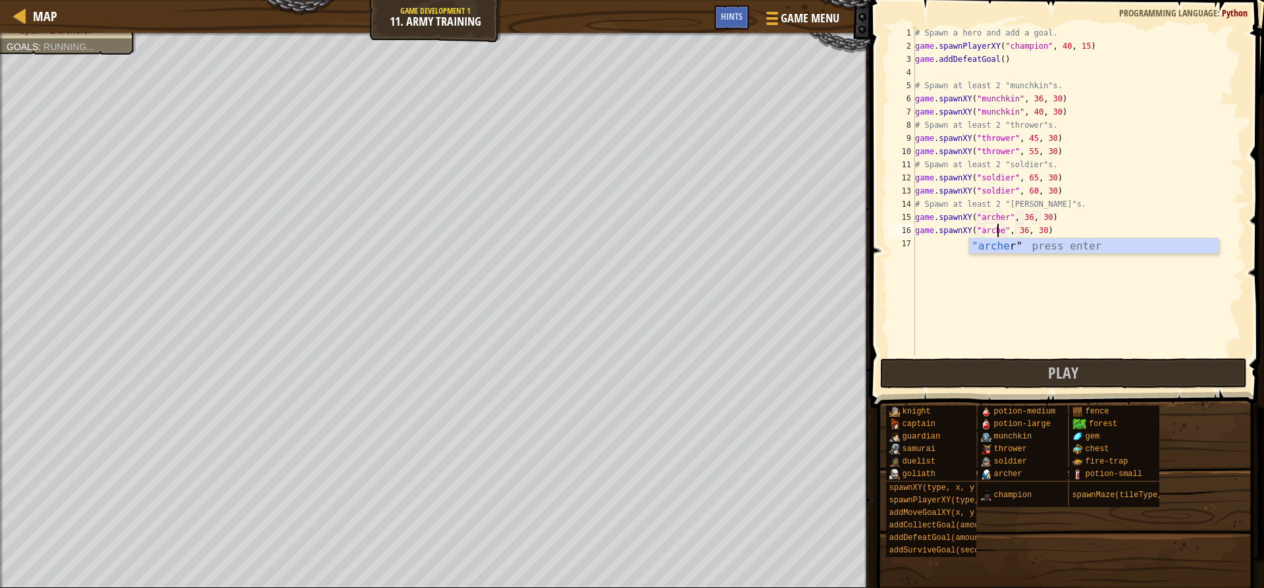
scroll to position [6, 8]
click at [1023, 215] on div "# Spawn a hero and add a goal. game . spawnPlayerXY ( "champion" , 40 , 15 ) ga…" at bounding box center [1078, 203] width 332 height 355
click at [1023, 226] on div "# Spawn a hero and add a goal. game . spawnPlayerXY ( "champion" , 40 , 15 ) ga…" at bounding box center [1078, 203] width 332 height 355
type textarea "game.spawnXY("archer", 75, 30)"
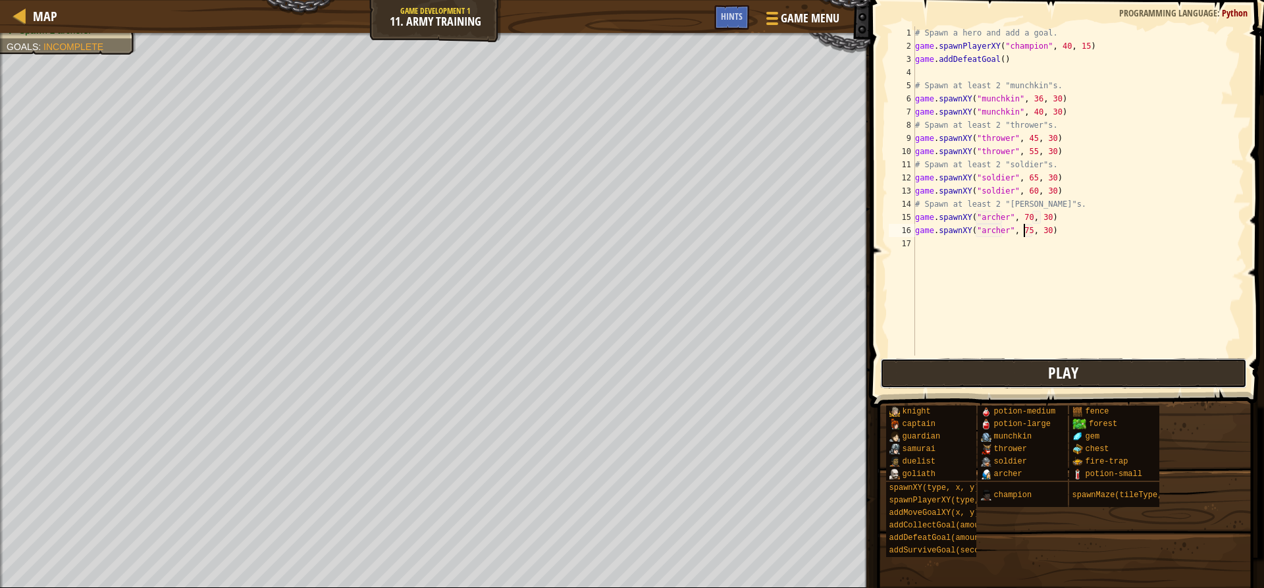
click at [1008, 365] on button "Play" at bounding box center [1063, 373] width 366 height 30
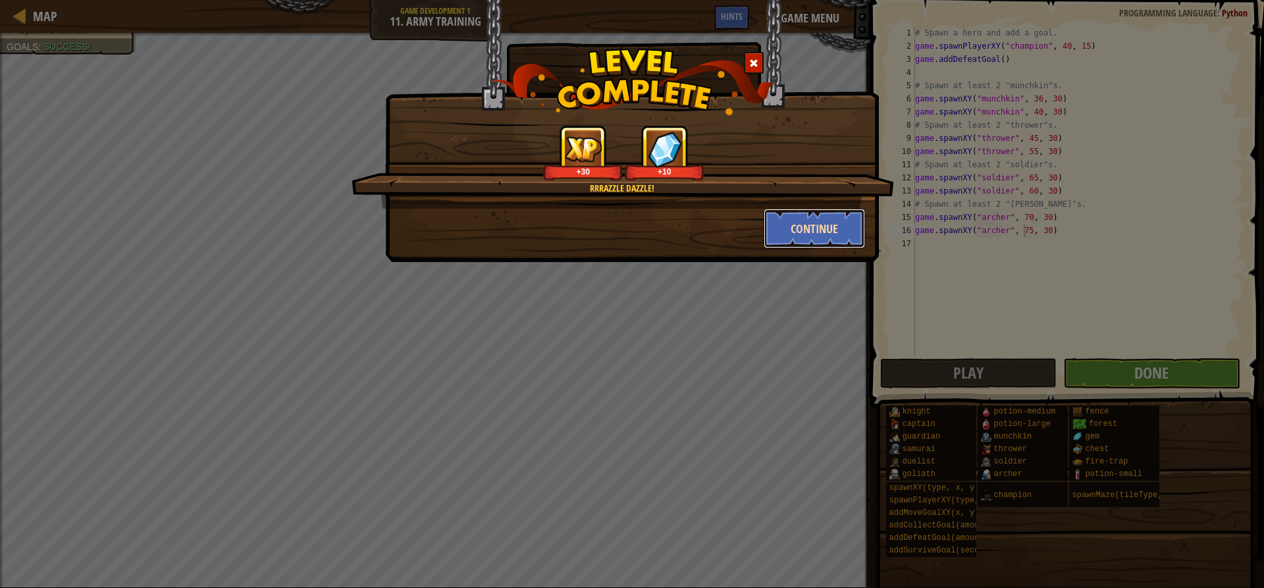
click at [780, 235] on button "Continue" at bounding box center [814, 228] width 102 height 39
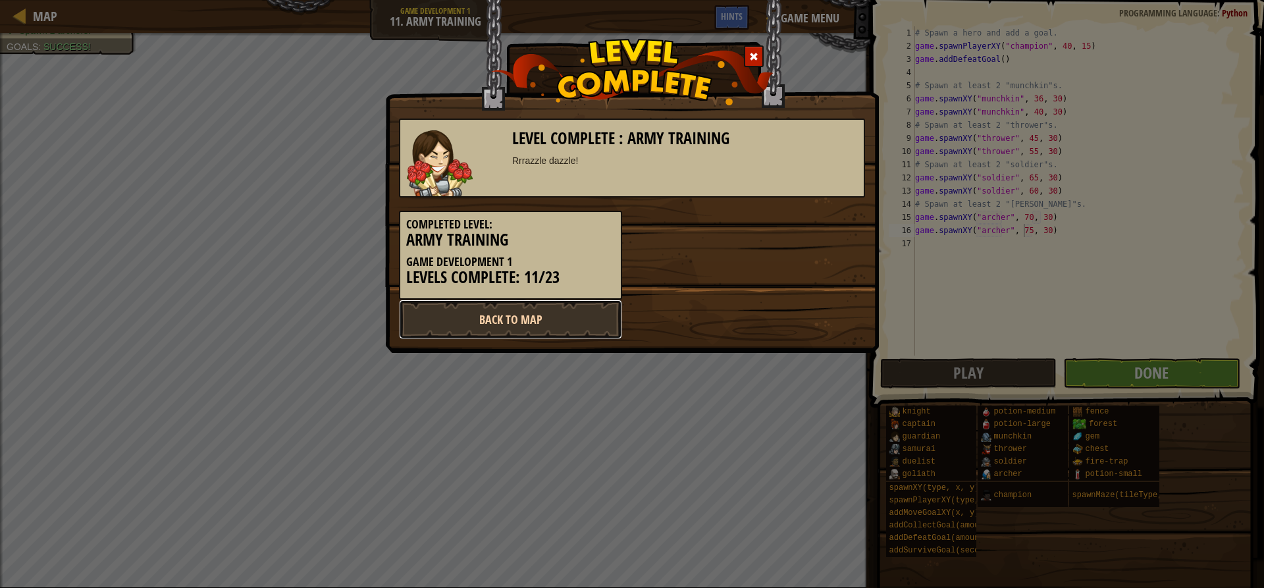
click at [584, 324] on link "Back to Map" at bounding box center [510, 318] width 223 height 39
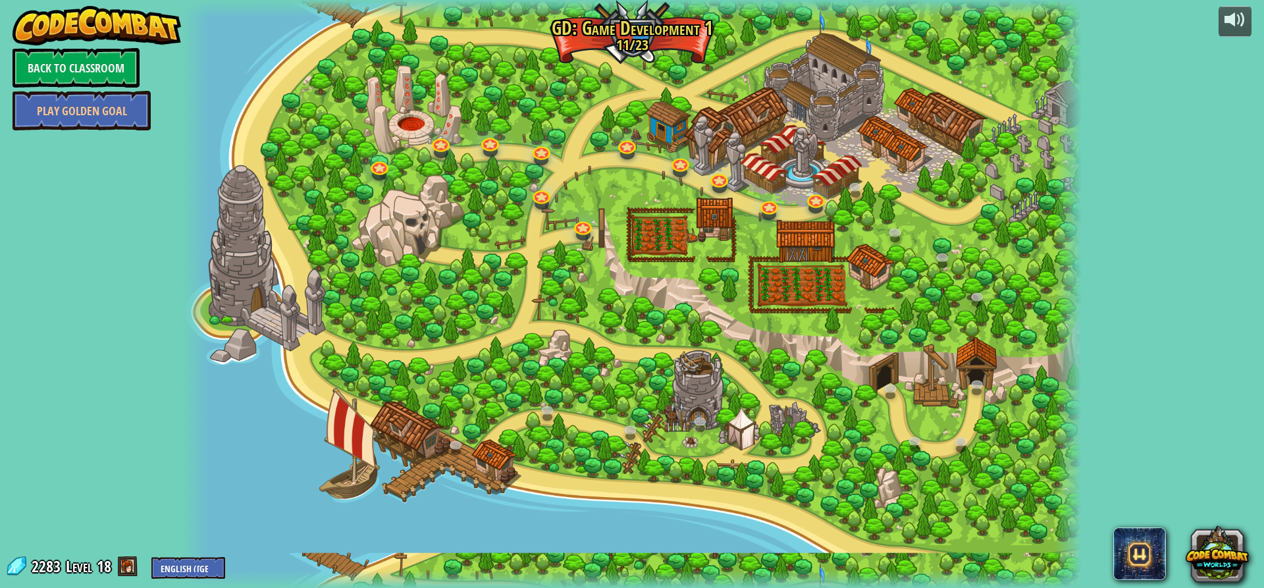
click at [1160, 297] on div "powered by Back to Classroom Play Golden Goal 3. Hero's Journey Spawn a player,…" at bounding box center [632, 294] width 1264 height 588
